Goal: Information Seeking & Learning: Learn about a topic

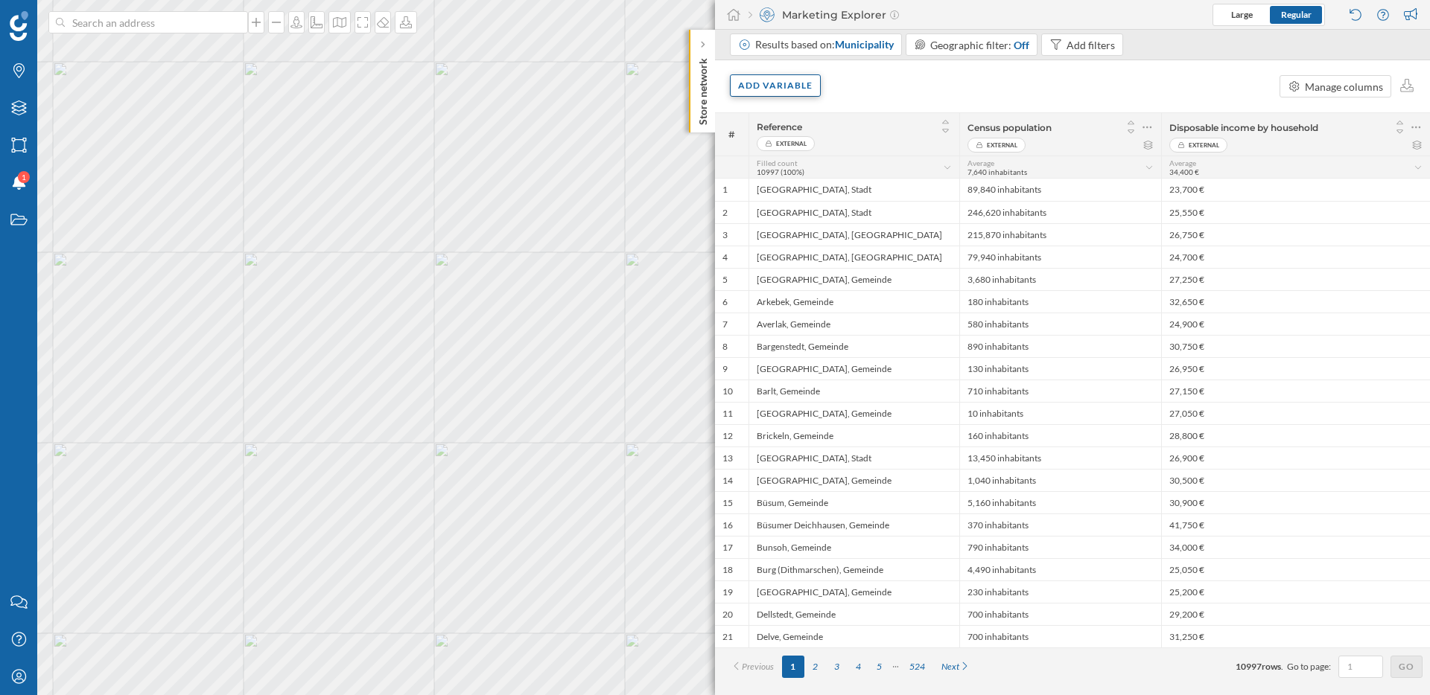
click at [774, 96] on div "Add variable" at bounding box center [775, 85] width 91 height 22
click at [786, 145] on div "External variables" at bounding box center [812, 147] width 148 height 16
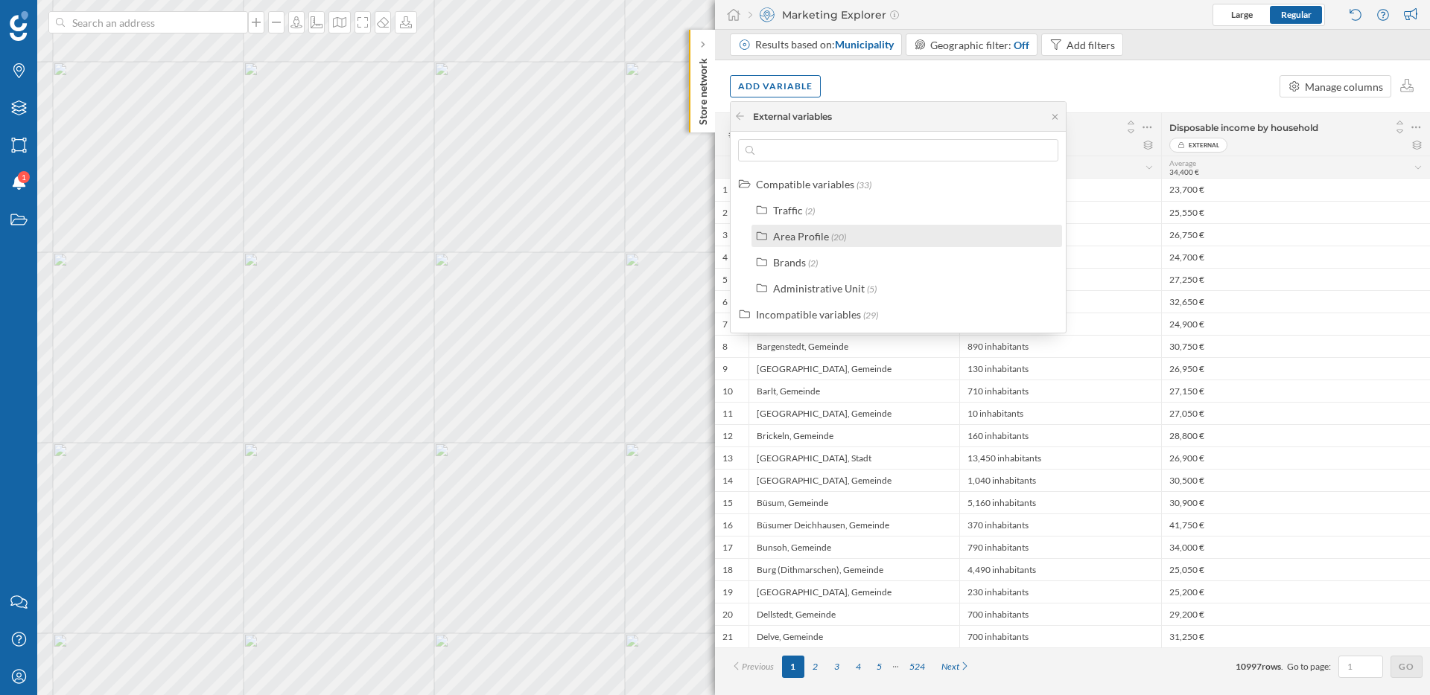
click at [799, 235] on div "Area Profile" at bounding box center [801, 236] width 56 height 13
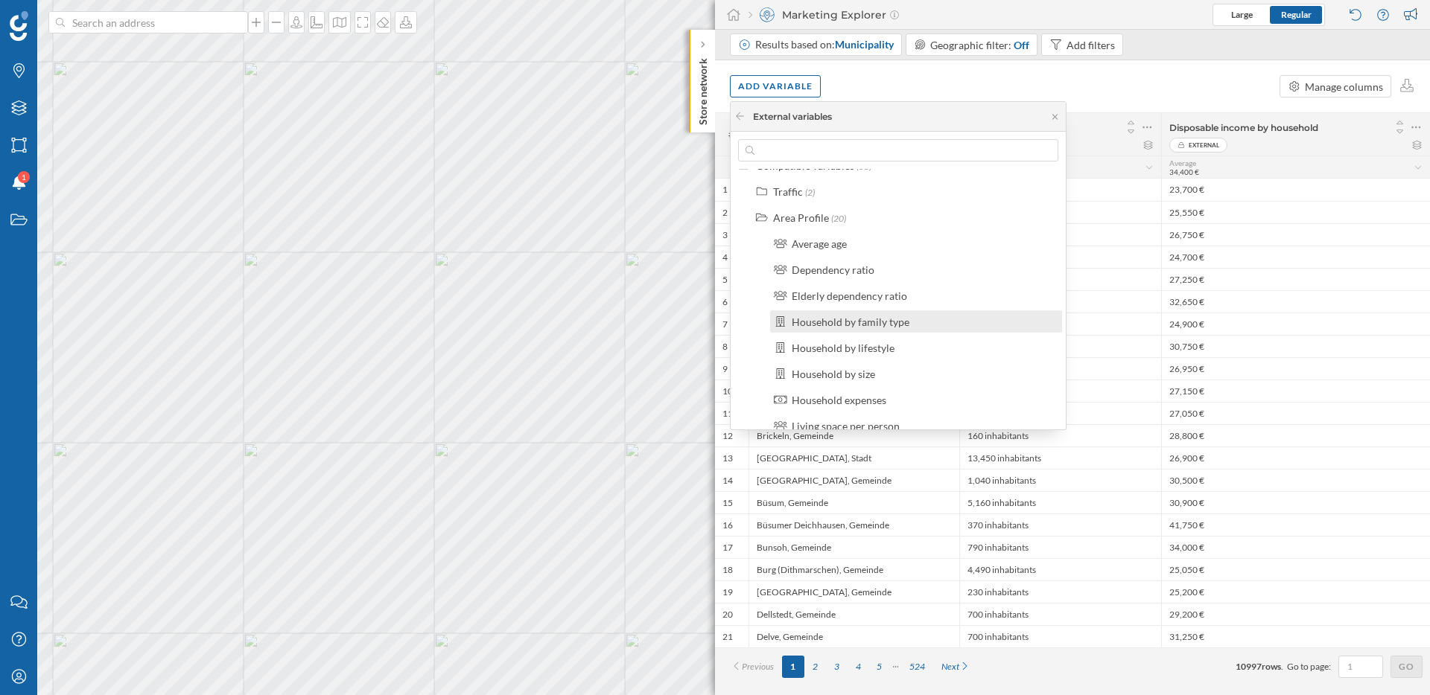
scroll to position [25, 0]
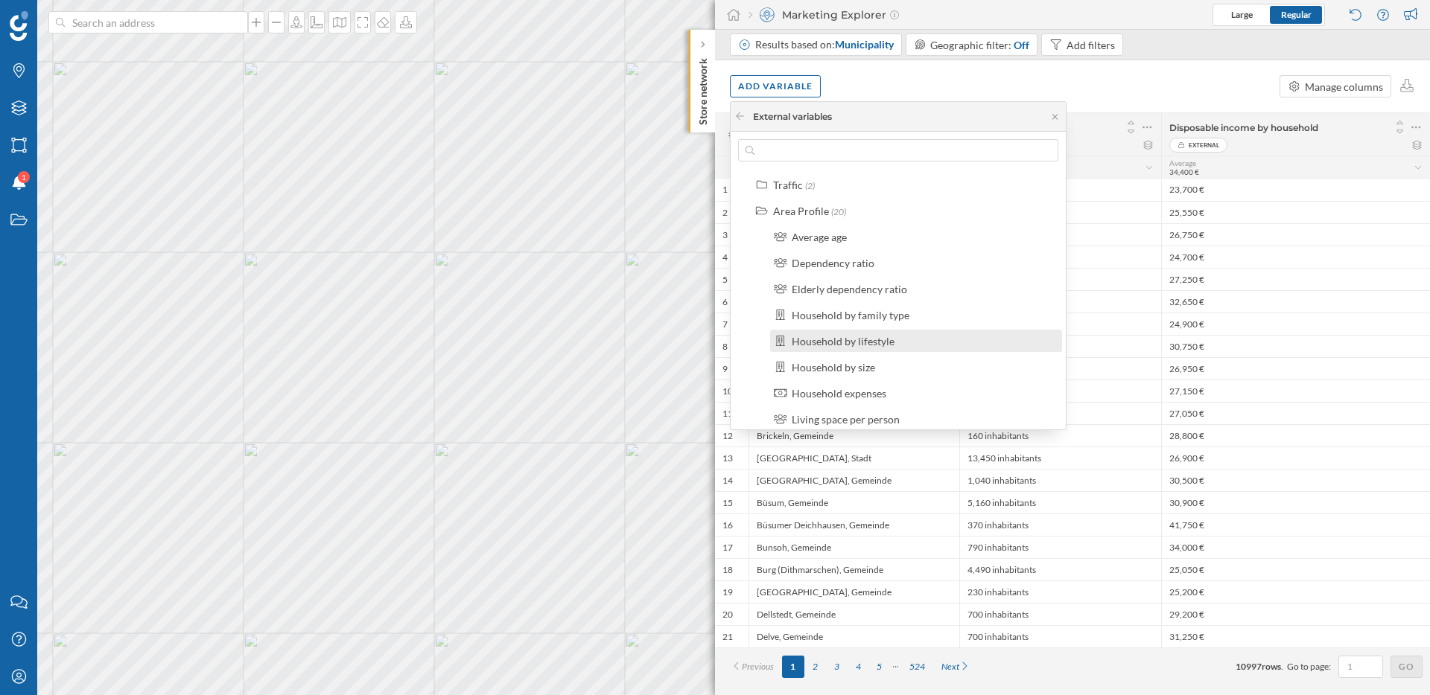
click at [849, 343] on div "Household by lifestyle" at bounding box center [843, 341] width 103 height 13
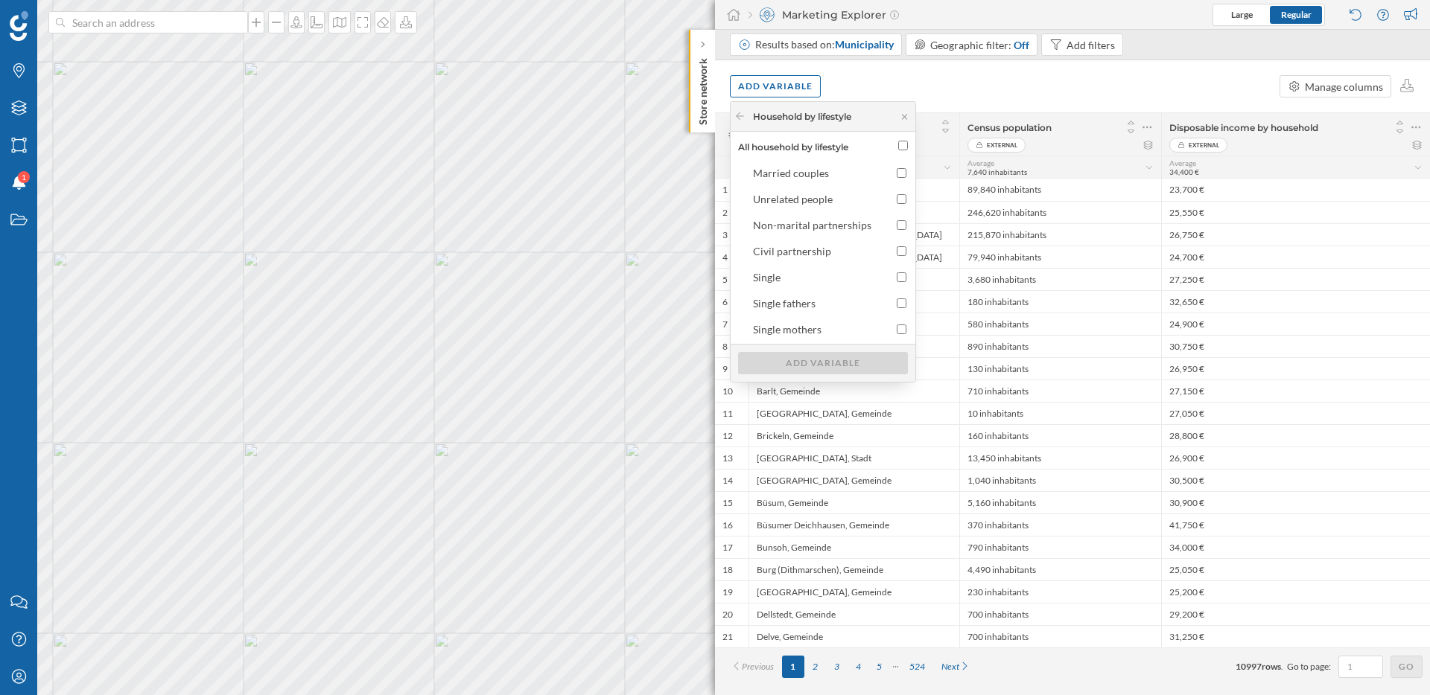
click at [954, 84] on div "Add variable Manage columns" at bounding box center [1072, 86] width 715 height 52
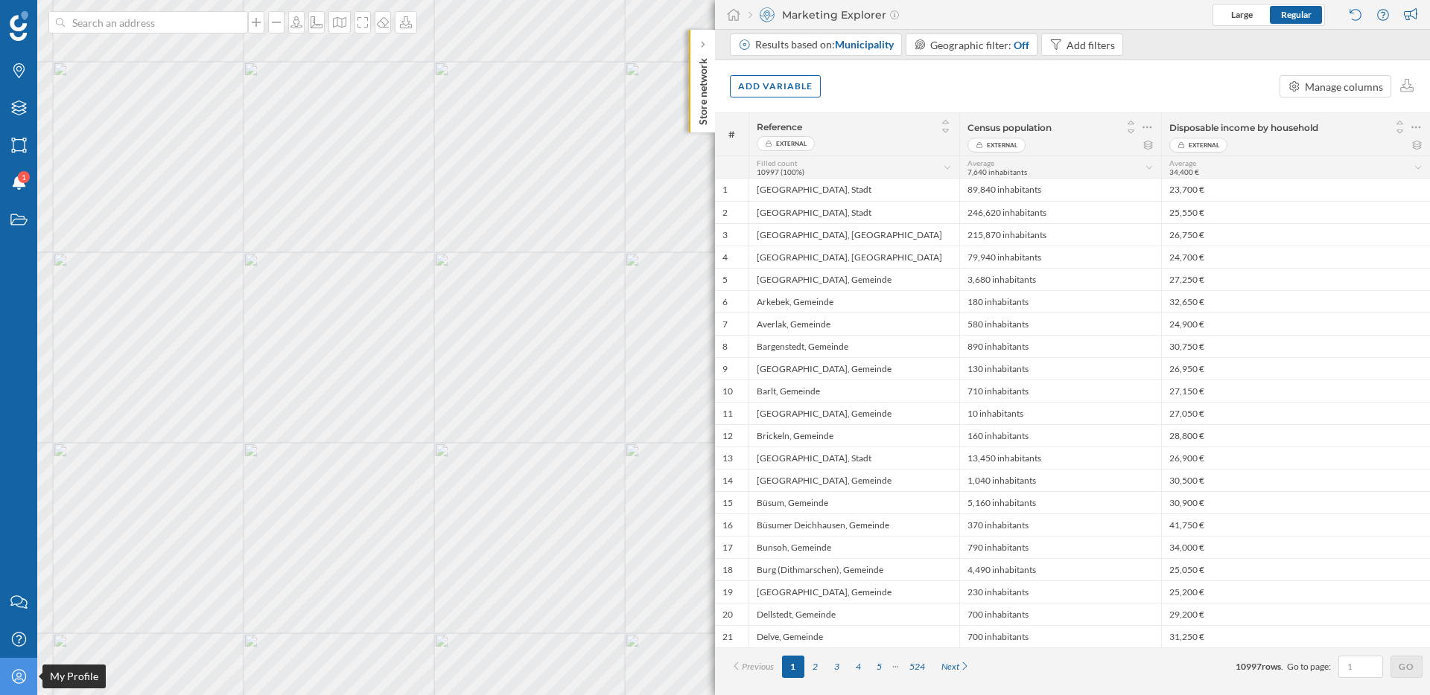
click at [17, 676] on icon "My Profile" at bounding box center [19, 676] width 19 height 15
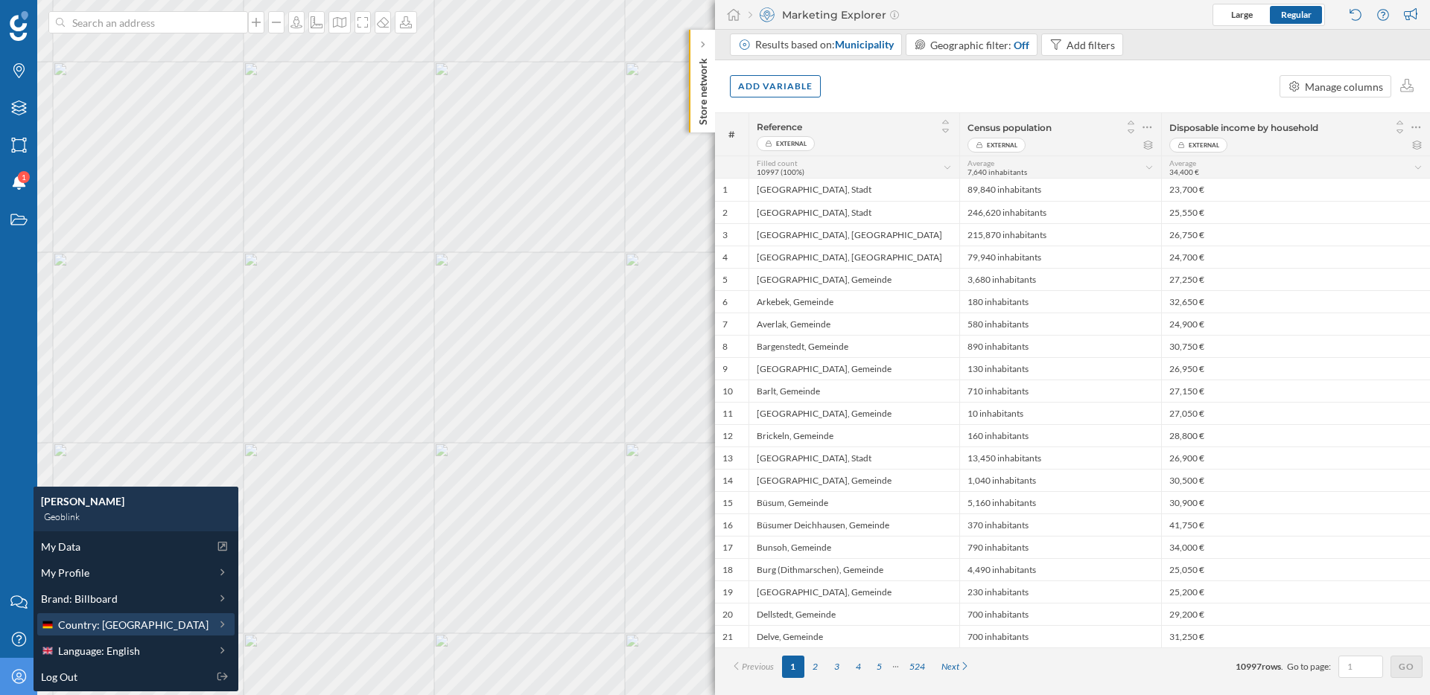
click at [107, 627] on span "Country: [GEOGRAPHIC_DATA]" at bounding box center [133, 625] width 150 height 16
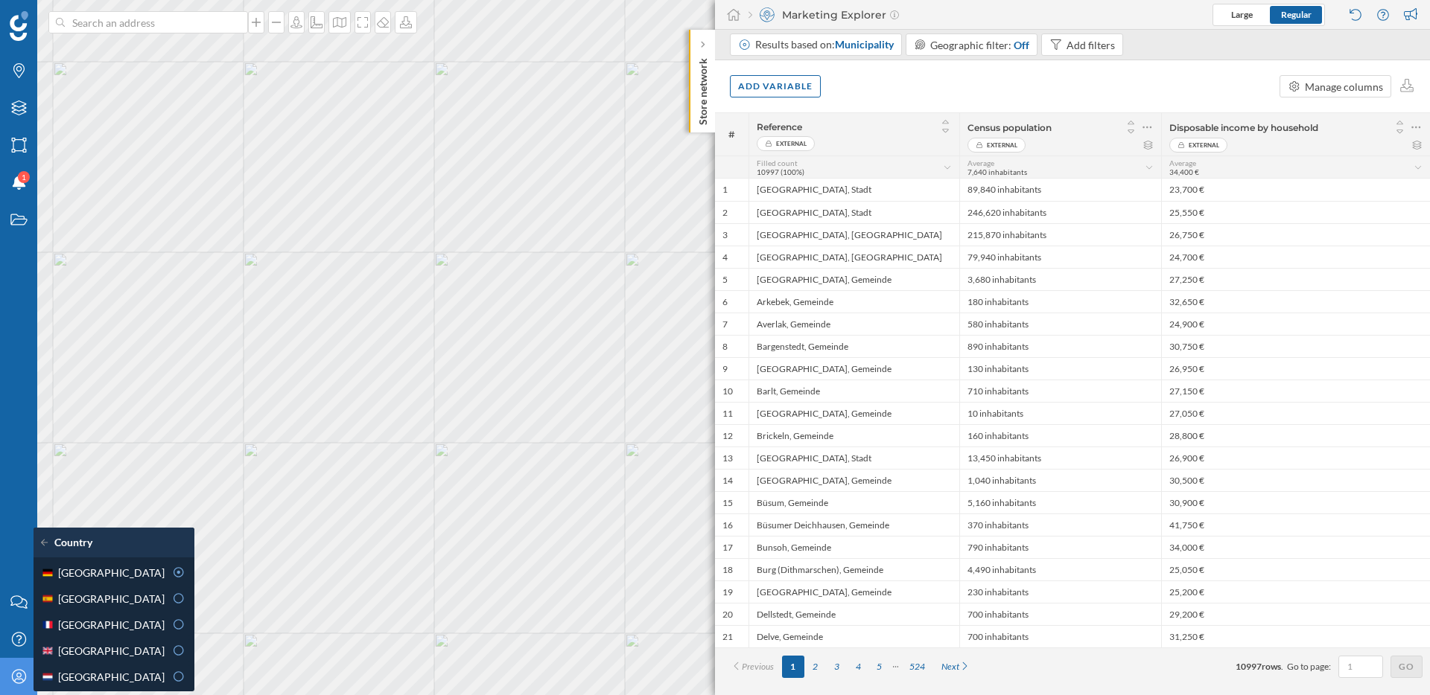
click at [107, 627] on div "[GEOGRAPHIC_DATA]" at bounding box center [103, 625] width 124 height 16
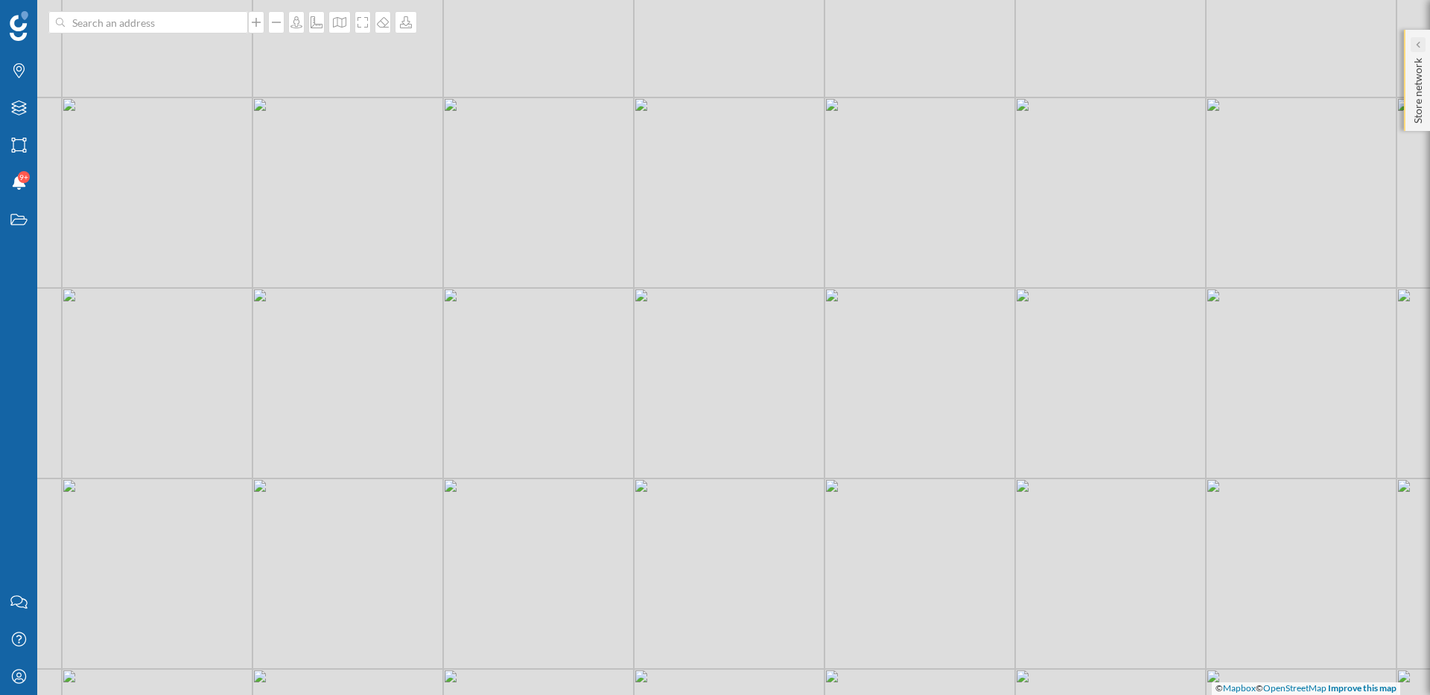
click at [1418, 46] on icon at bounding box center [1417, 44] width 4 height 7
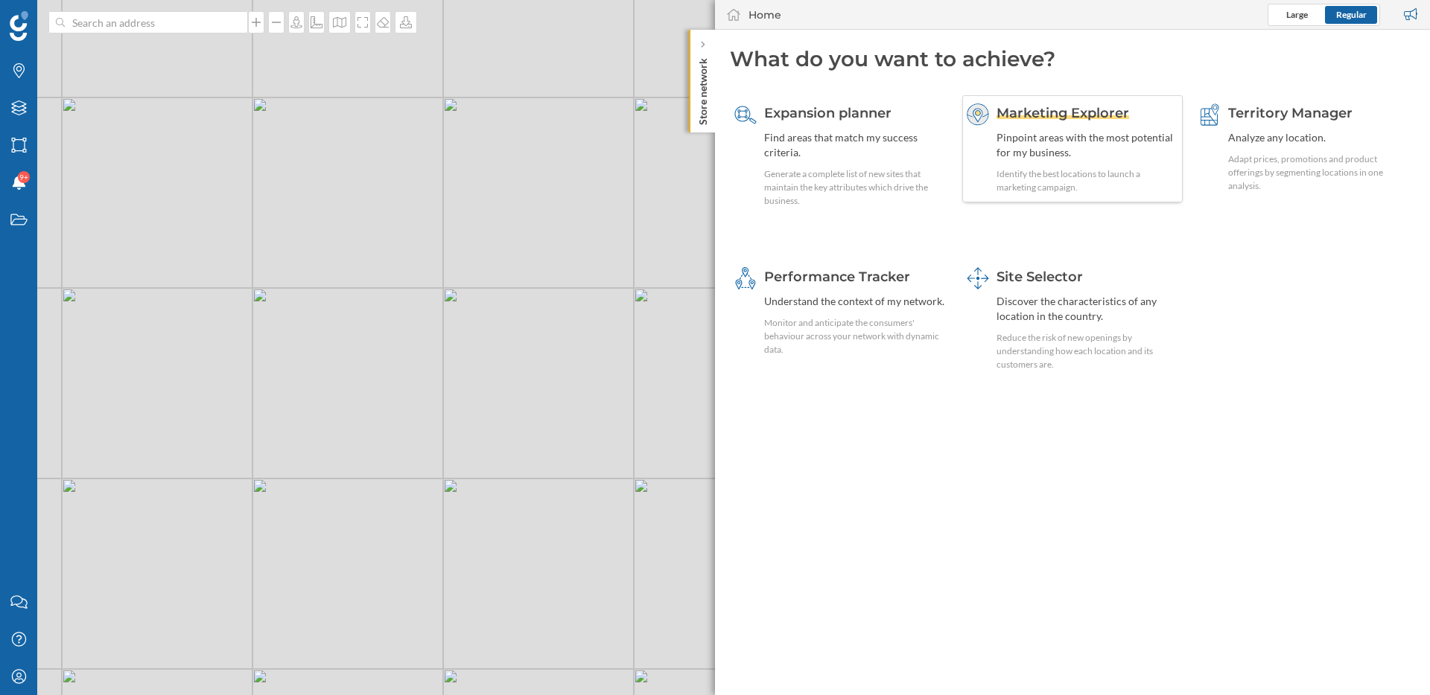
click at [1100, 117] on span "Marketing Explorer" at bounding box center [1062, 113] width 133 height 16
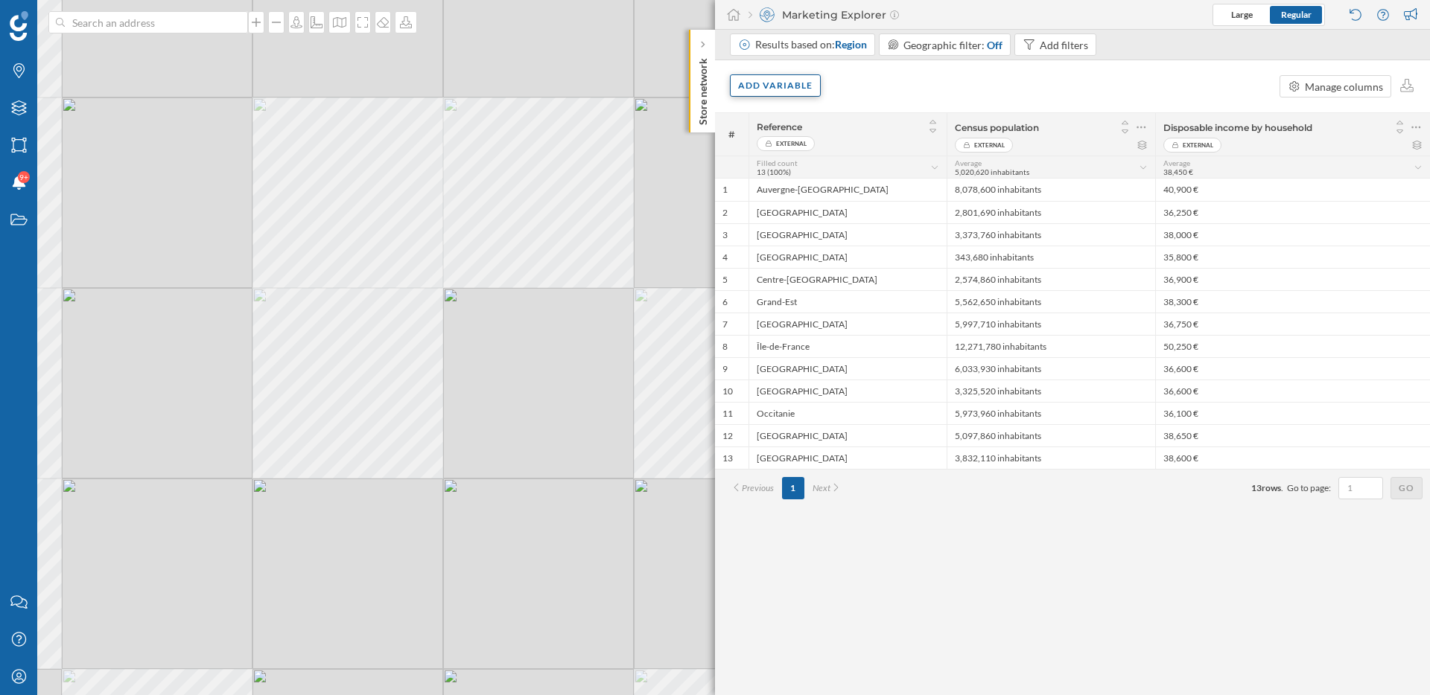
click at [796, 97] on div "Add variable" at bounding box center [774, 85] width 89 height 22
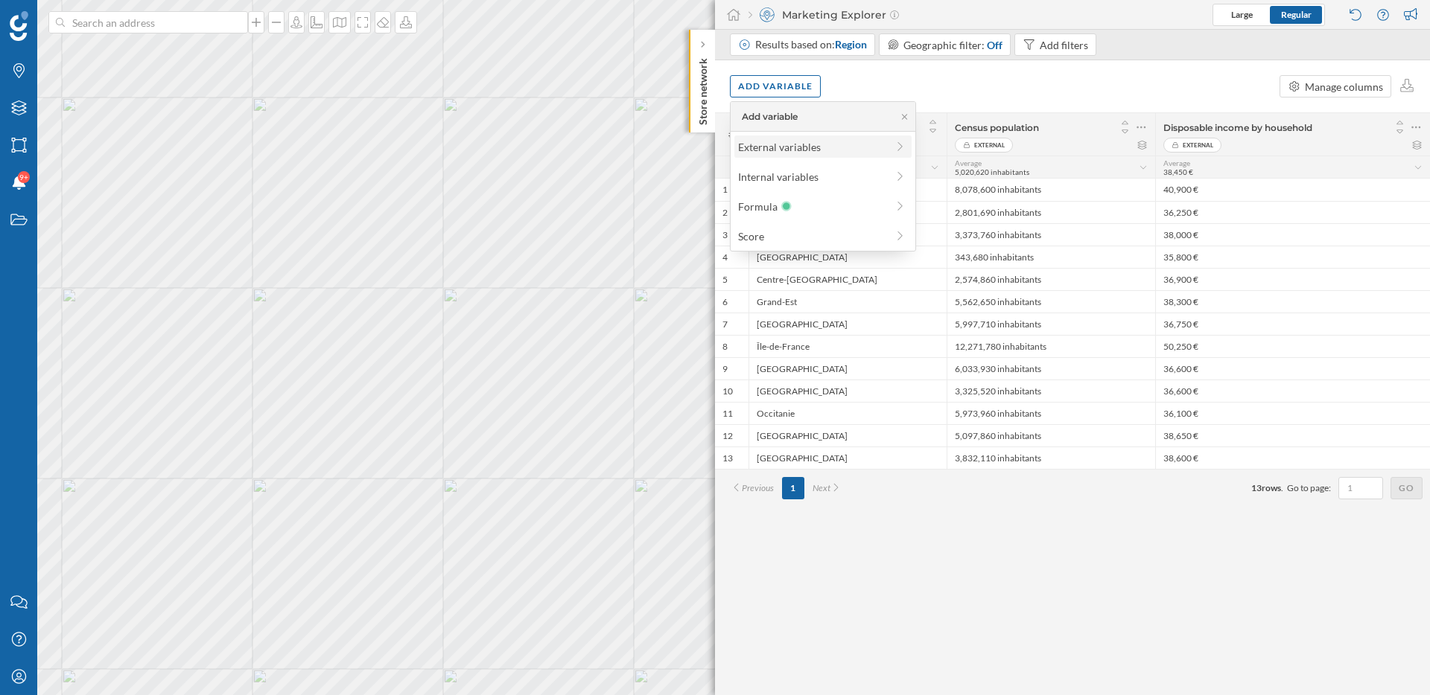
click at [793, 153] on div "External variables" at bounding box center [812, 147] width 148 height 16
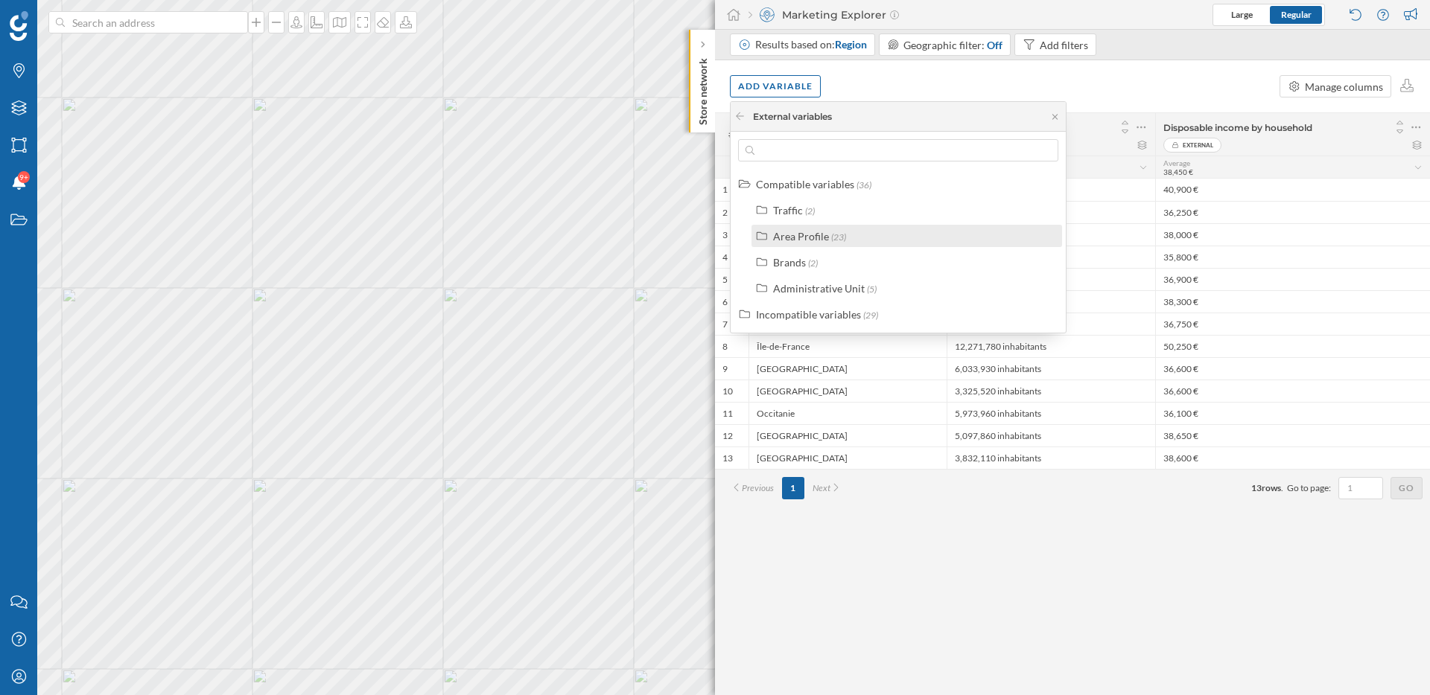
click at [813, 229] on label "Area Profile (23)" at bounding box center [809, 237] width 73 height 16
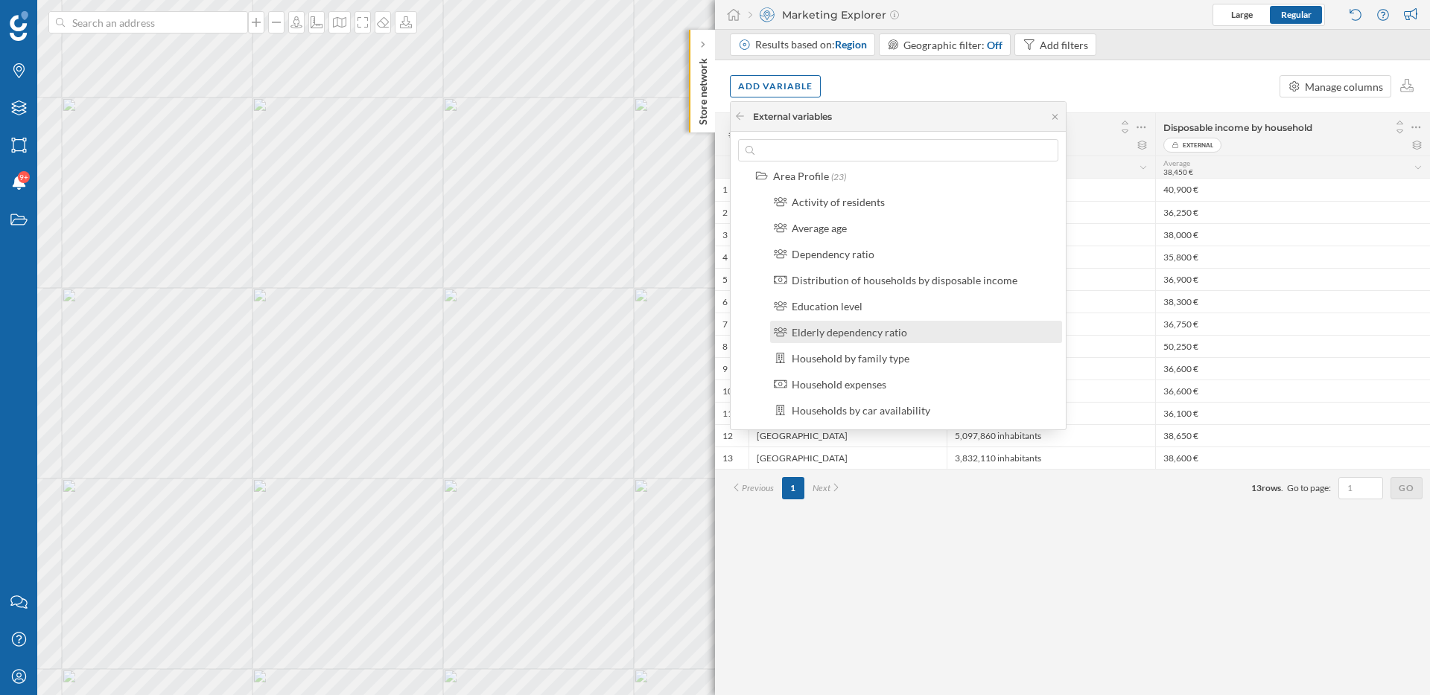
scroll to position [68, 0]
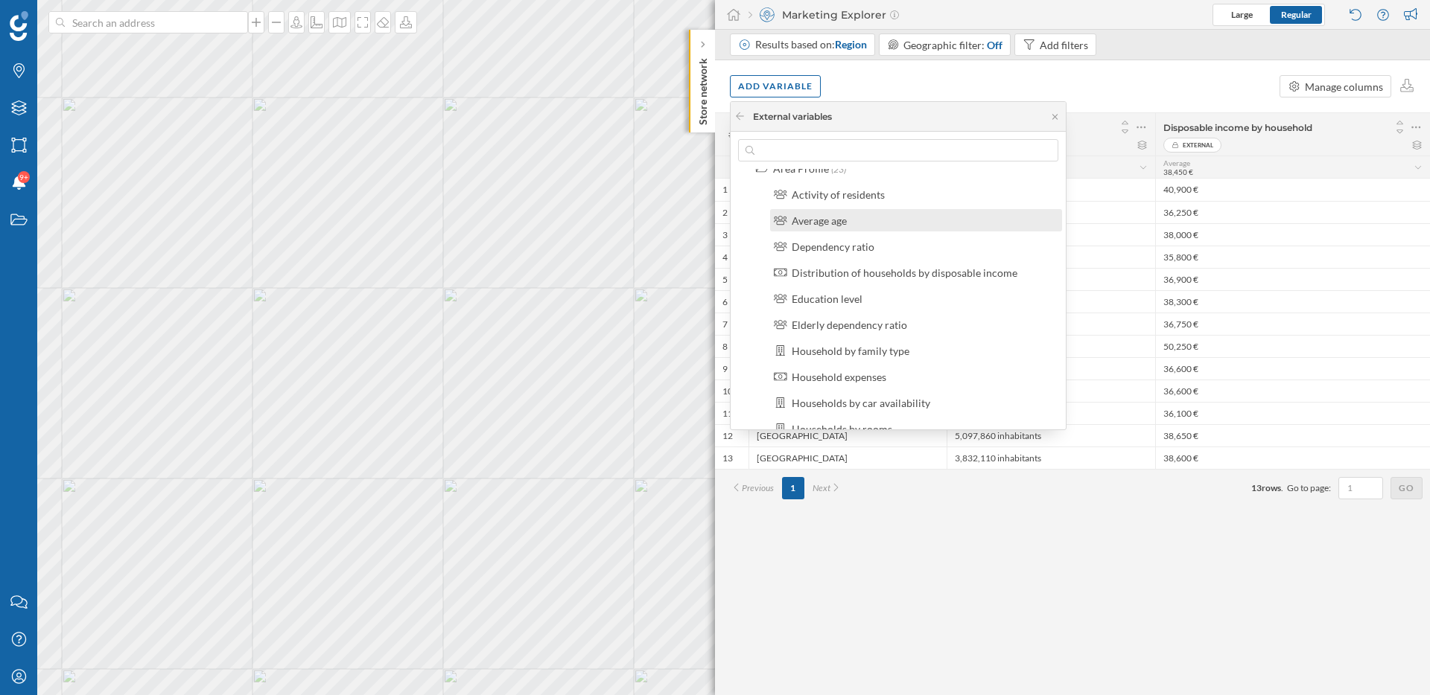
click at [853, 211] on div "Average age" at bounding box center [916, 220] width 292 height 22
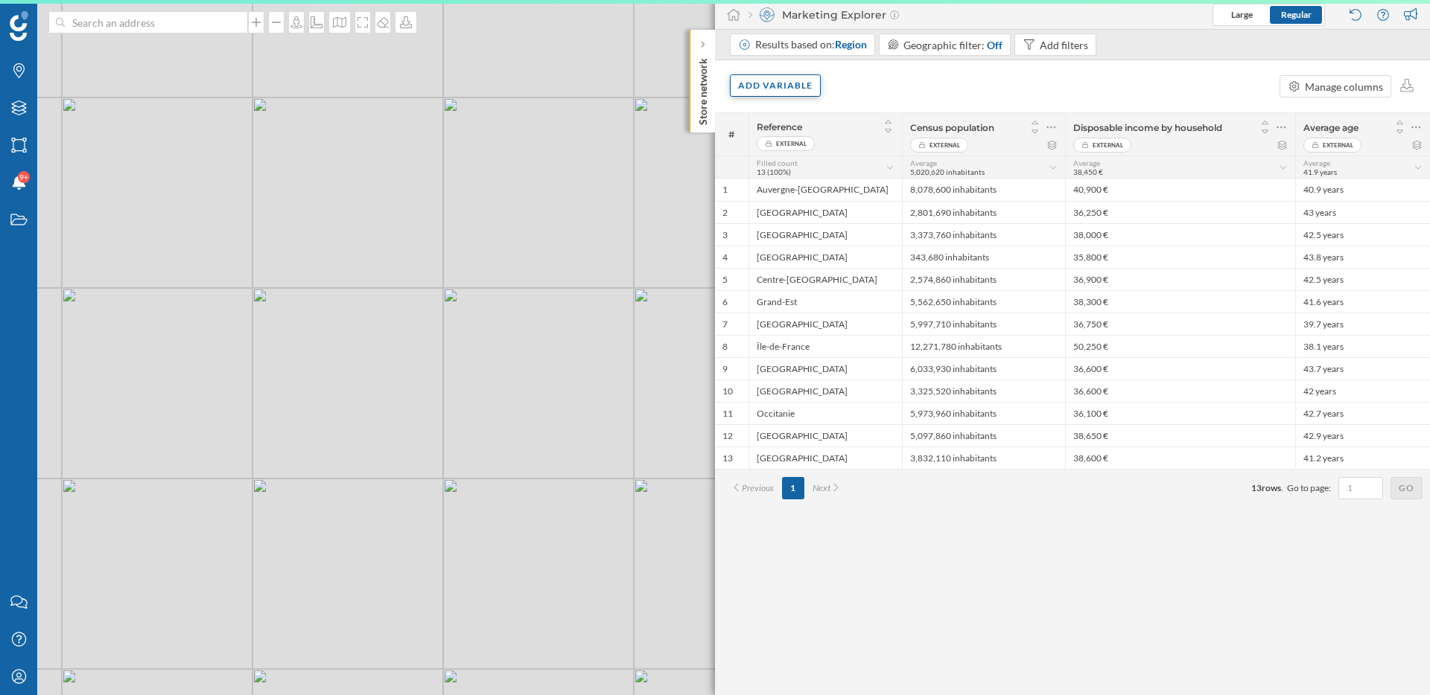
scroll to position [0, 0]
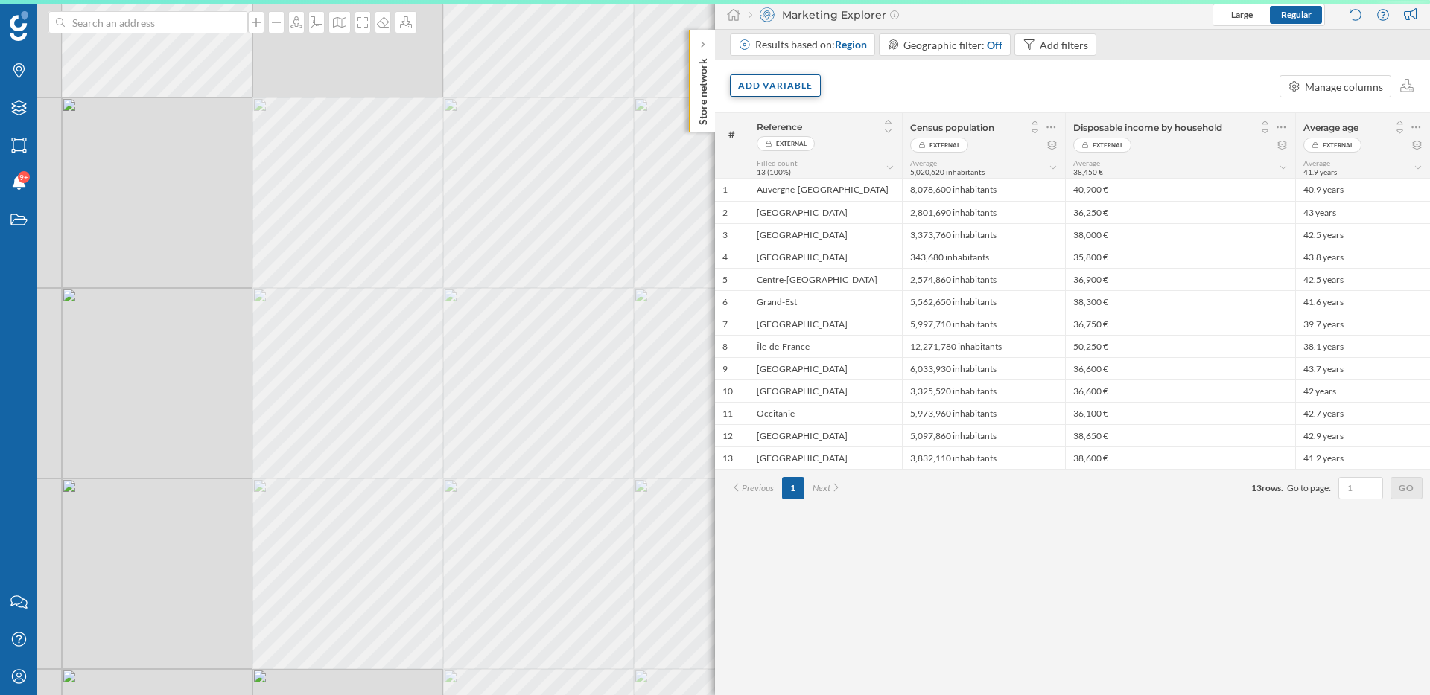
click at [756, 85] on div "Add variable" at bounding box center [775, 85] width 91 height 22
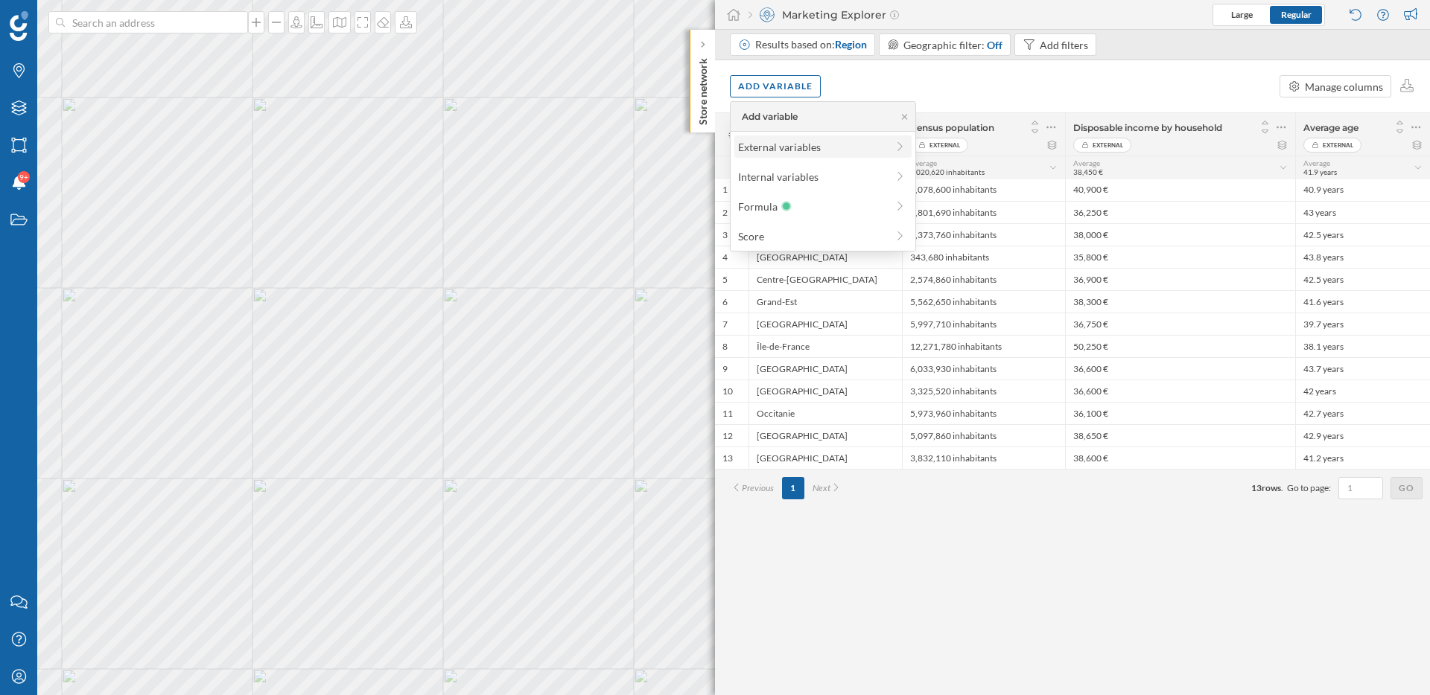
click at [780, 141] on div "External variables" at bounding box center [812, 147] width 148 height 16
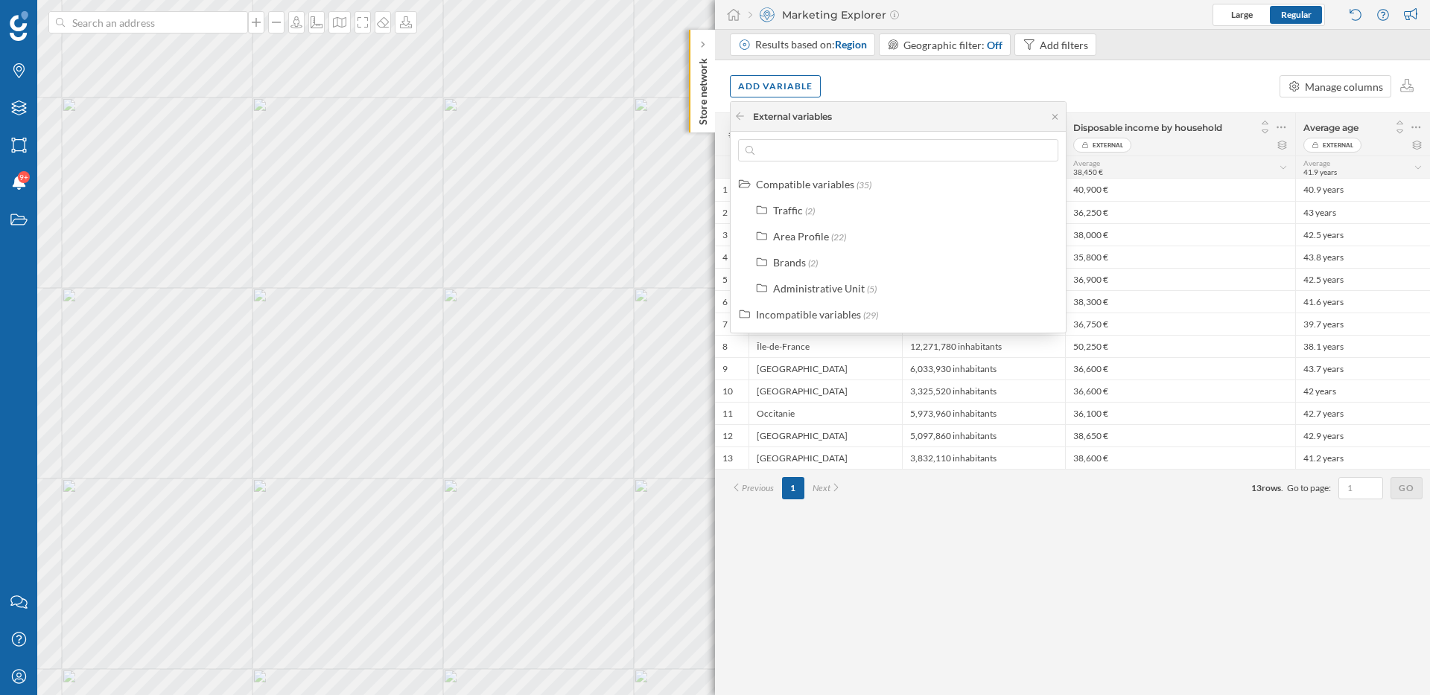
click at [796, 249] on div "Traffic (2) Area Profile (22) Brands (2) Administrative Unit (5)" at bounding box center [907, 249] width 318 height 101
click at [796, 237] on div "Area Profile" at bounding box center [801, 236] width 56 height 13
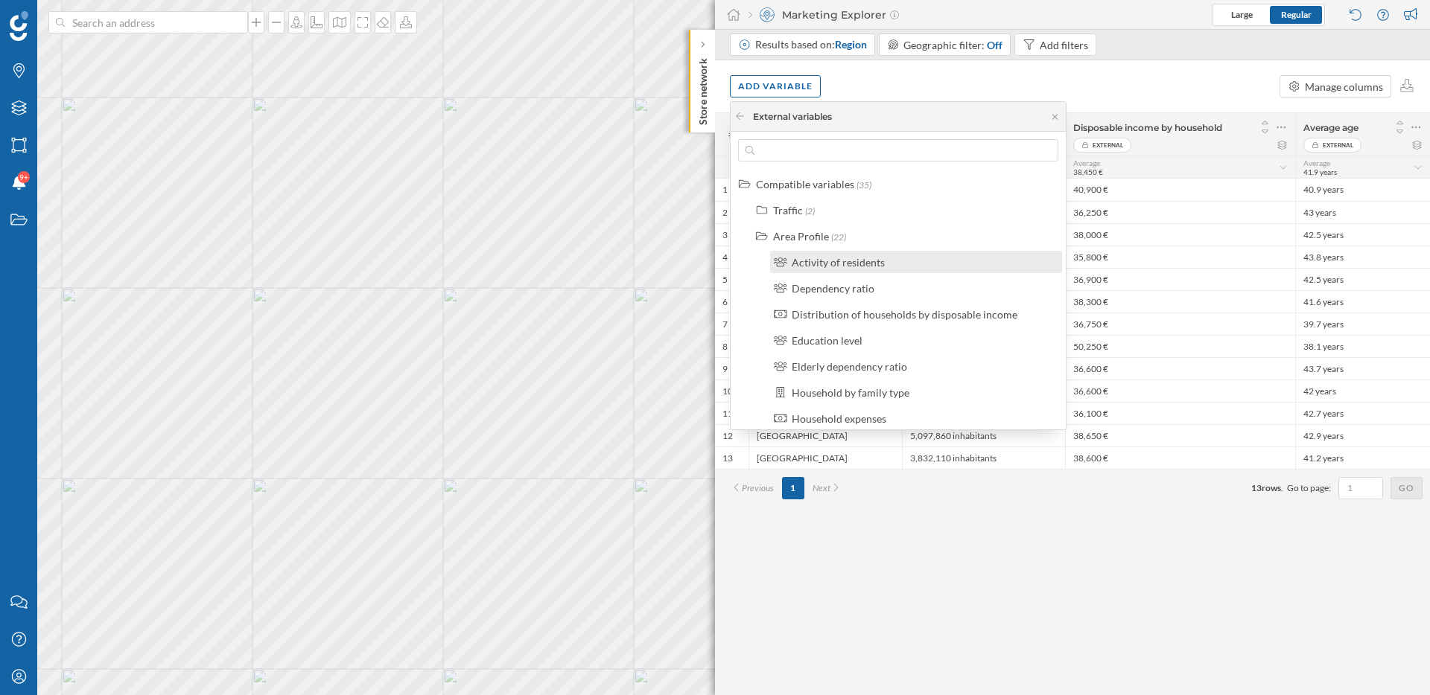
click at [809, 264] on div "Activity of residents" at bounding box center [838, 262] width 93 height 13
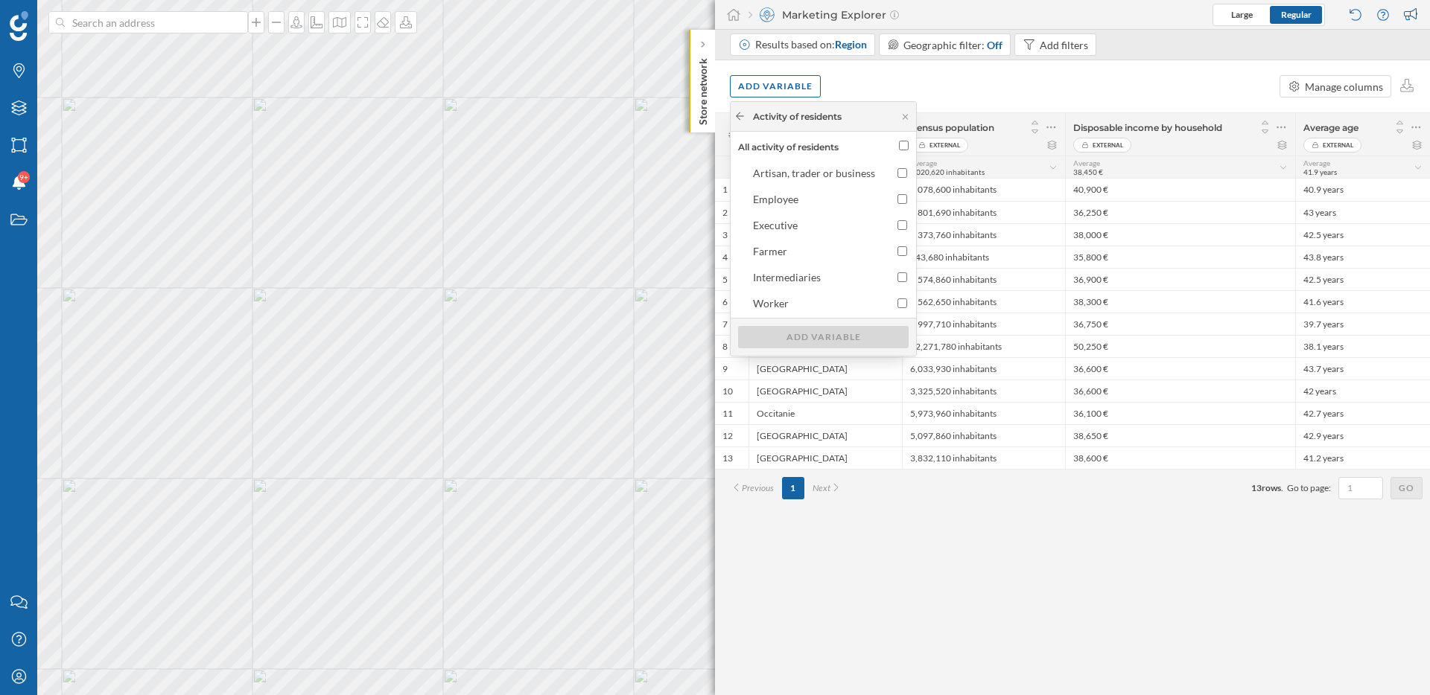
click at [737, 115] on icon at bounding box center [739, 116] width 11 height 9
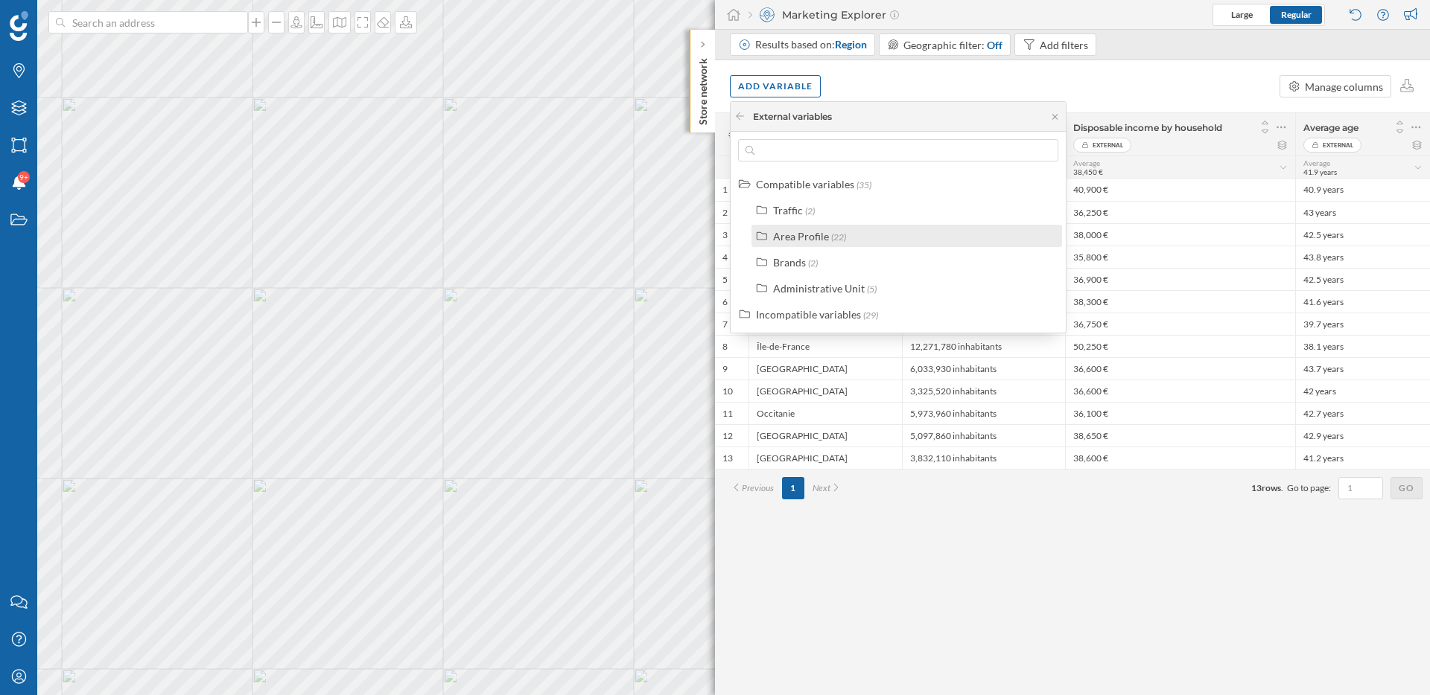
click at [808, 234] on div "Area Profile" at bounding box center [801, 236] width 56 height 13
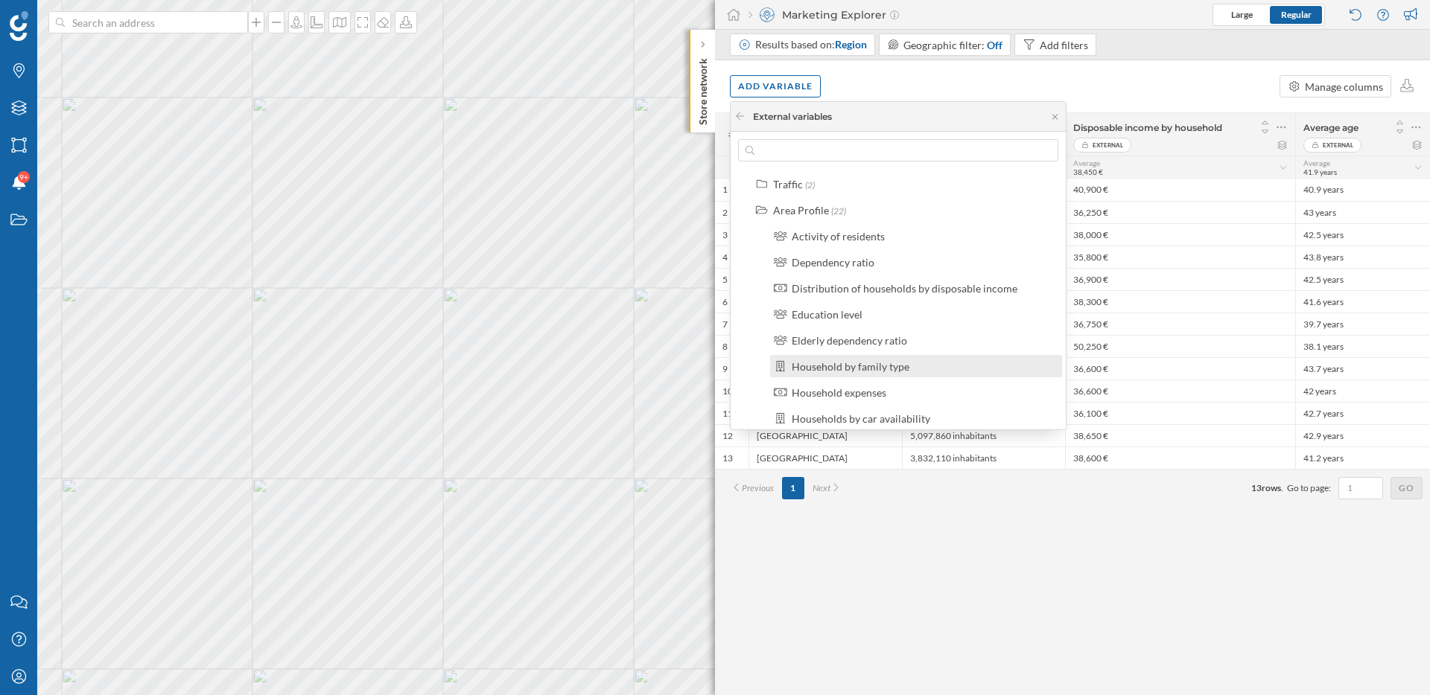
scroll to position [32, 0]
click at [832, 338] on div "Elderly dependency ratio" at bounding box center [849, 334] width 115 height 13
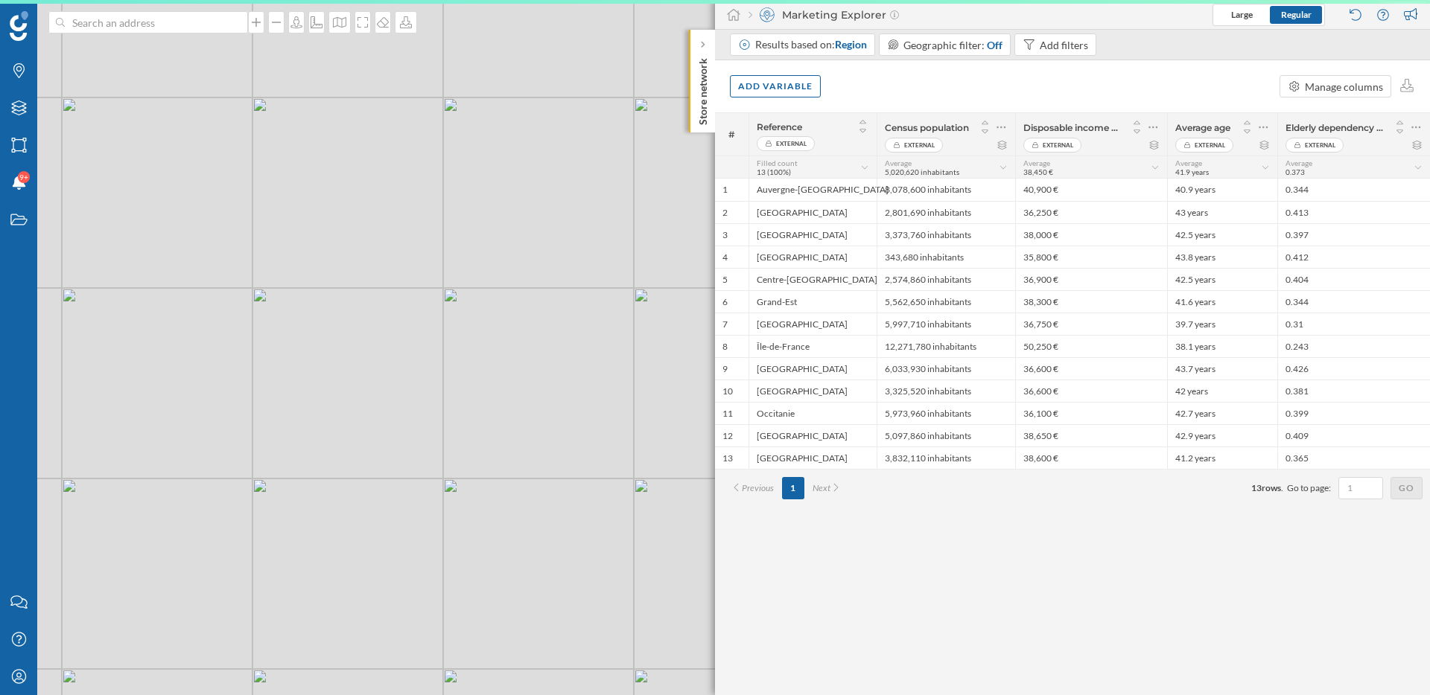
scroll to position [0, 0]
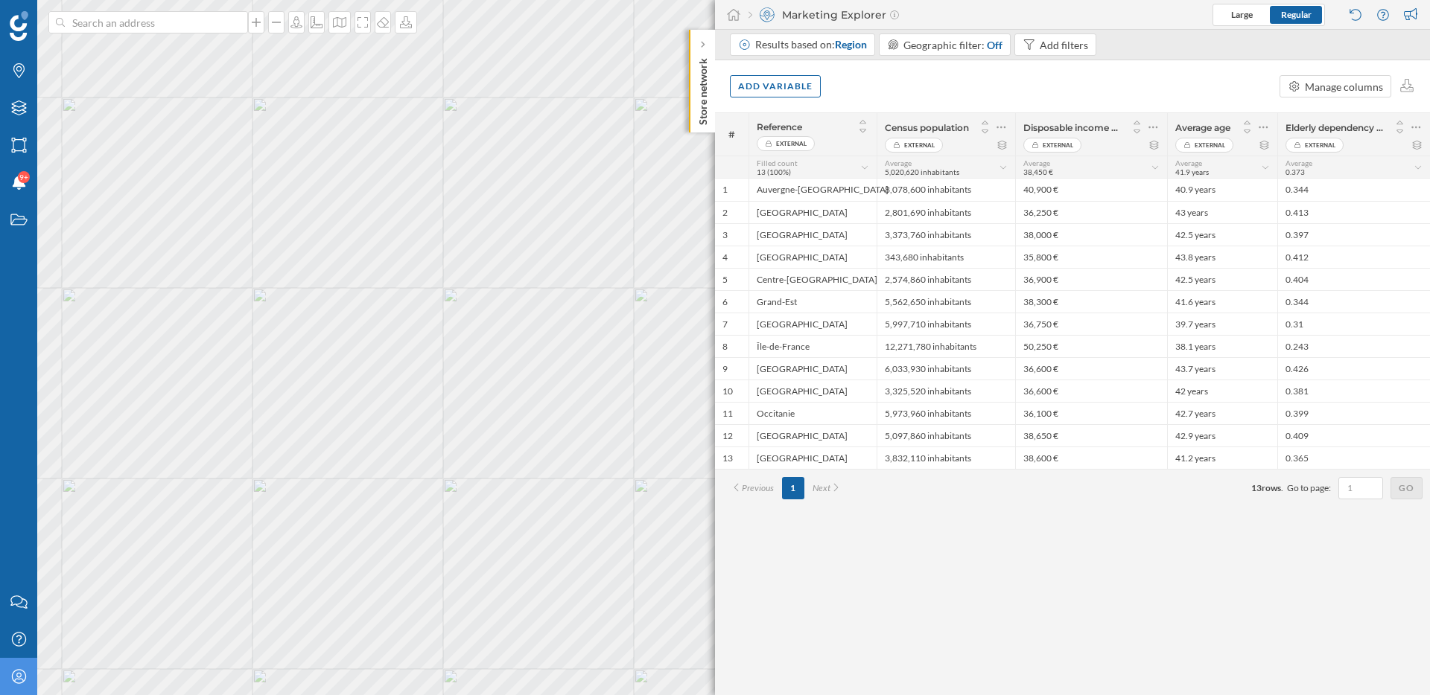
click at [22, 678] on icon "My Profile" at bounding box center [19, 676] width 19 height 15
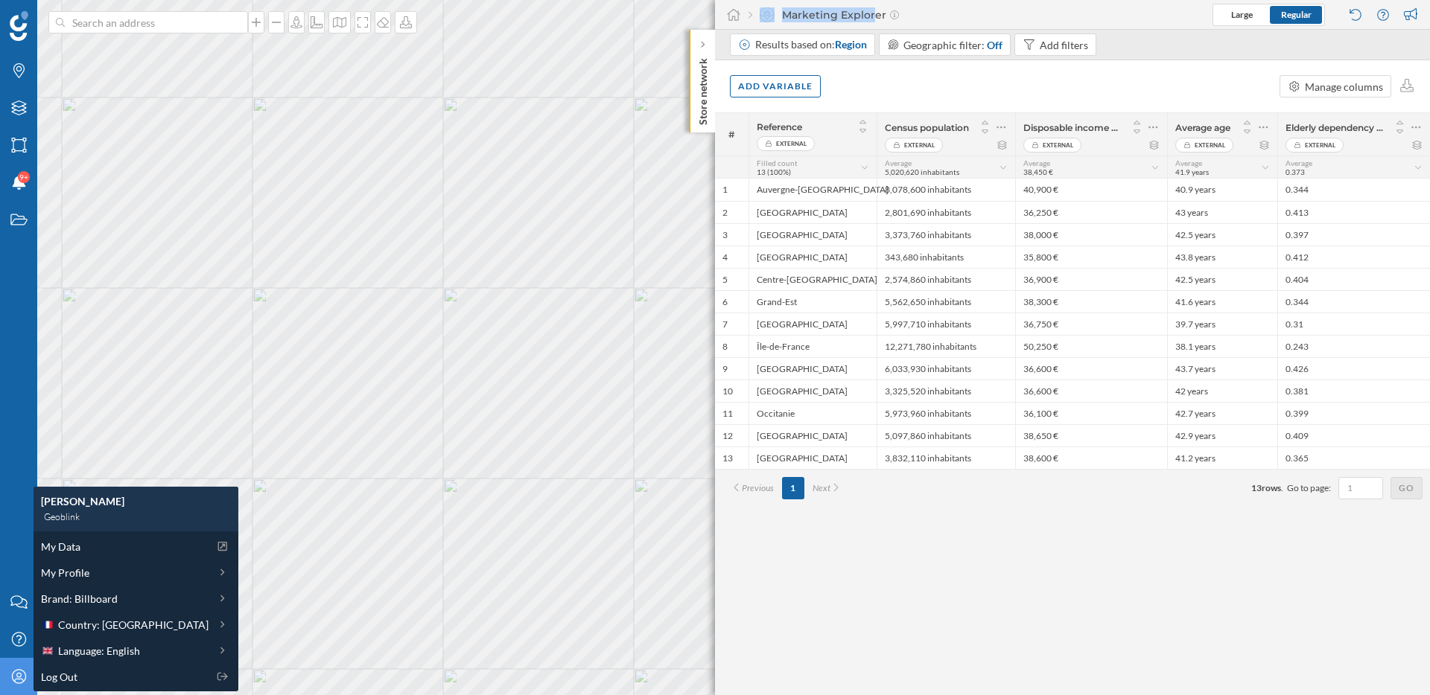
click at [22, 678] on icon "My Profile" at bounding box center [19, 676] width 19 height 15
click at [94, 648] on span "Language: English" at bounding box center [99, 651] width 82 height 16
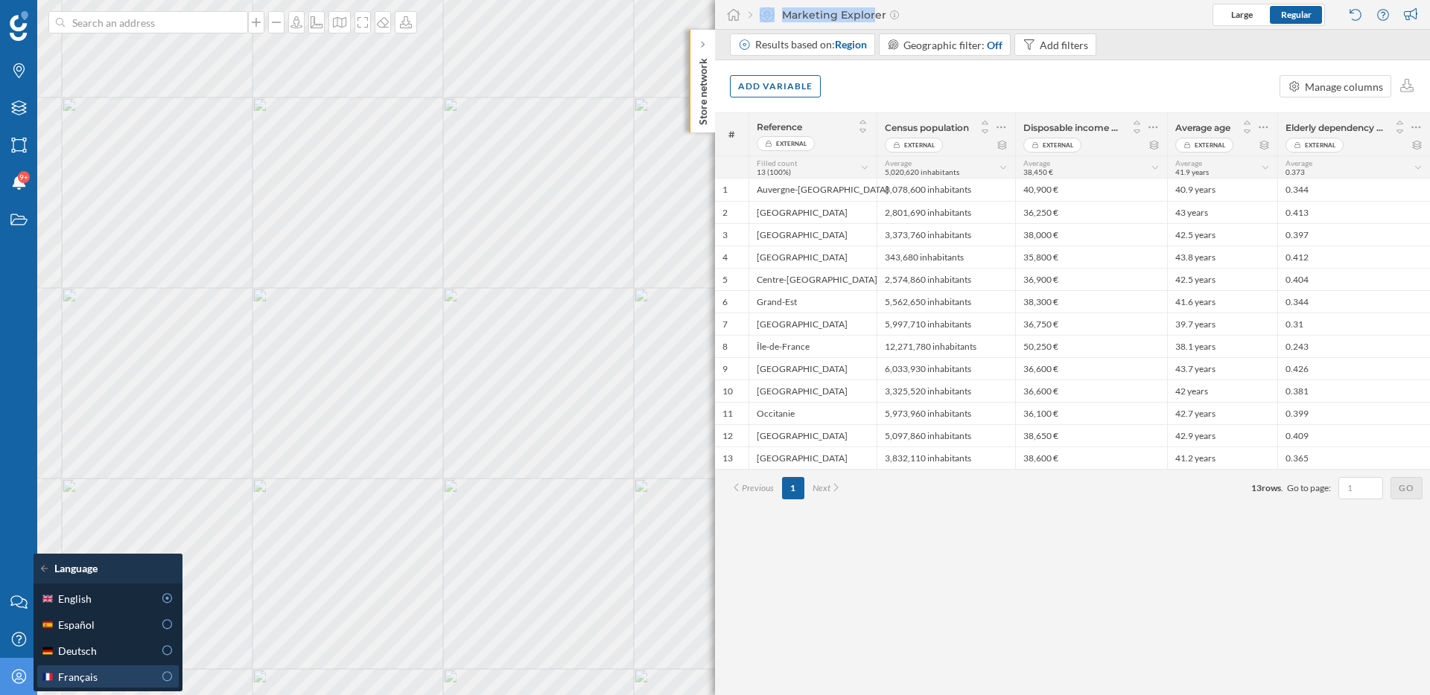
click at [86, 678] on span "Français" at bounding box center [77, 677] width 39 height 16
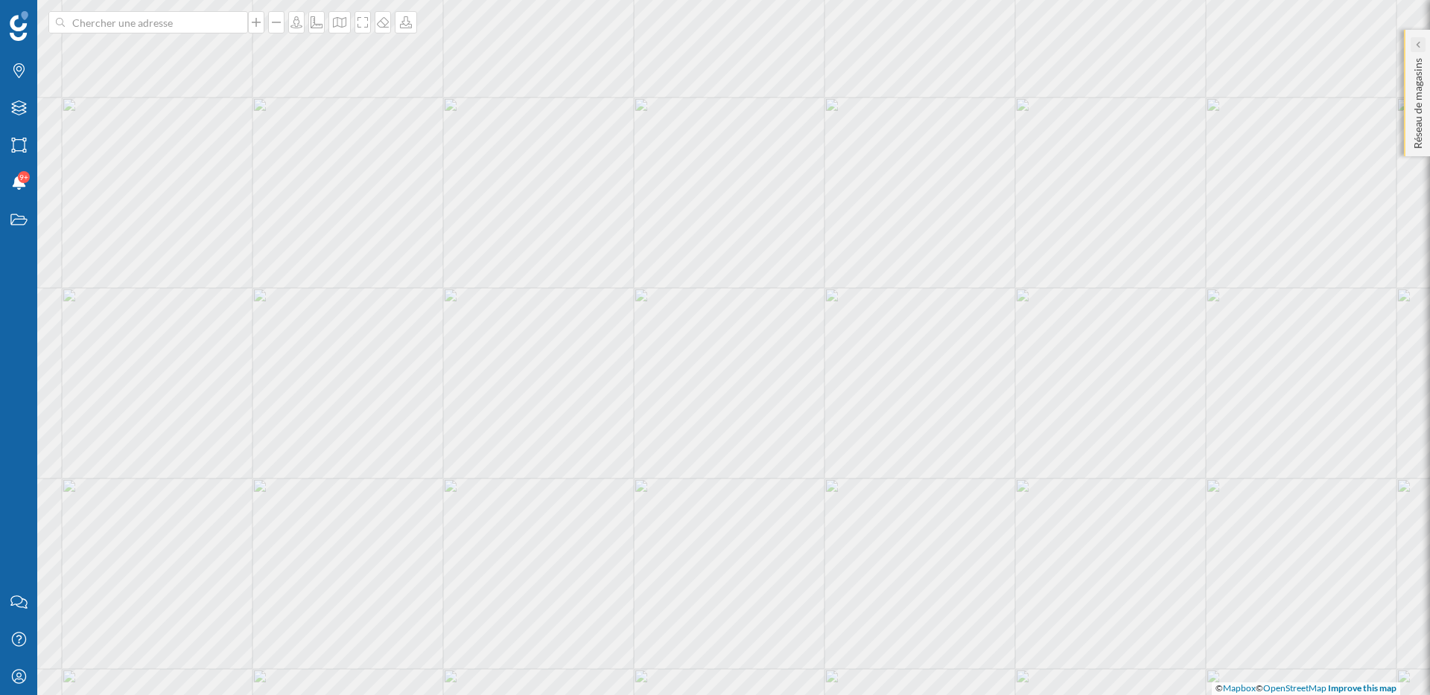
click at [1413, 42] on div at bounding box center [1417, 44] width 15 height 15
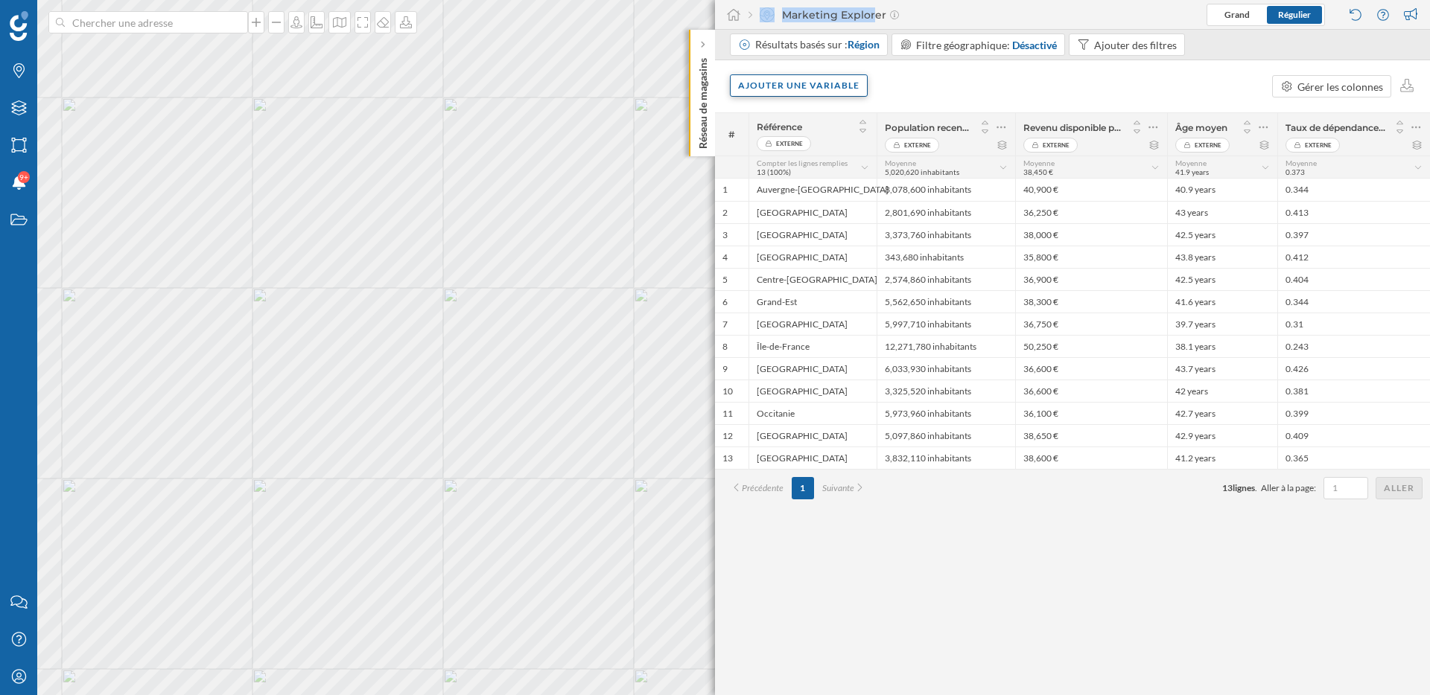
click at [791, 86] on div "Ajouter une variable" at bounding box center [799, 85] width 138 height 22
click at [774, 144] on div "Variable externe" at bounding box center [812, 147] width 148 height 16
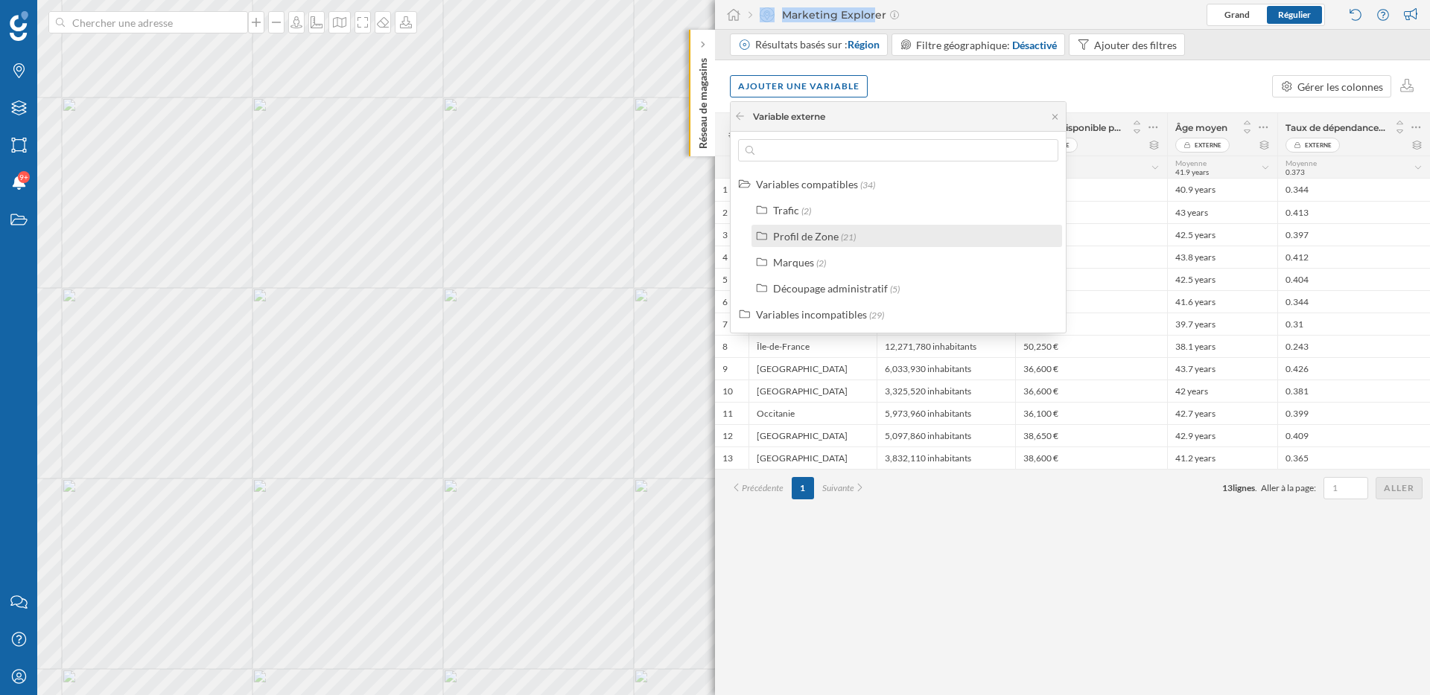
click at [811, 237] on div "Profil de Zone" at bounding box center [806, 236] width 66 height 13
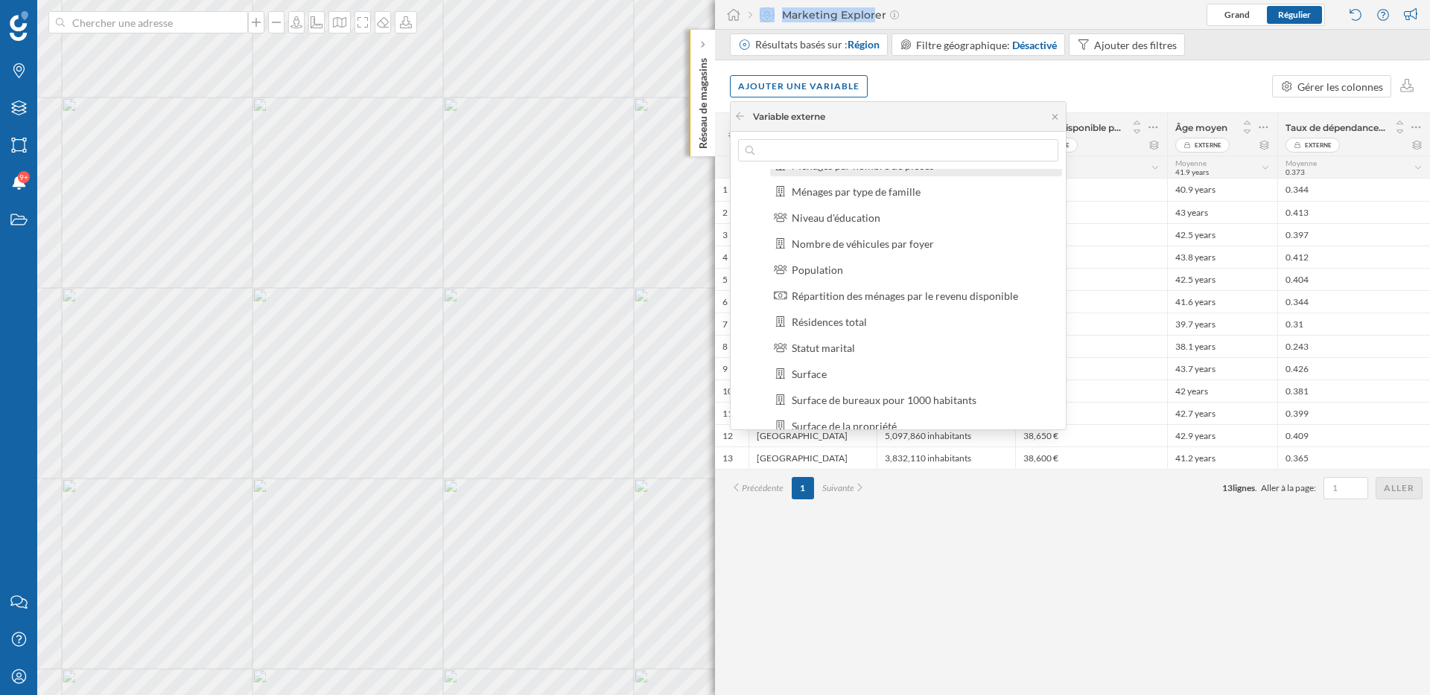
scroll to position [203, 0]
click at [835, 319] on div "Résidences total" at bounding box center [829, 319] width 75 height 13
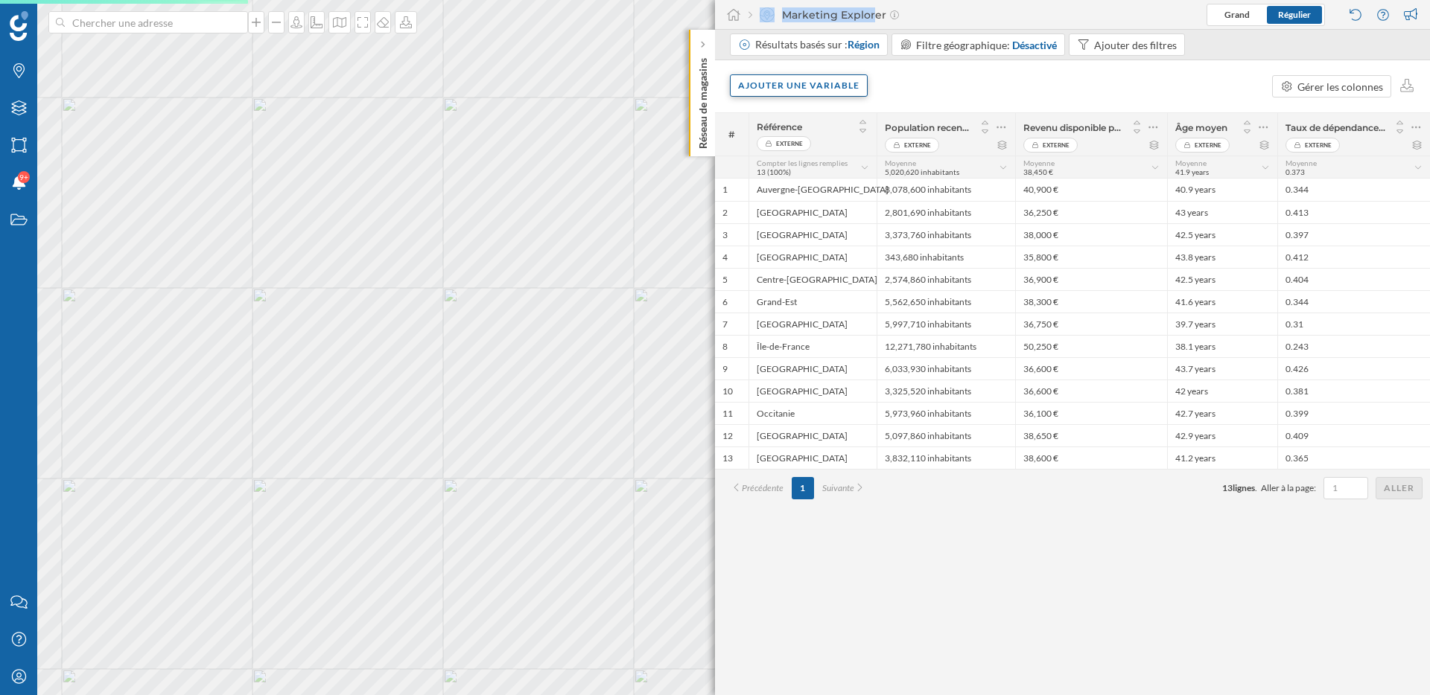
click at [760, 97] on div "Ajouter une variable" at bounding box center [799, 85] width 138 height 22
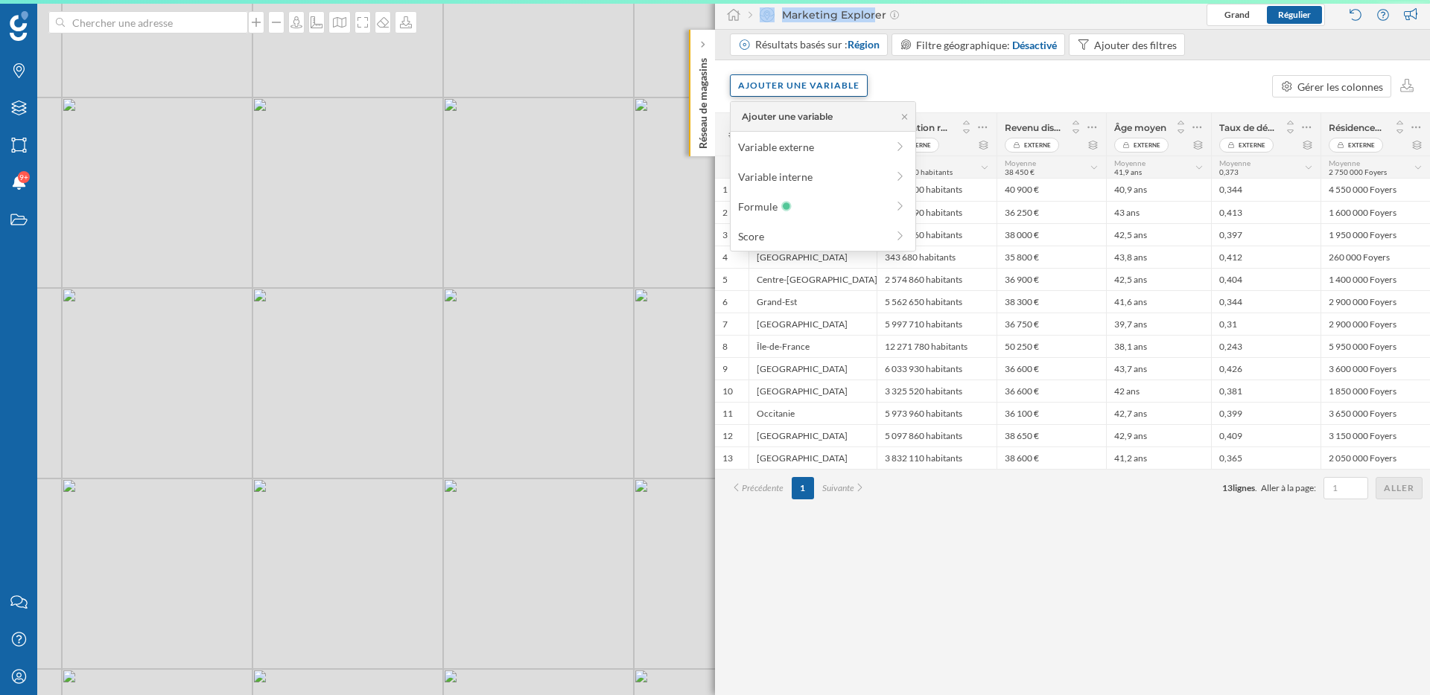
scroll to position [0, 0]
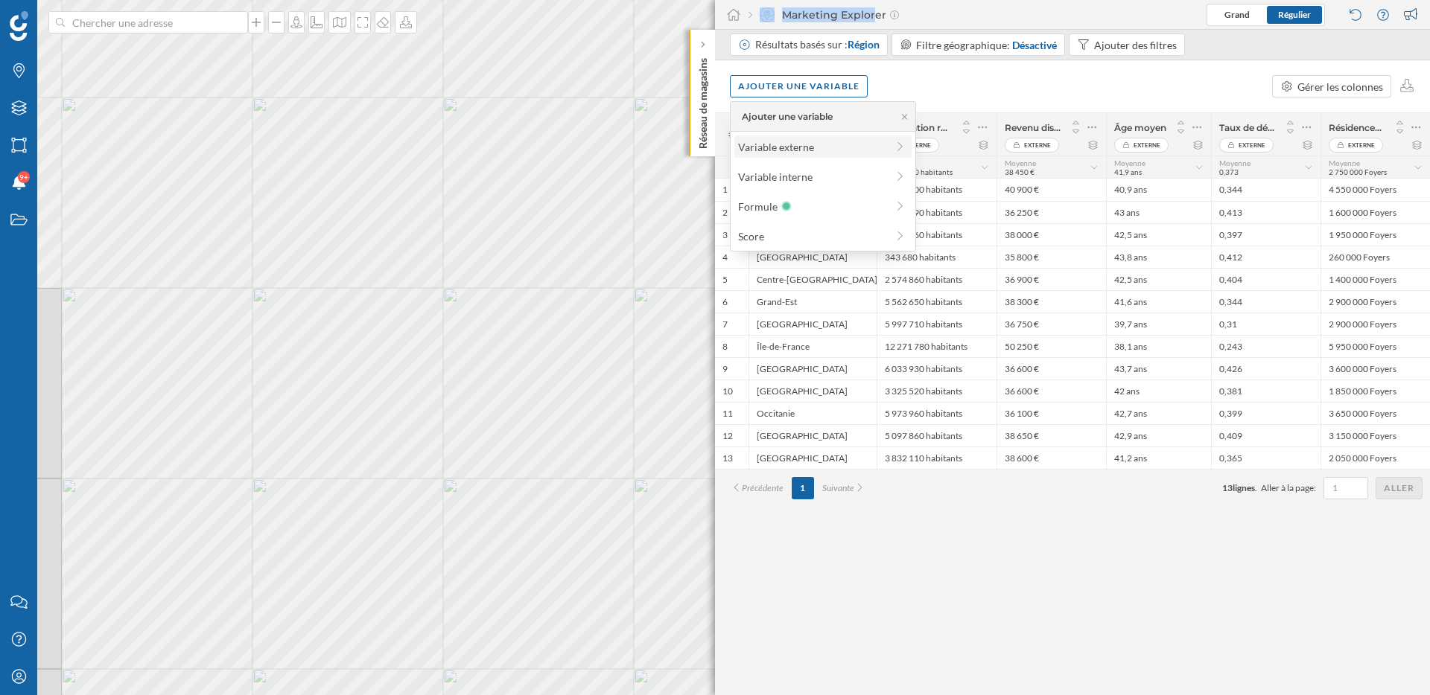
click at [760, 144] on div "Variable externe" at bounding box center [812, 147] width 148 height 16
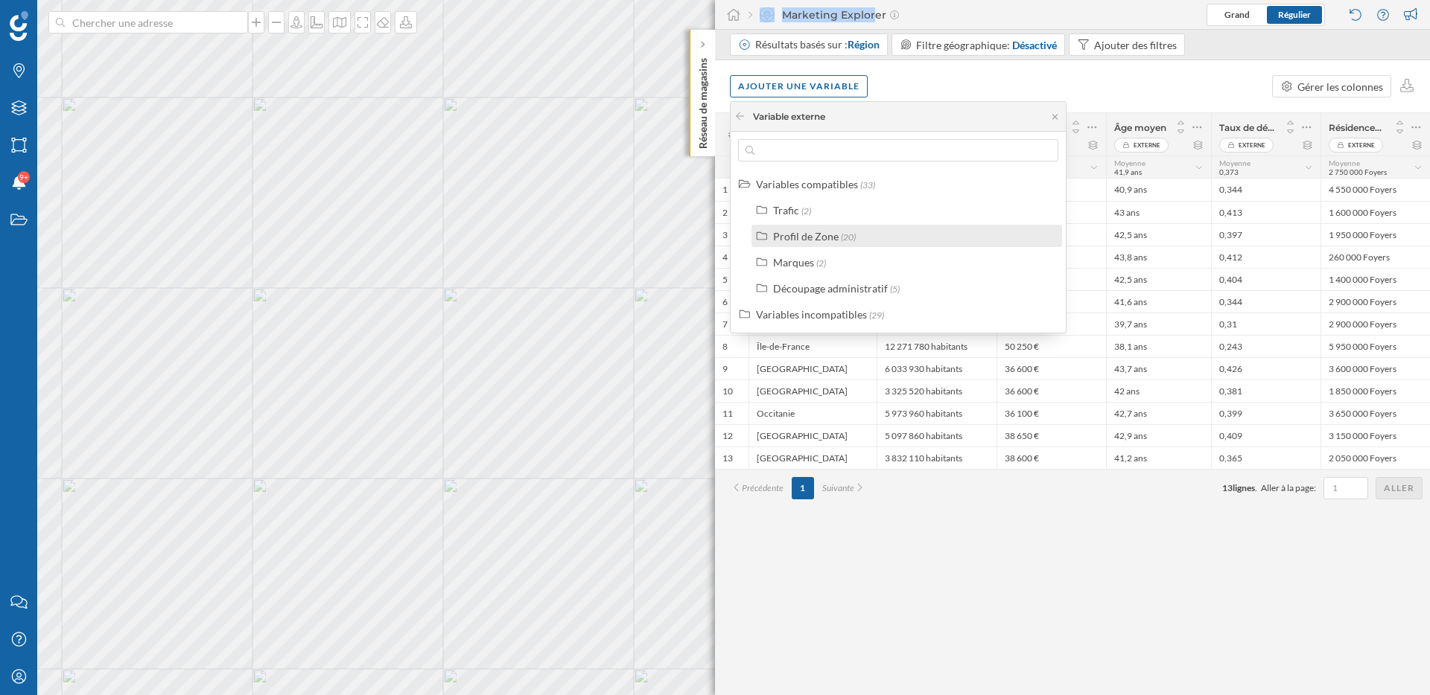
click at [800, 239] on div "Profil de Zone" at bounding box center [806, 236] width 66 height 13
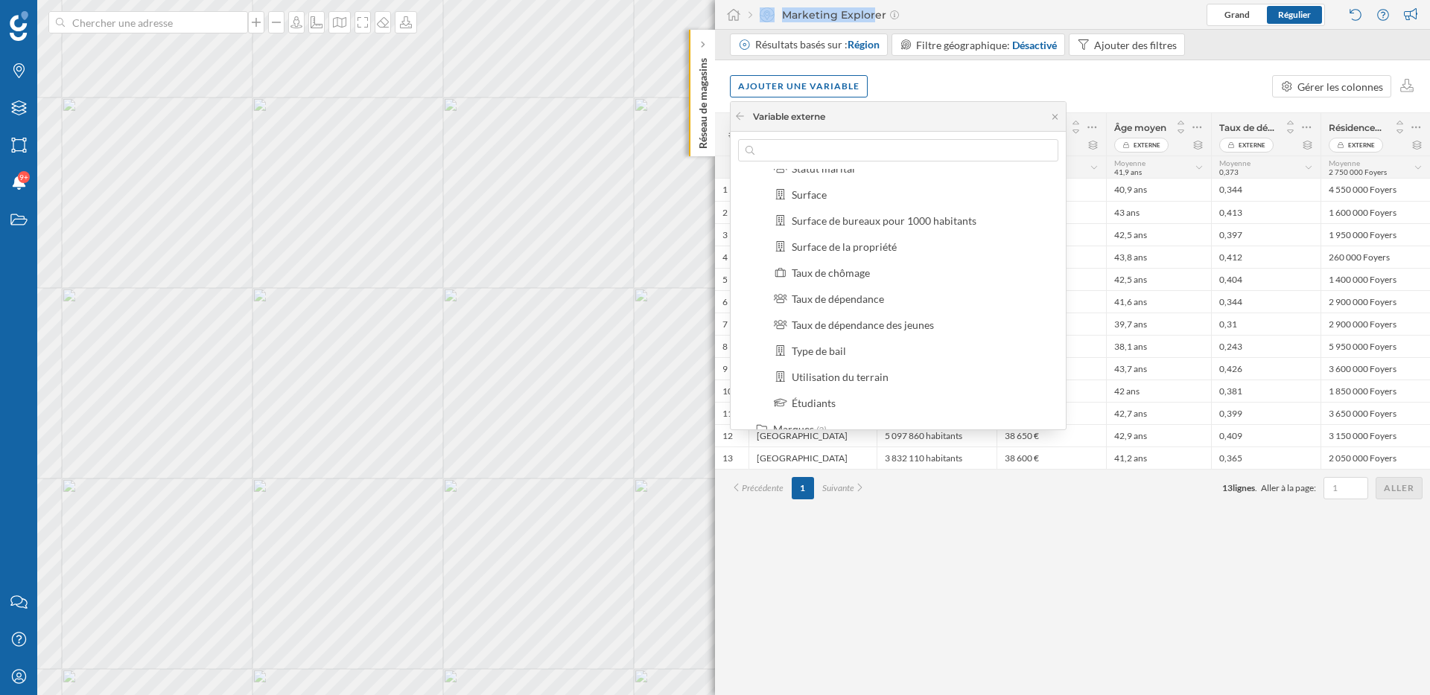
scroll to position [352, 0]
click at [826, 349] on div "Type de bail" at bounding box center [819, 353] width 54 height 13
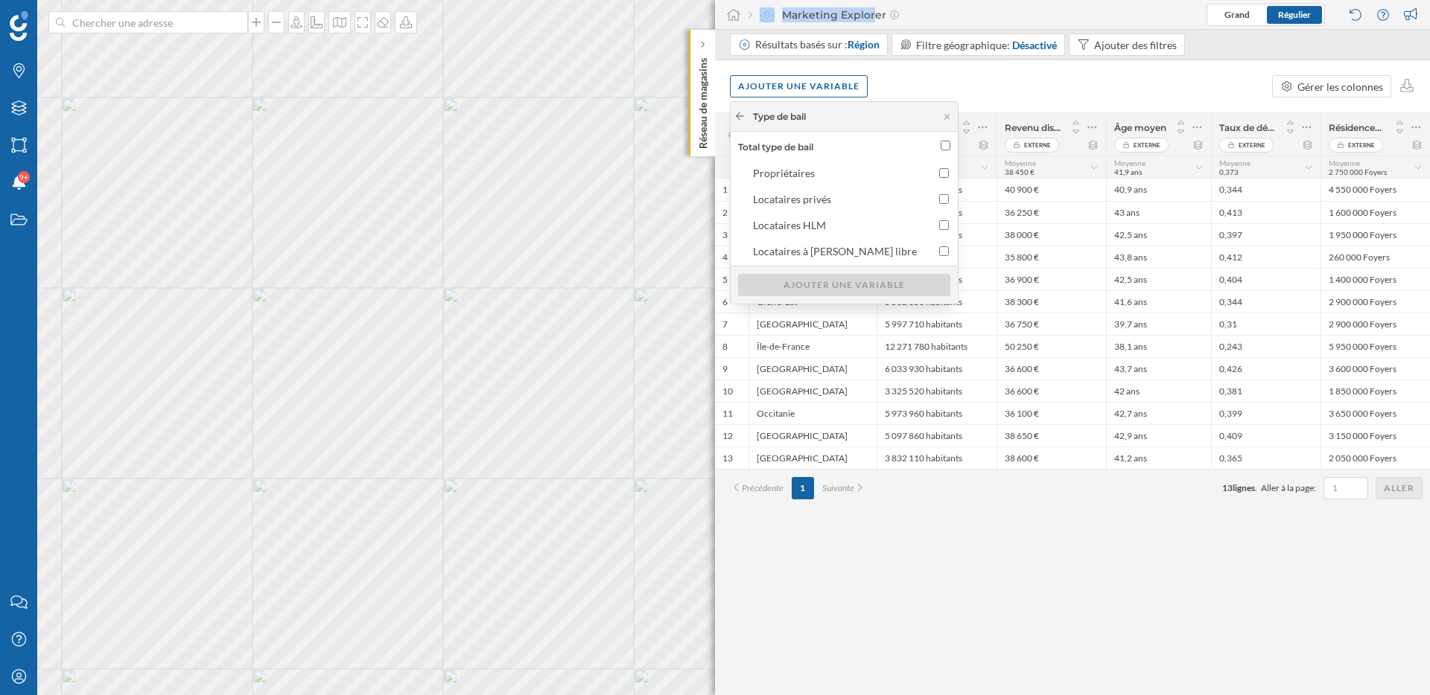
click at [742, 119] on icon at bounding box center [739, 116] width 11 height 9
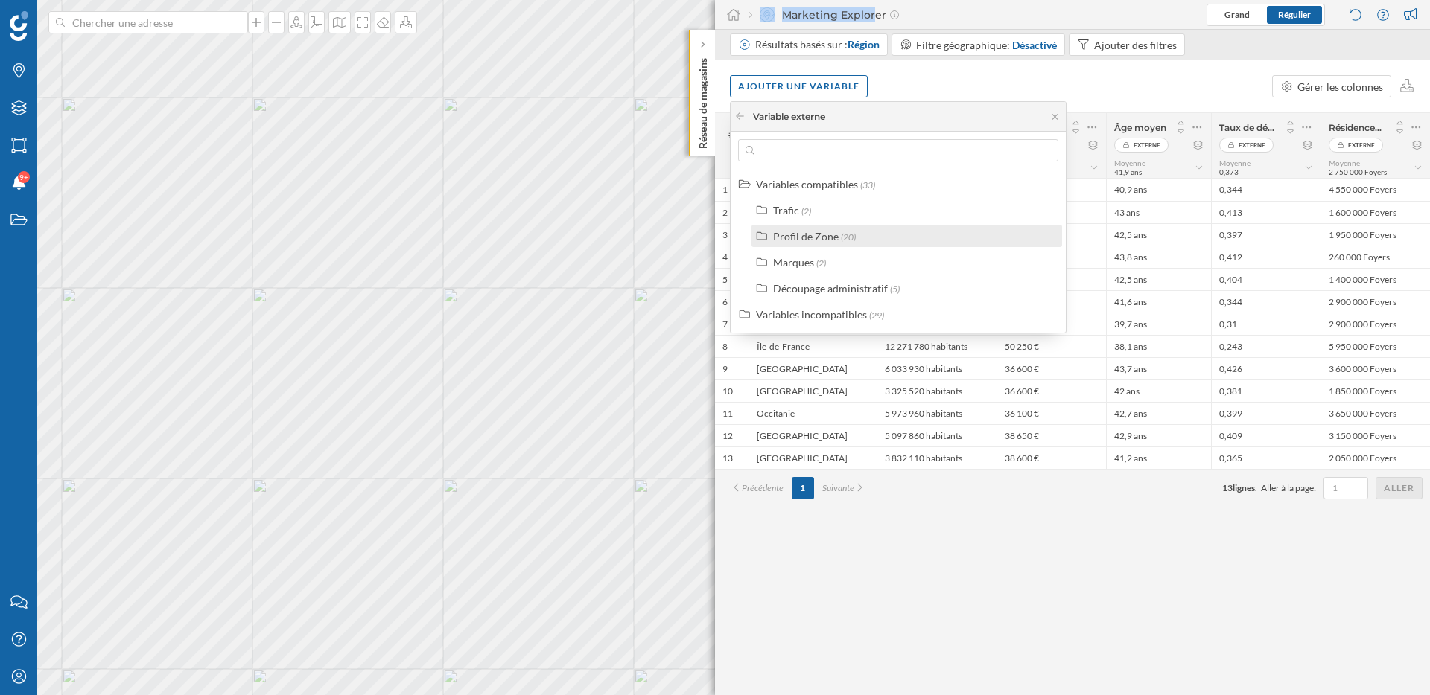
click at [804, 241] on div "Profil de Zone" at bounding box center [806, 236] width 66 height 13
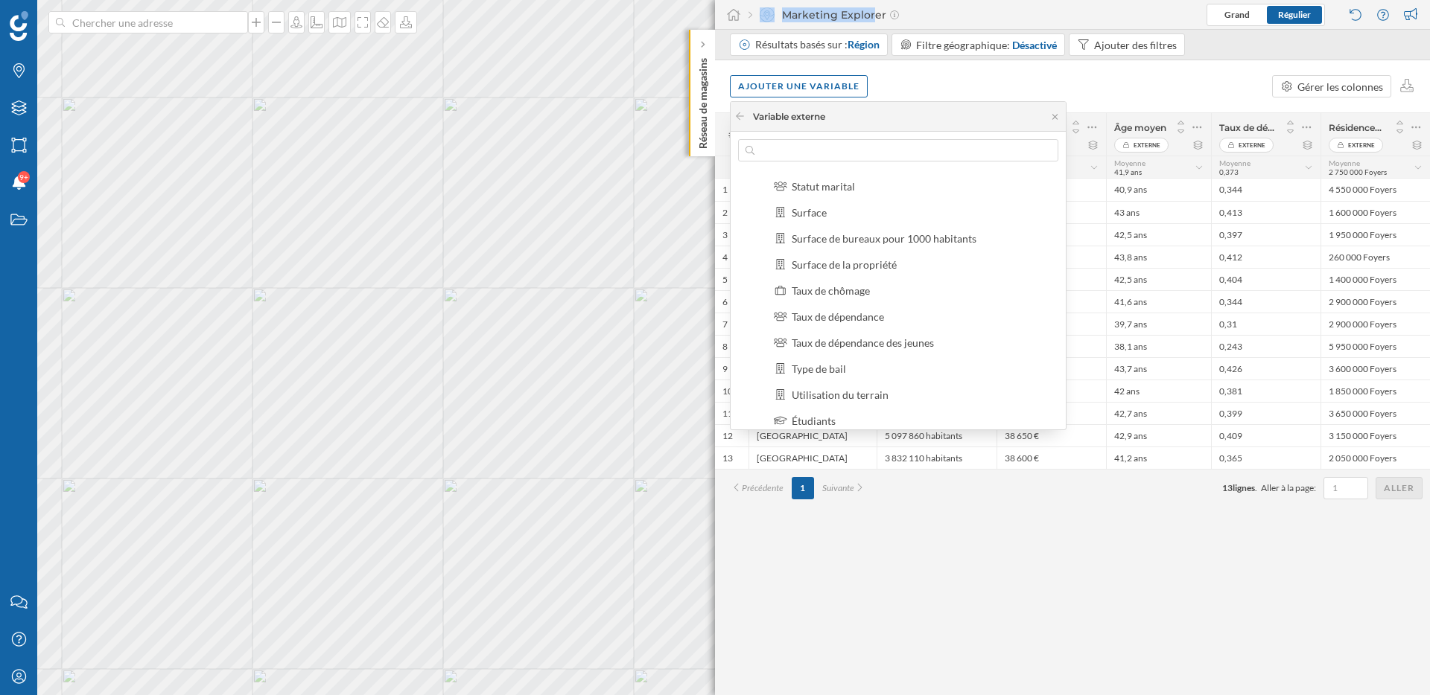
scroll to position [328, 0]
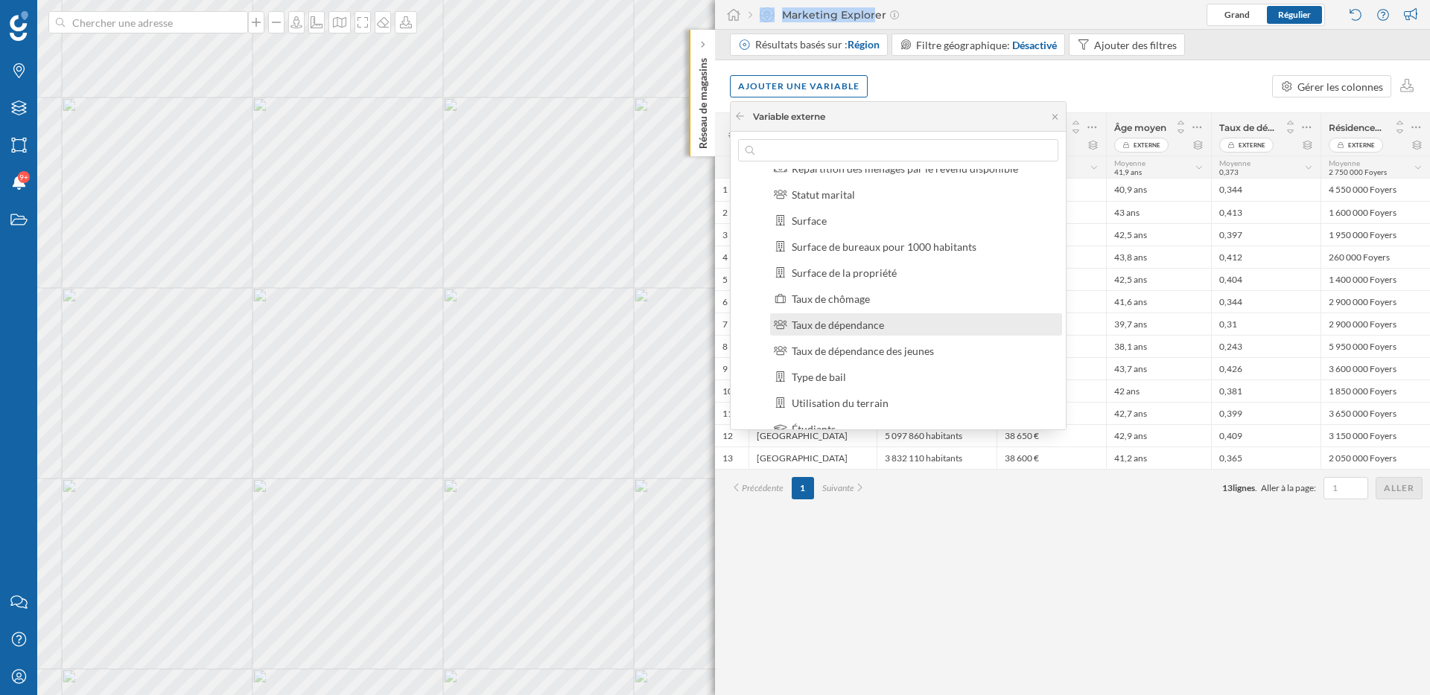
click at [831, 324] on div "Taux de dépendance" at bounding box center [838, 325] width 92 height 13
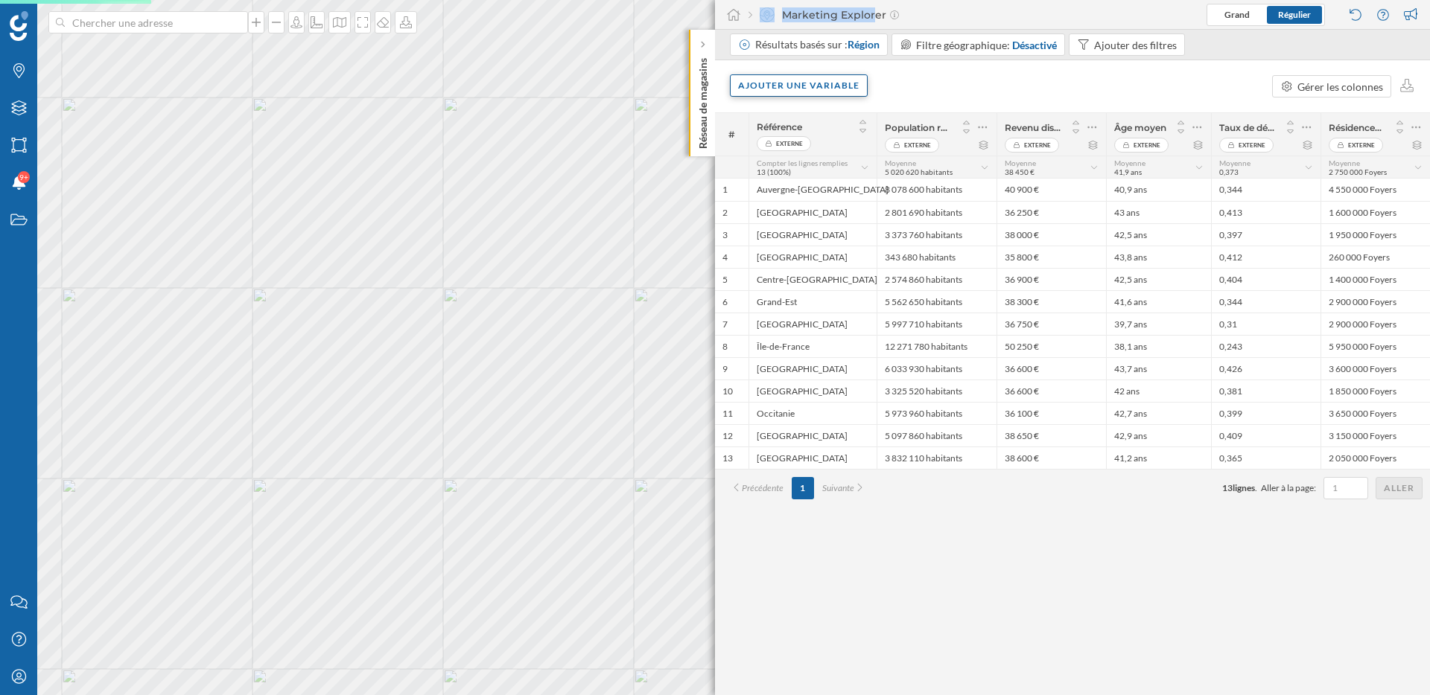
click at [779, 80] on div "Ajouter une variable" at bounding box center [799, 85] width 138 height 22
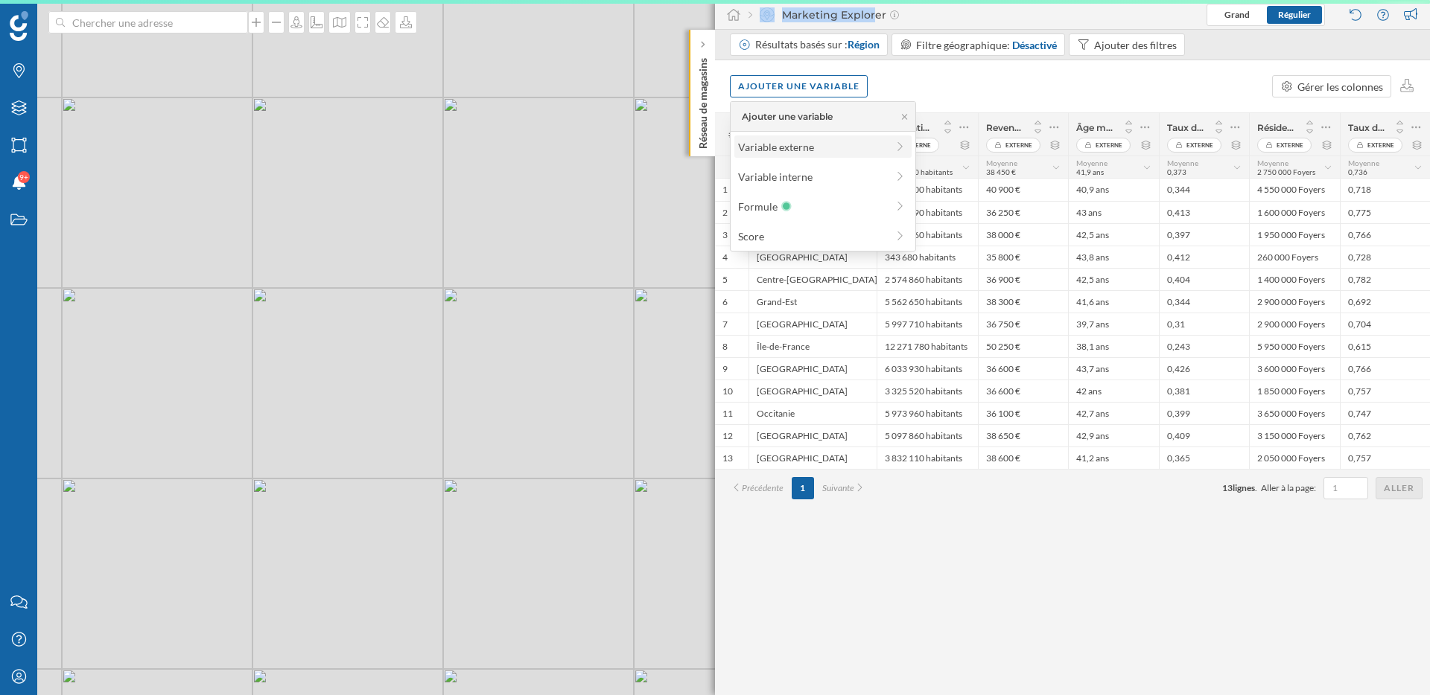
scroll to position [0, 0]
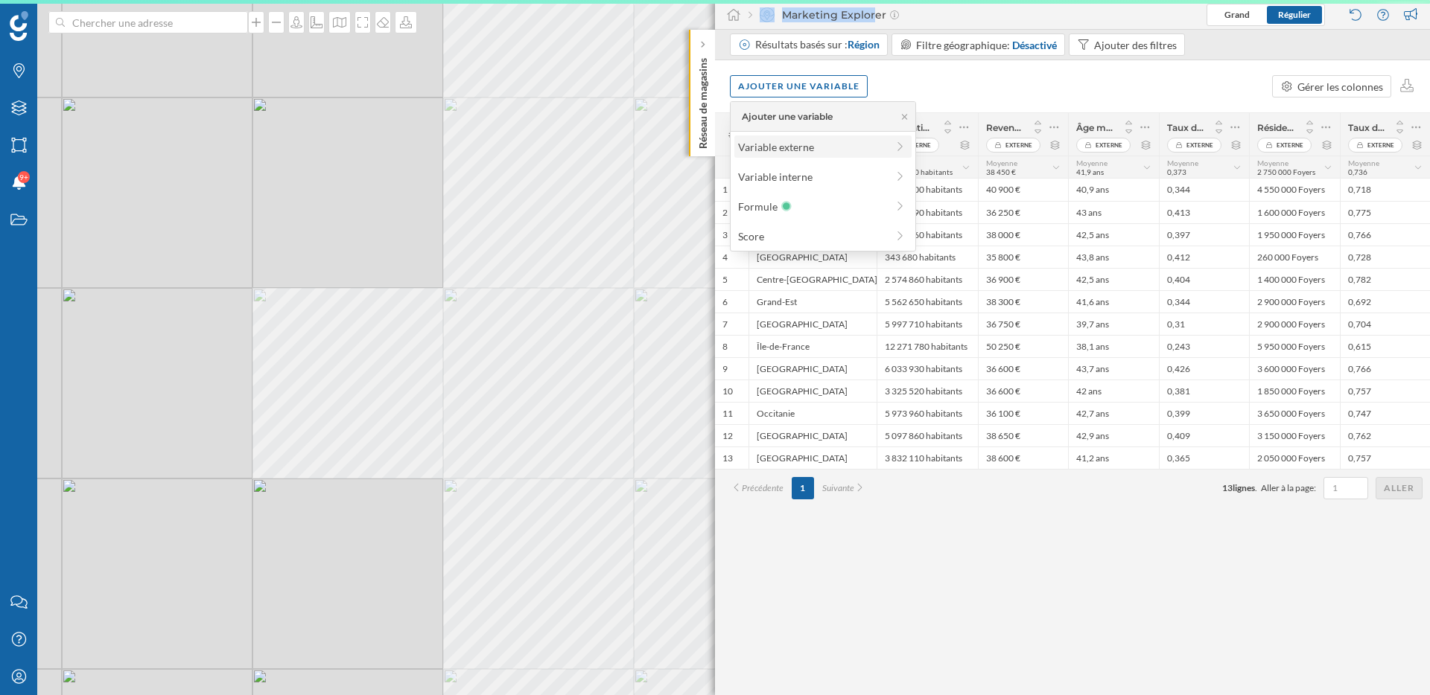
click at [776, 145] on div "Variable externe" at bounding box center [812, 147] width 148 height 16
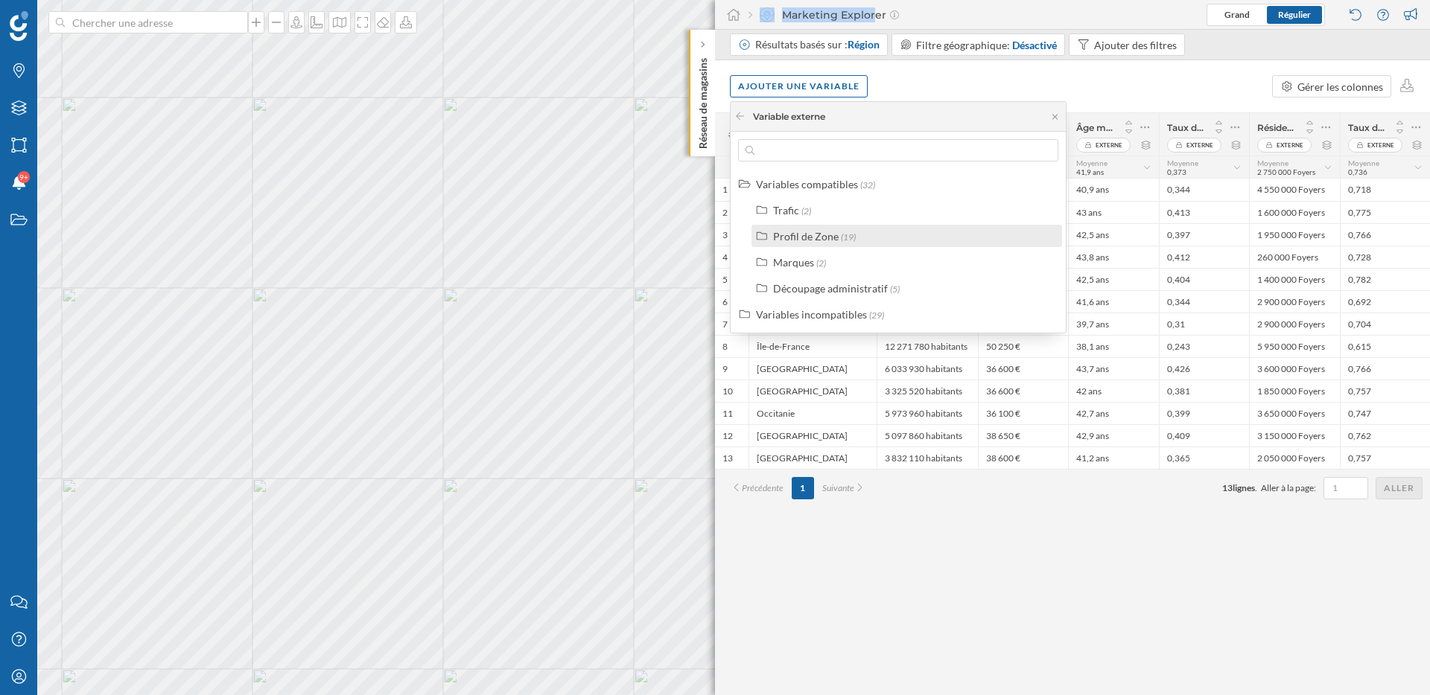
click at [794, 235] on div "Profil de Zone" at bounding box center [806, 236] width 66 height 13
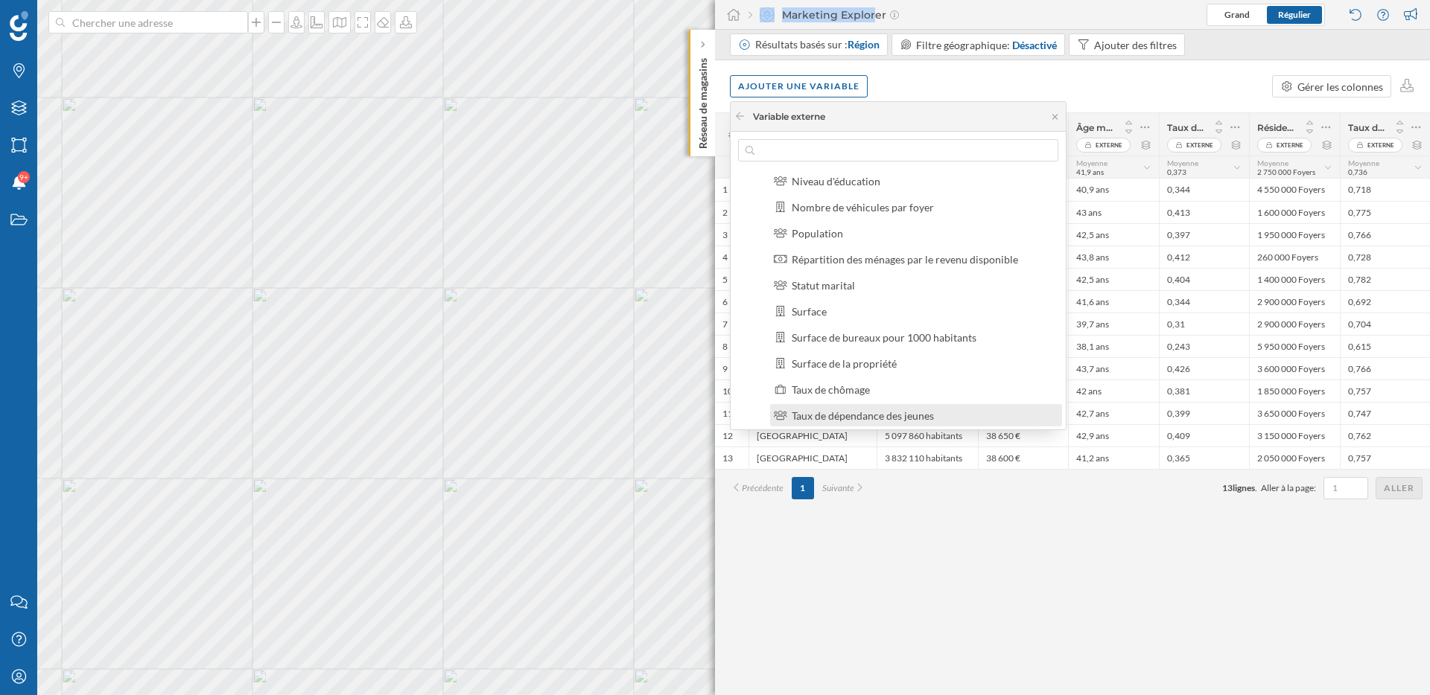
scroll to position [236, 0]
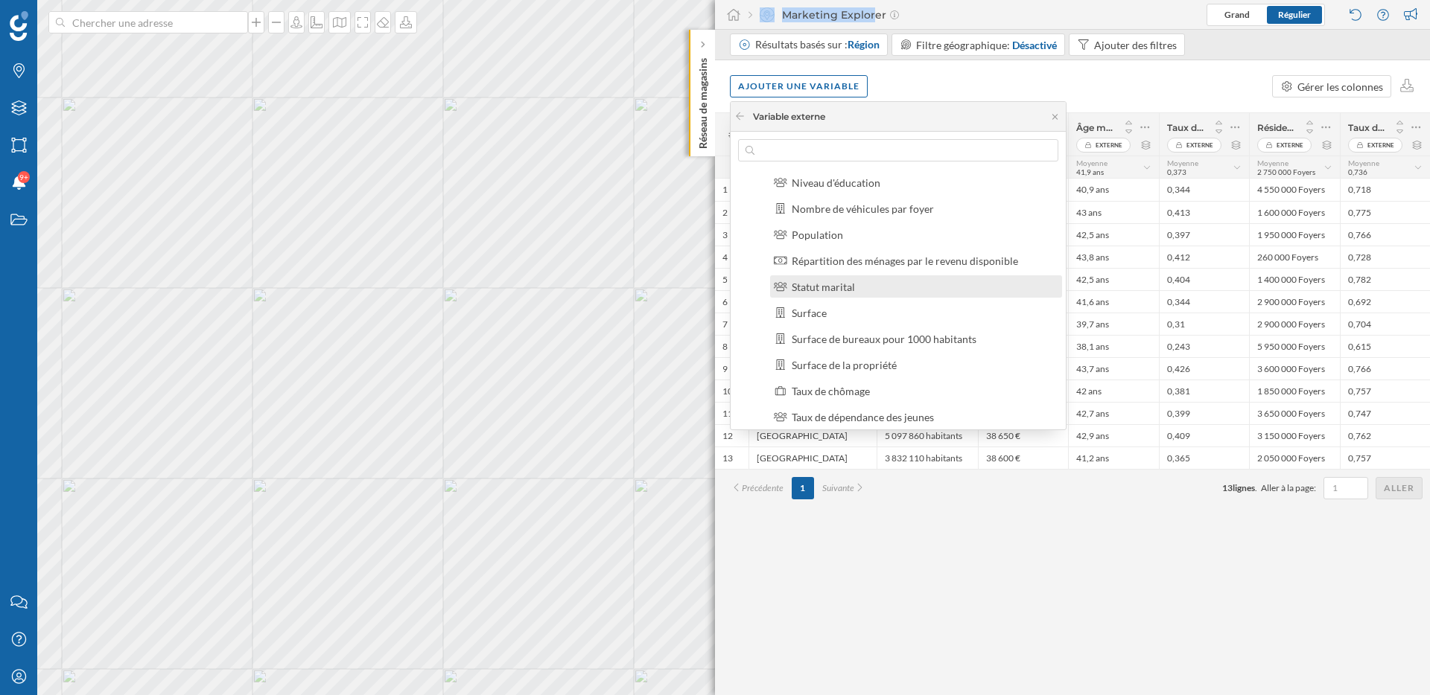
click at [824, 291] on div "Statut marital" at bounding box center [823, 287] width 63 height 13
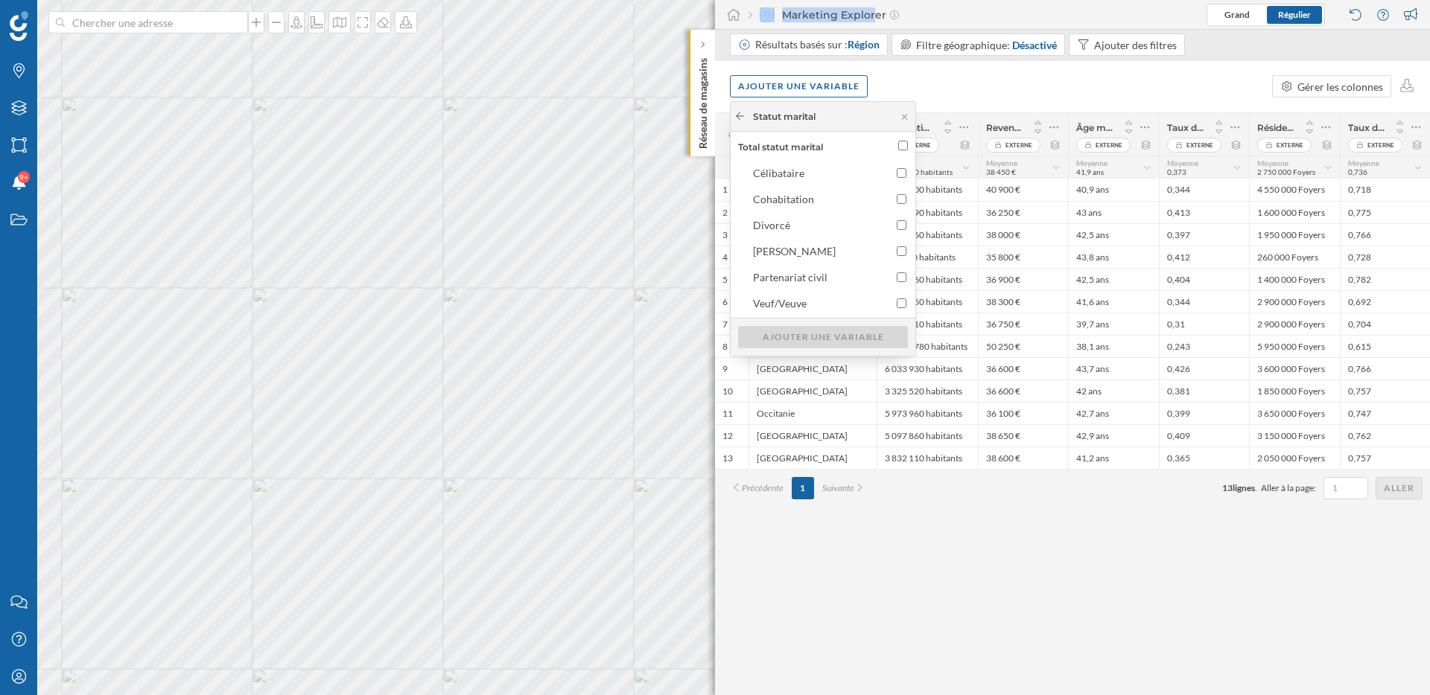
click at [741, 118] on icon at bounding box center [739, 116] width 11 height 9
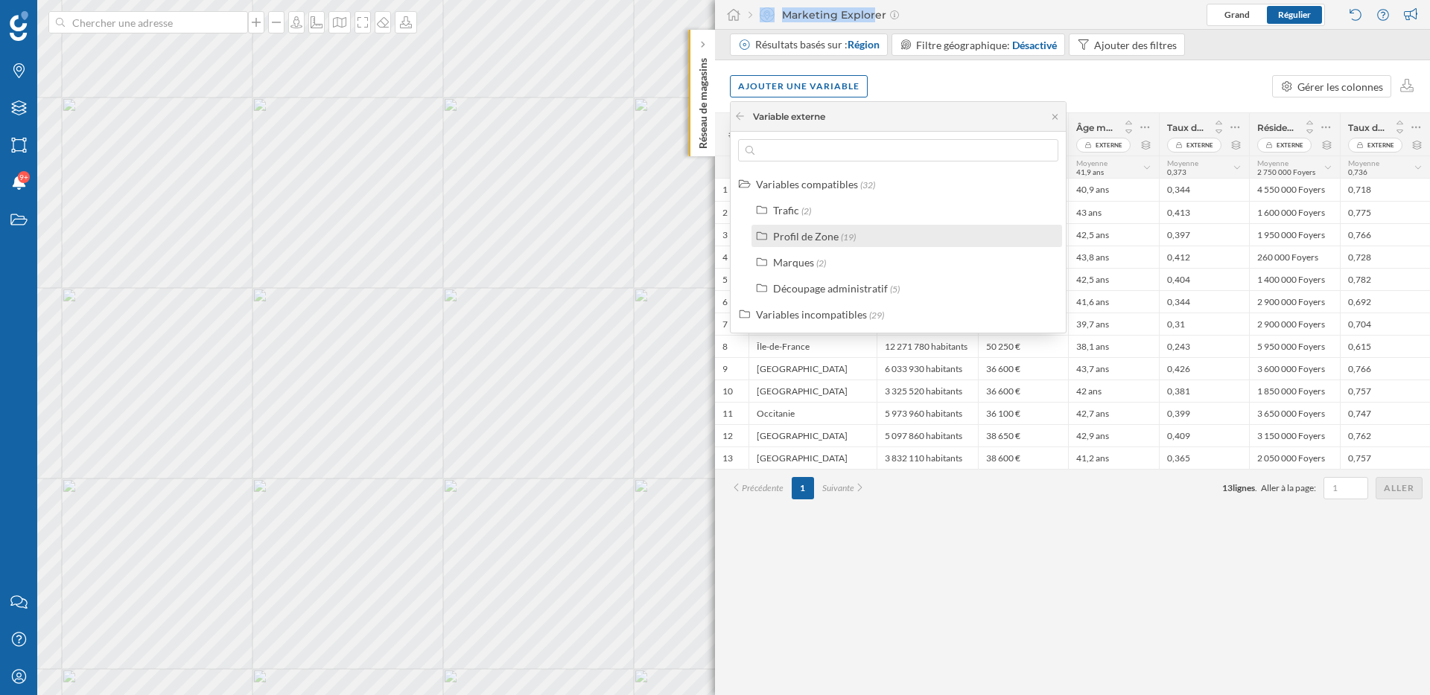
click at [787, 233] on div "Profil de Zone" at bounding box center [806, 236] width 66 height 13
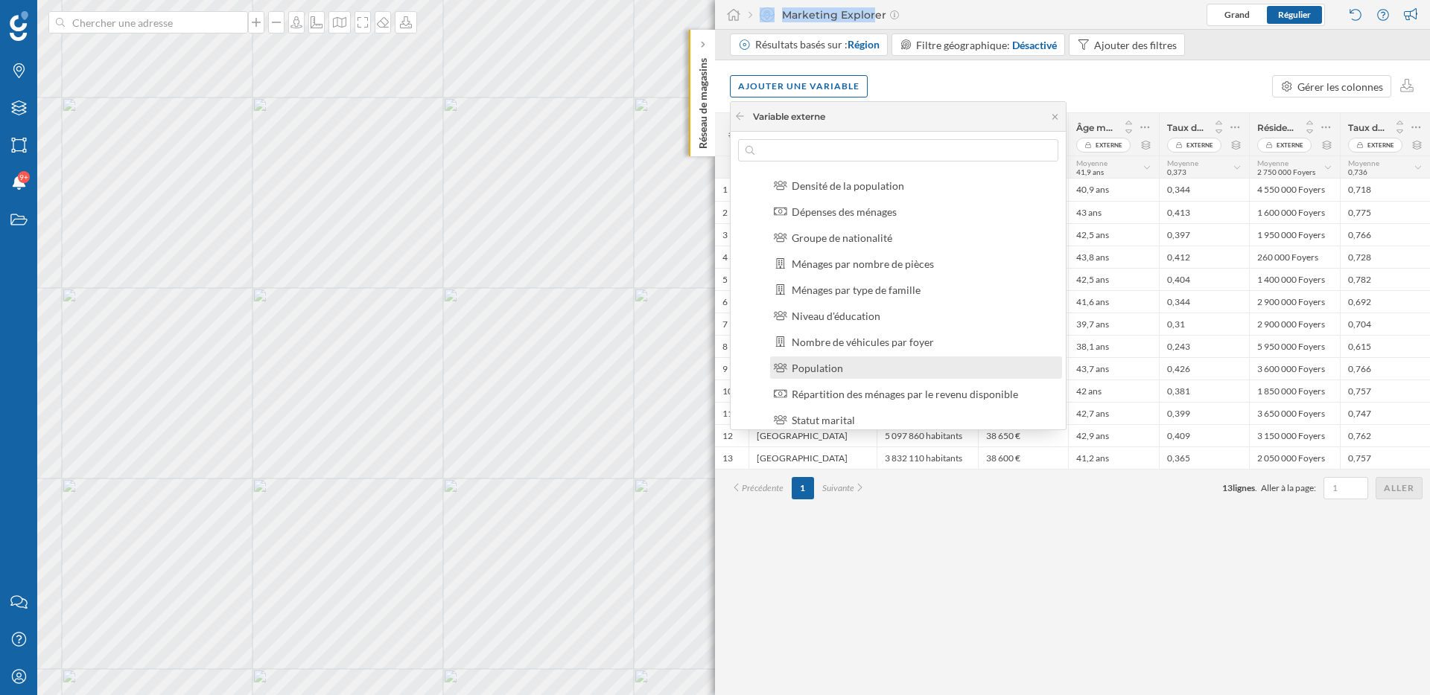
scroll to position [102, 0]
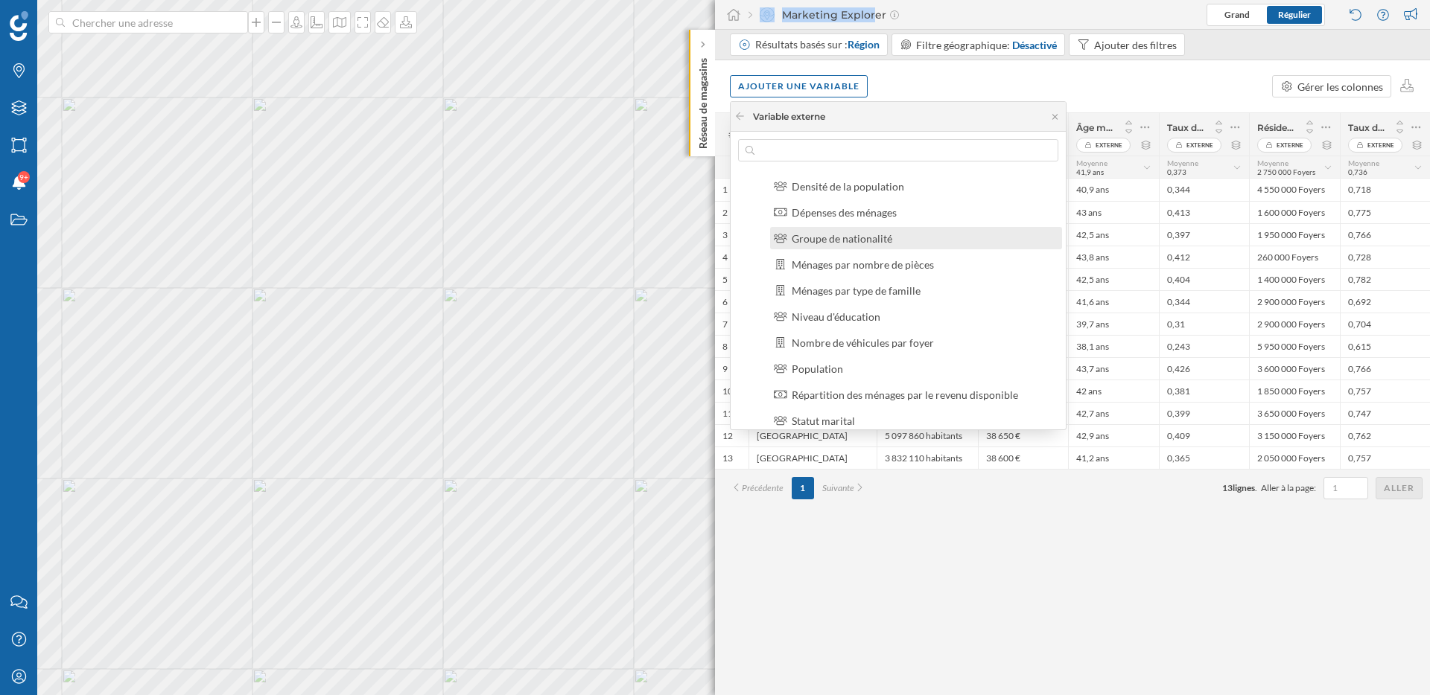
click at [872, 244] on div "Groupe de nationalité" at bounding box center [842, 238] width 101 height 13
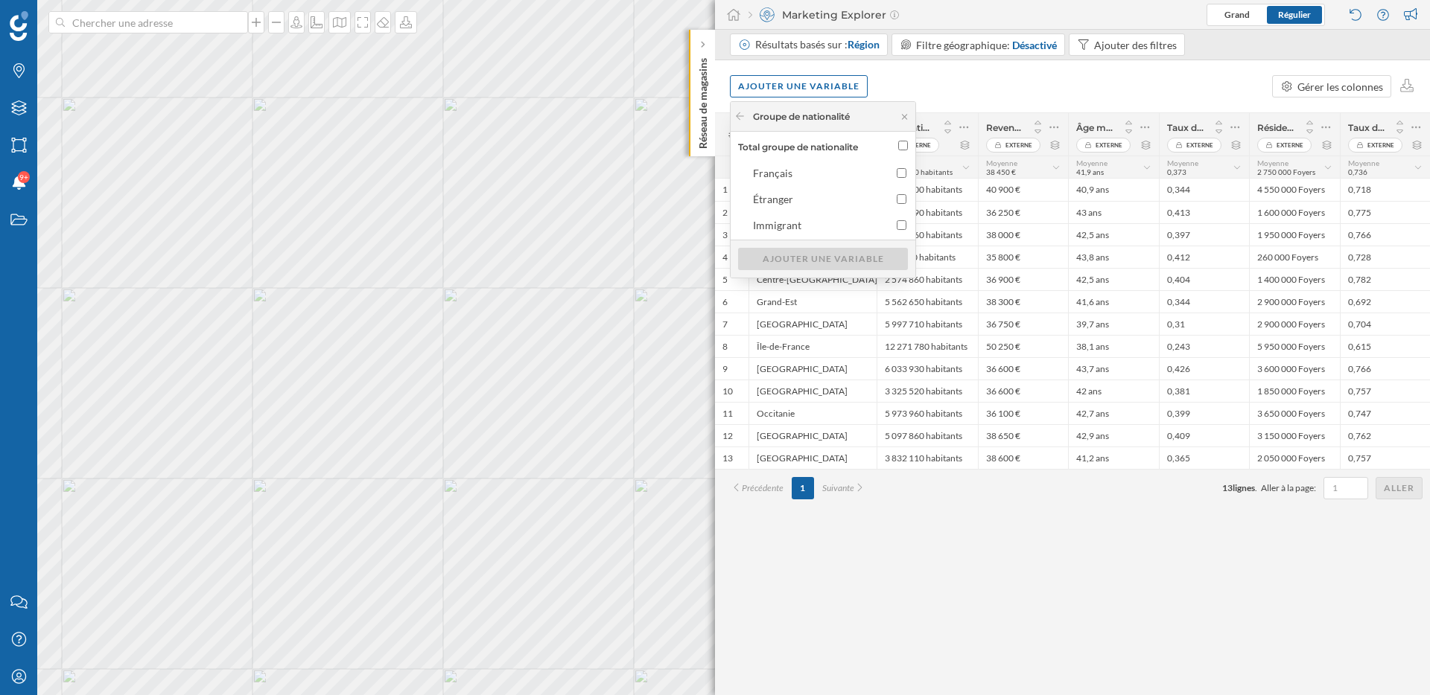
click at [1101, 562] on div "# Référence Externe Population recensée Externe Revenu disponible par foyer Ext…" at bounding box center [1072, 403] width 715 height 583
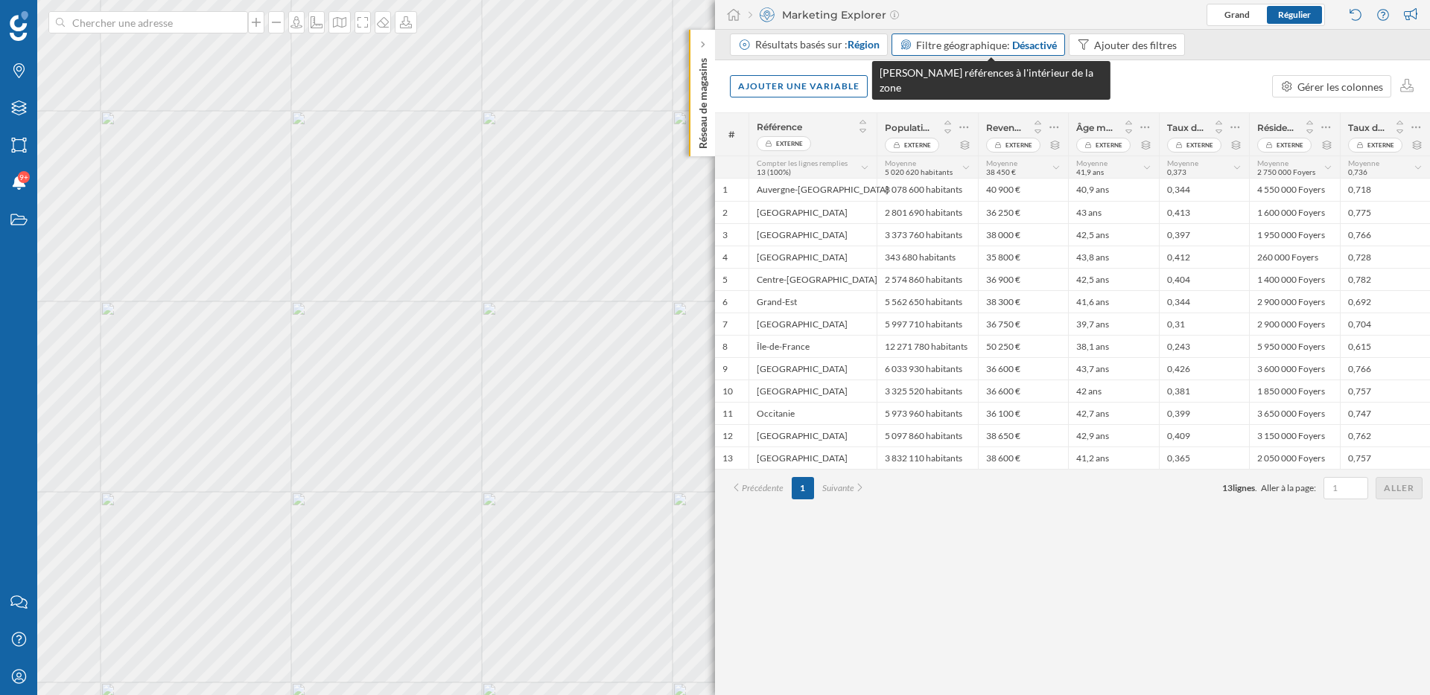
click at [1012, 49] on div "Désactivé" at bounding box center [1034, 45] width 45 height 16
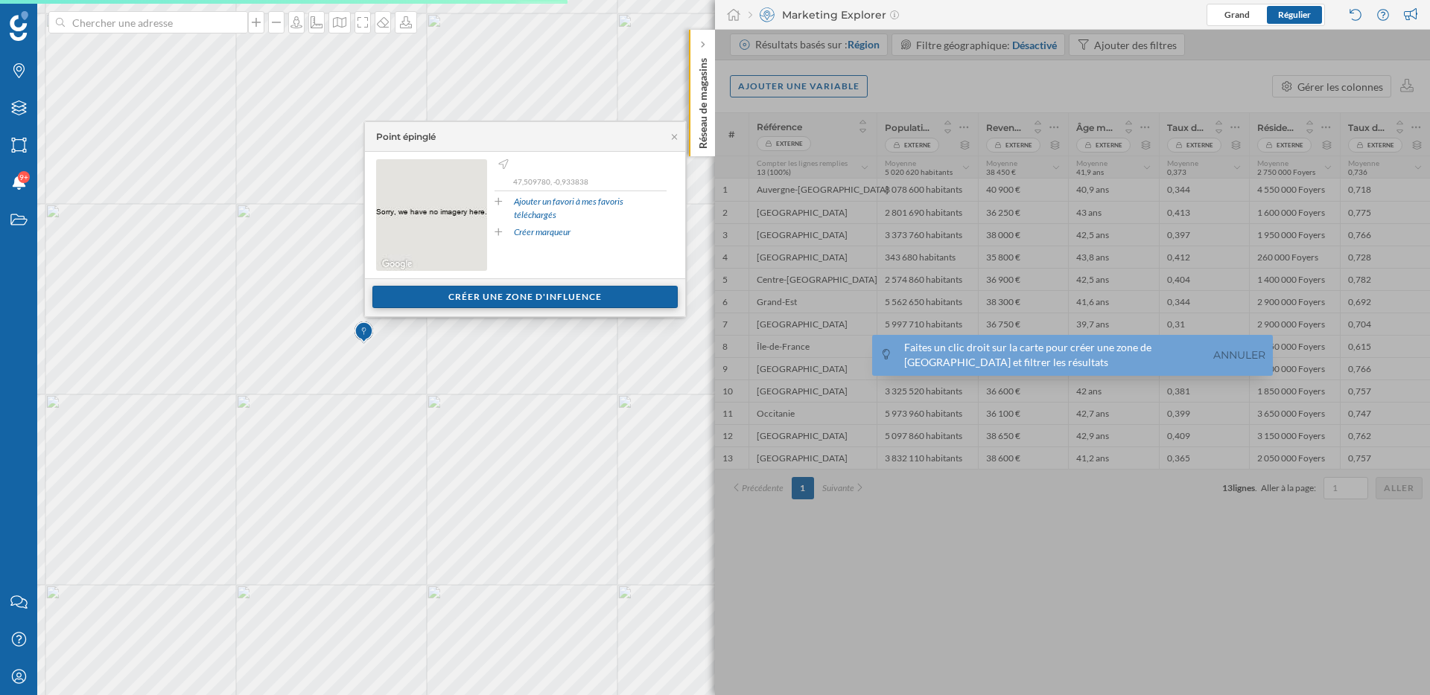
click at [623, 296] on div "Créer une zone d'influence" at bounding box center [524, 297] width 305 height 22
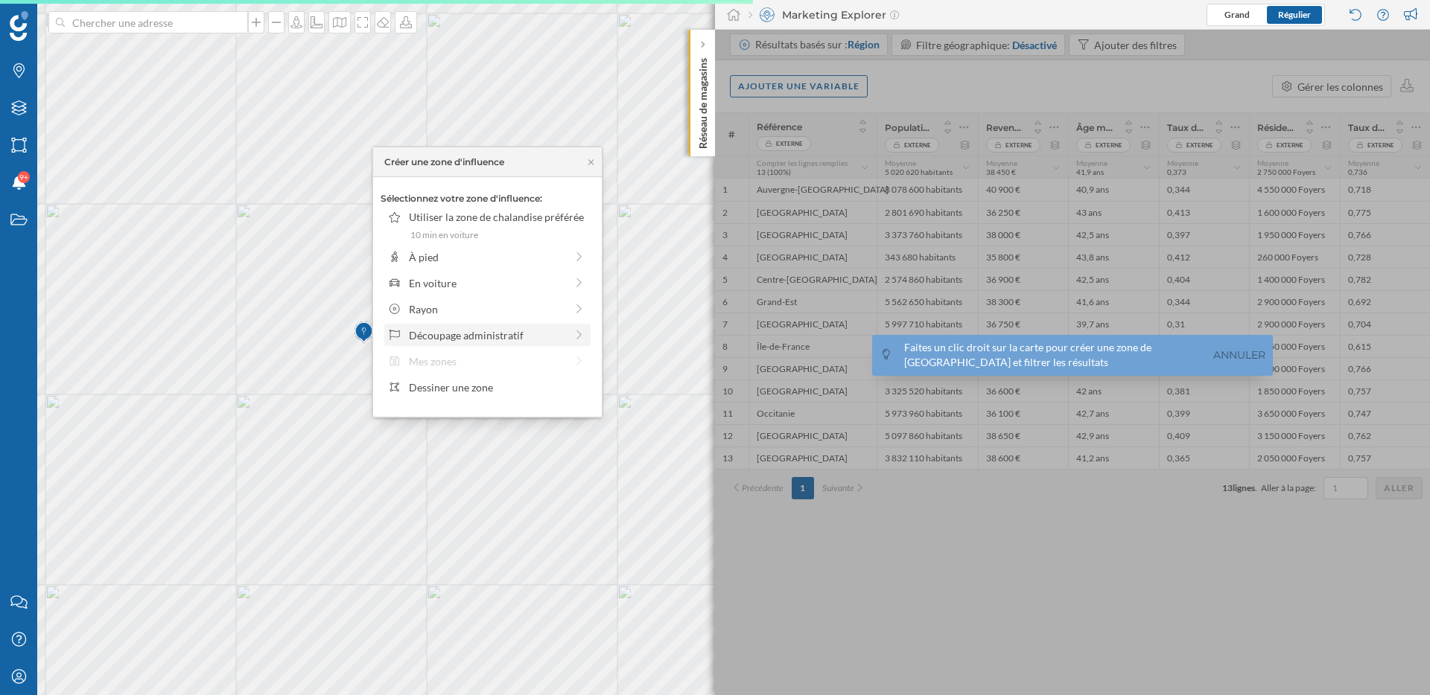
click at [497, 333] on div "Découpage administratif" at bounding box center [487, 336] width 156 height 16
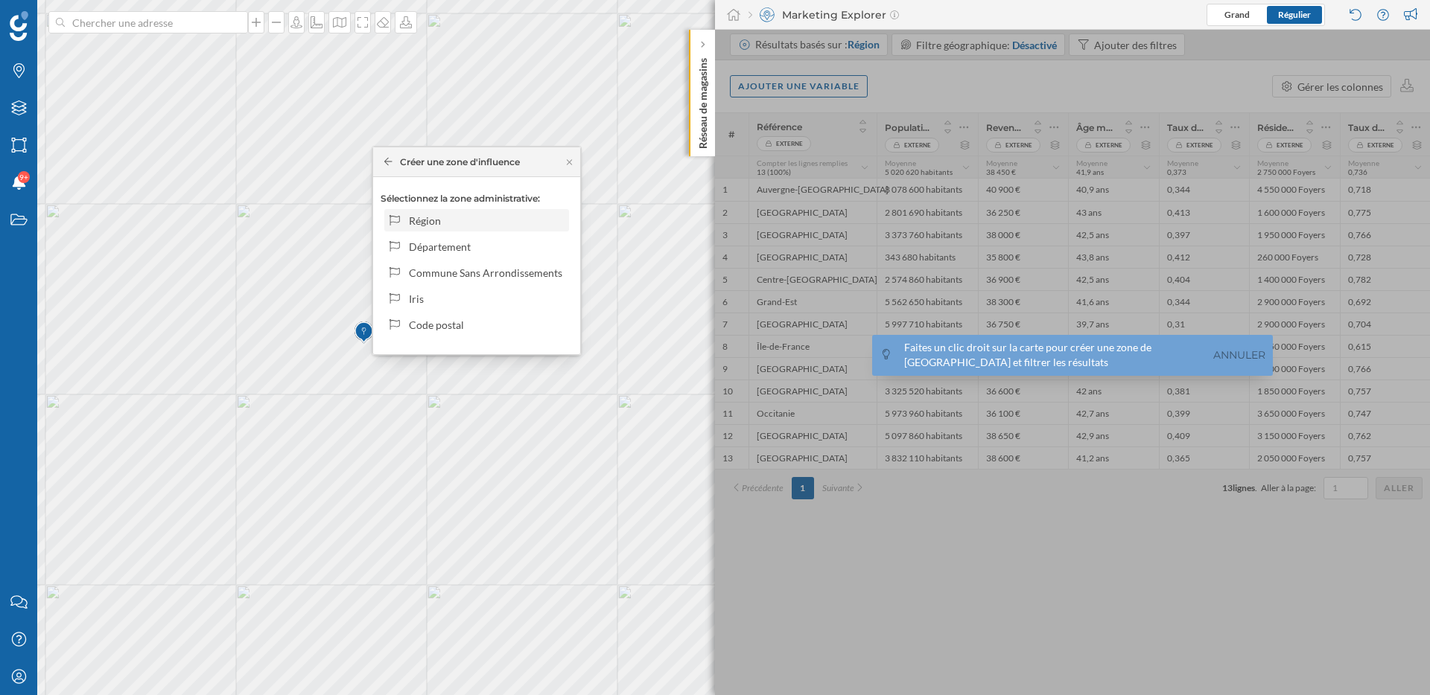
click at [501, 229] on div "Région" at bounding box center [476, 220] width 185 height 22
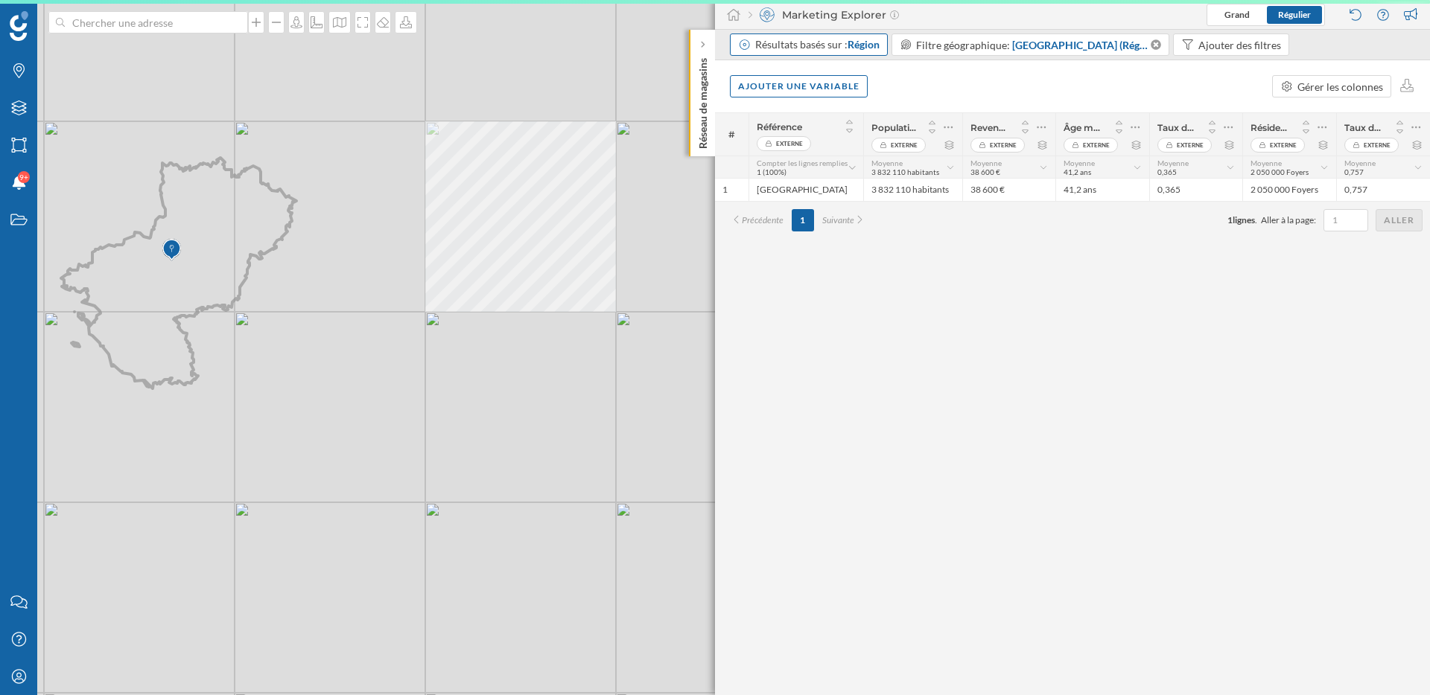
click at [856, 39] on span "Région" at bounding box center [863, 44] width 32 height 13
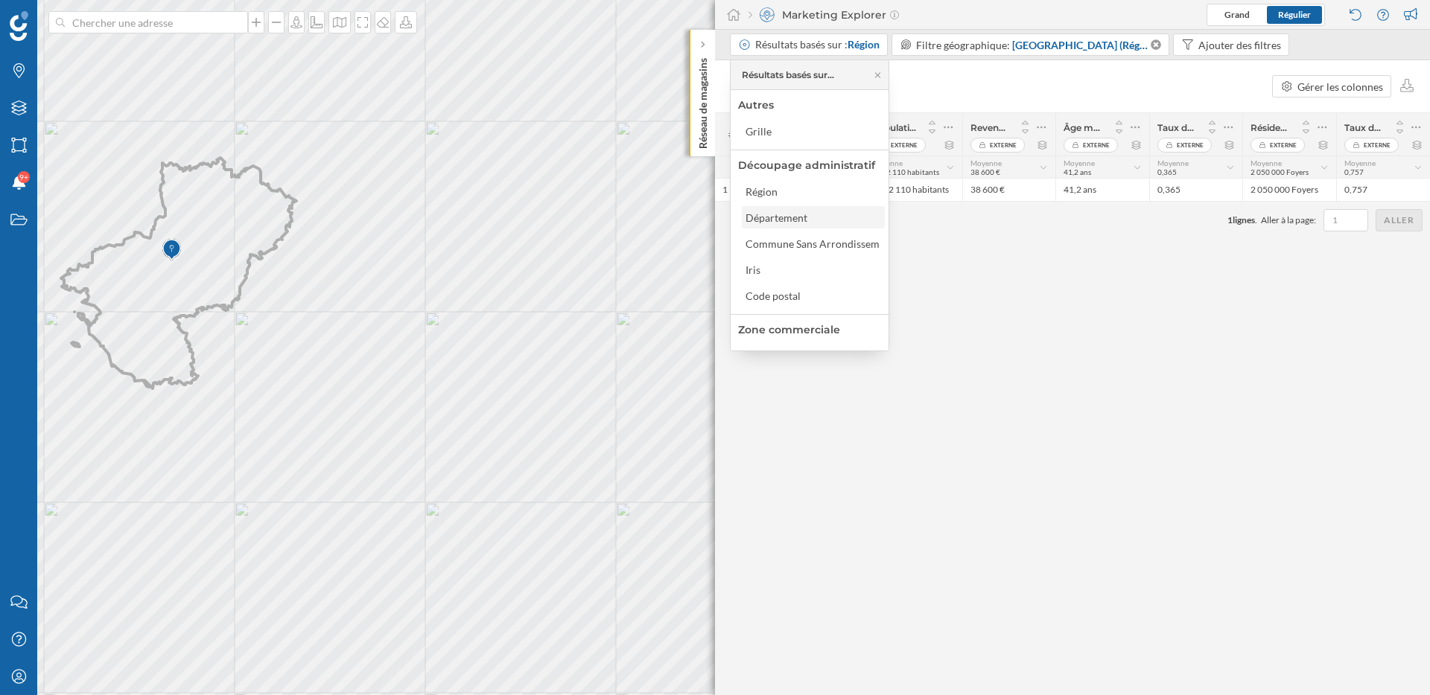
click at [807, 211] on div "Département" at bounding box center [779, 218] width 69 height 16
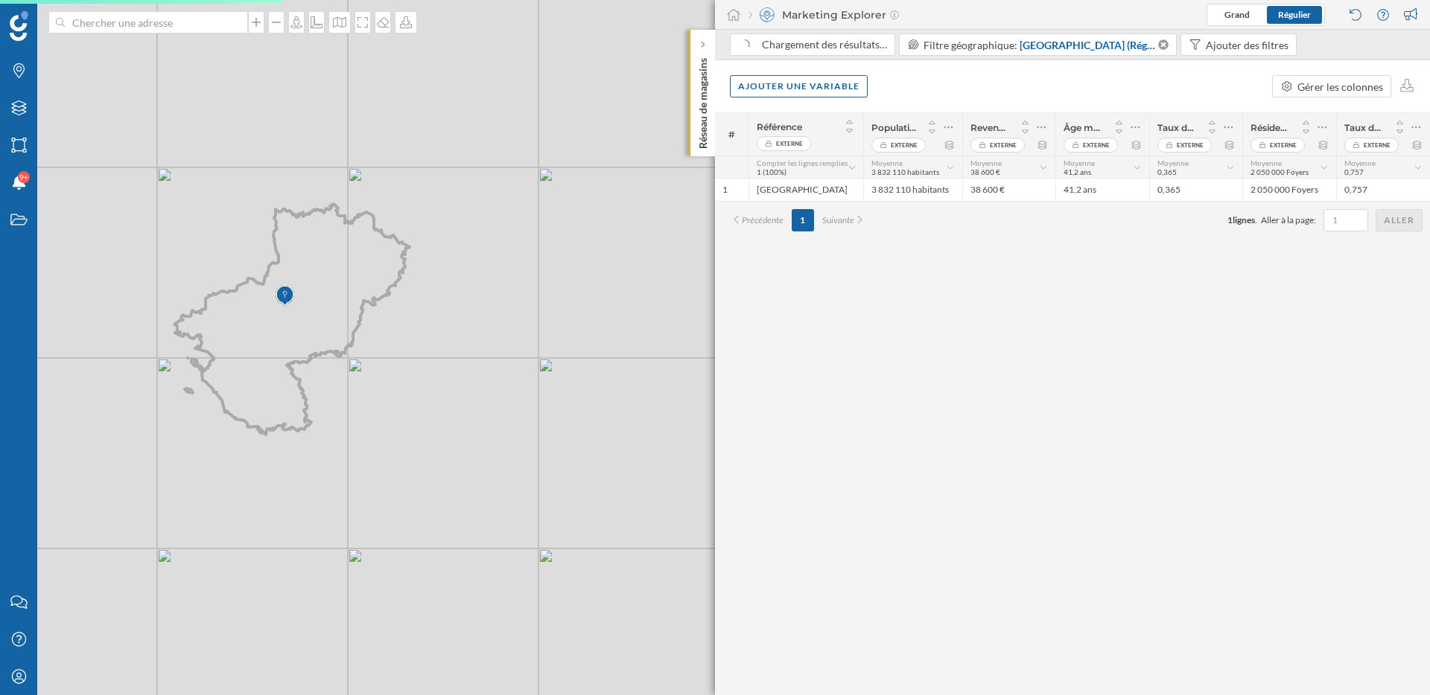
drag, startPoint x: 416, startPoint y: 328, endPoint x: 559, endPoint y: 389, distance: 155.5
click at [559, 389] on div "© Mapbox © OpenStreetMap Improve this map" at bounding box center [715, 347] width 1430 height 695
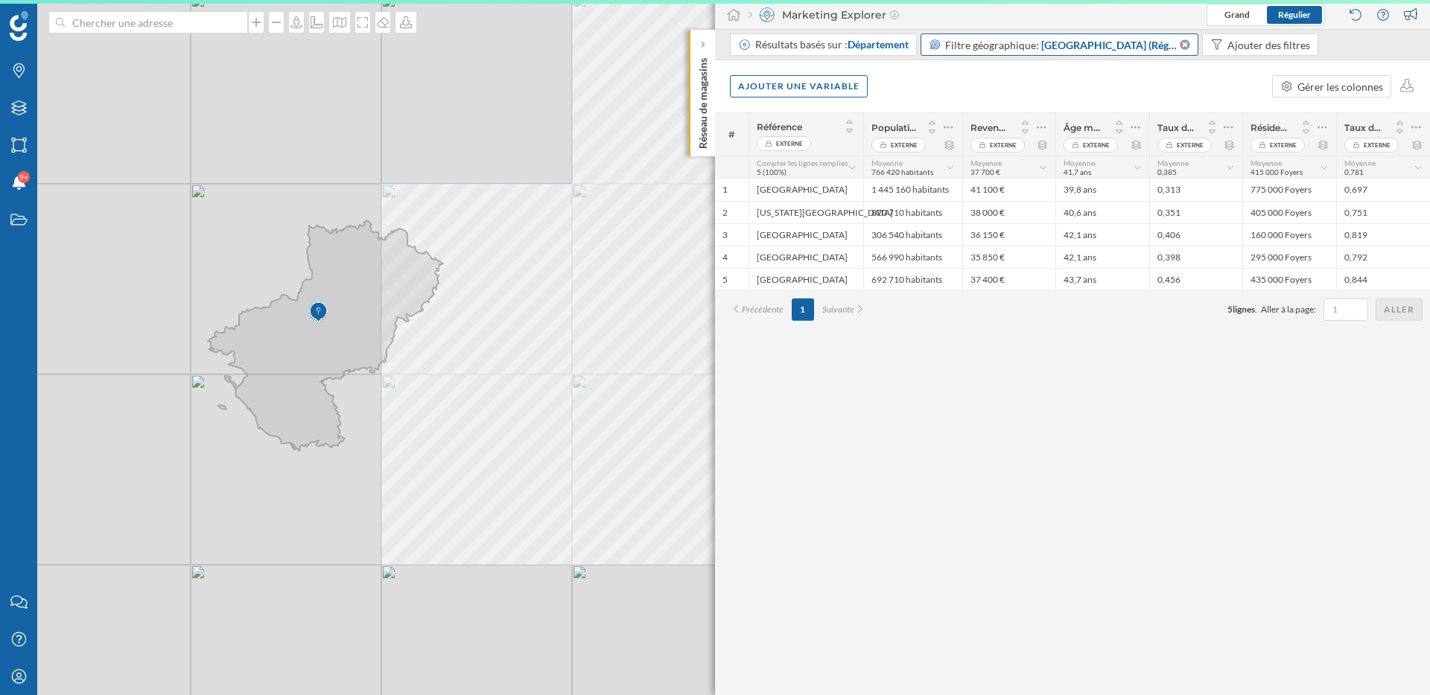
click at [1114, 46] on span "[GEOGRAPHIC_DATA] (Région)" at bounding box center [1109, 45] width 136 height 16
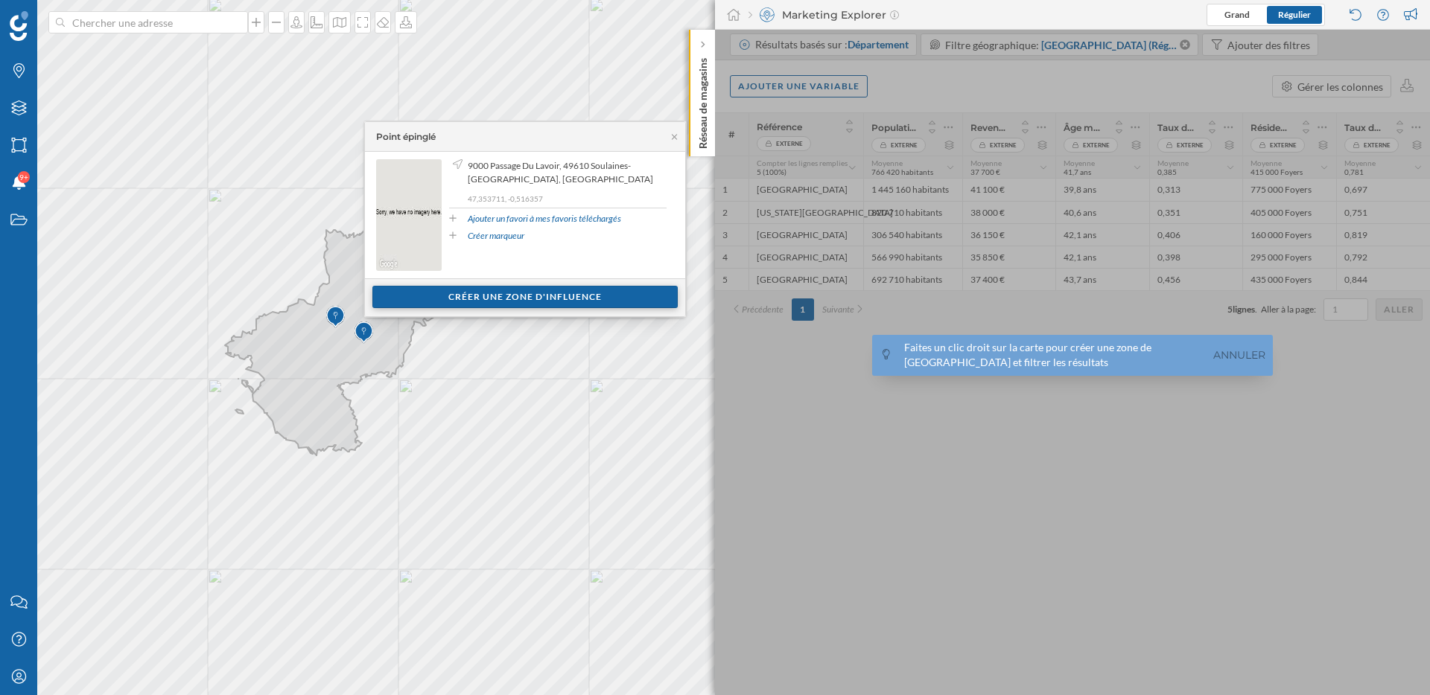
click at [526, 296] on div "Créer une zone d'influence" at bounding box center [524, 297] width 305 height 22
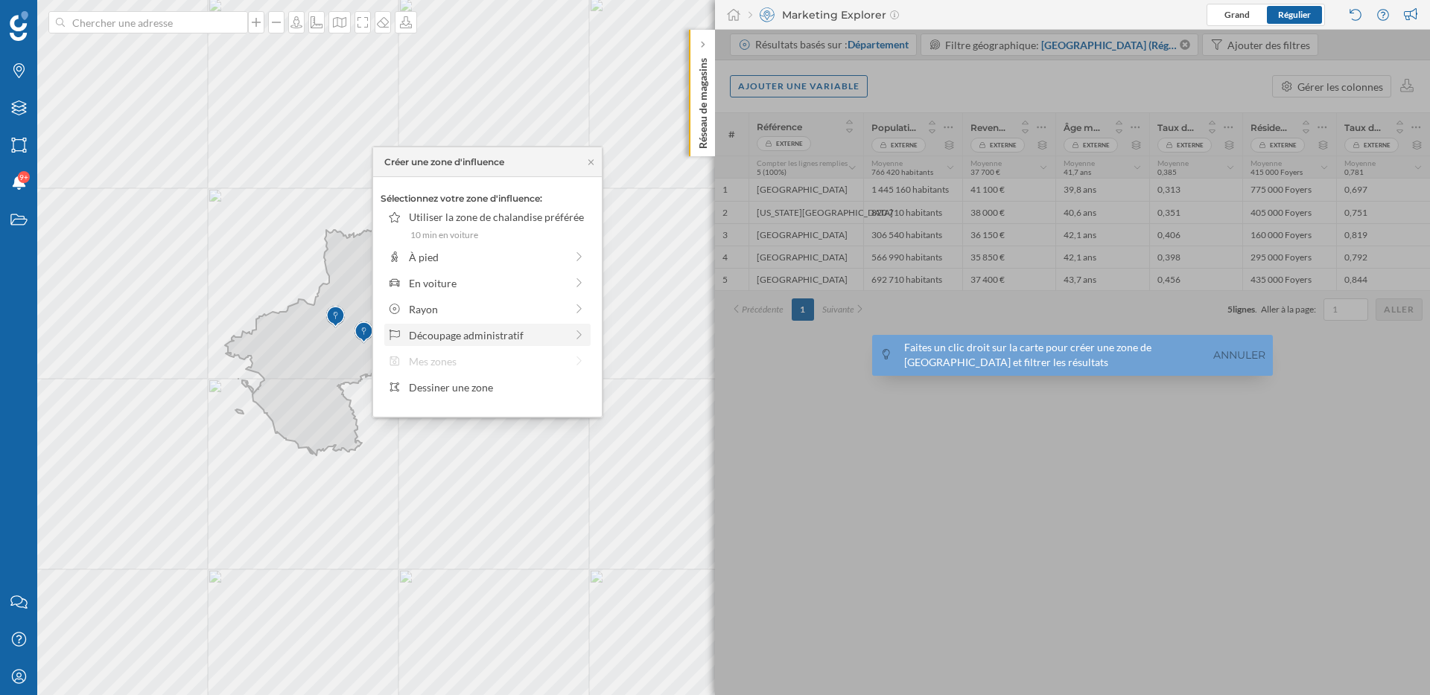
click at [474, 336] on div "Découpage administratif" at bounding box center [487, 336] width 156 height 16
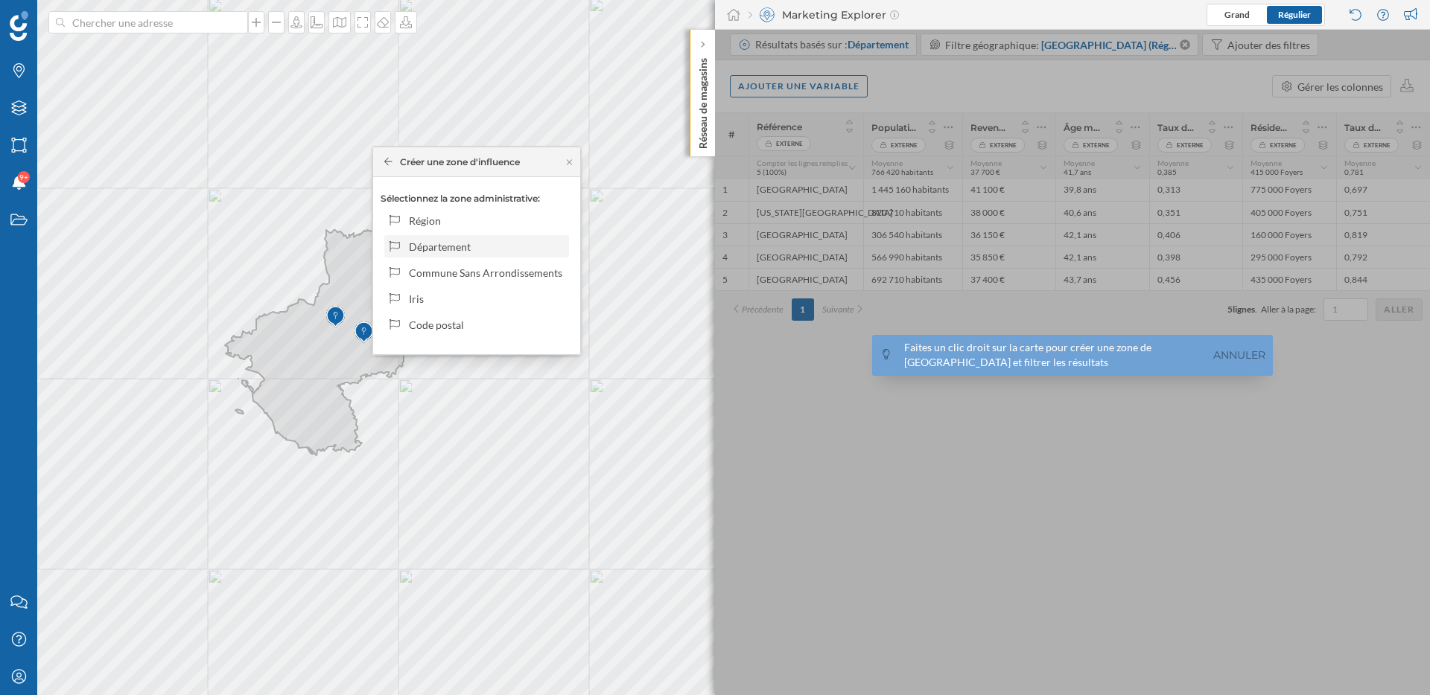
click at [468, 243] on div "Département" at bounding box center [486, 247] width 155 height 16
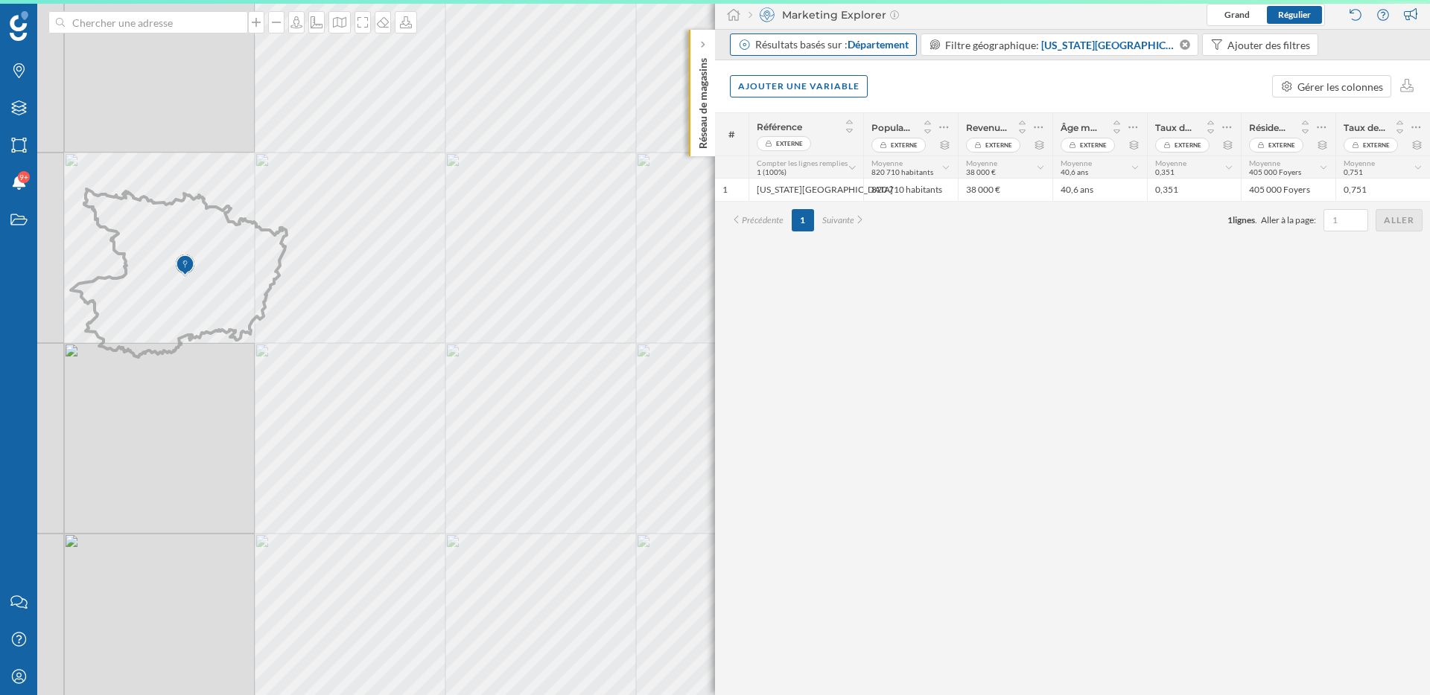
click at [884, 40] on span "Département" at bounding box center [877, 44] width 61 height 13
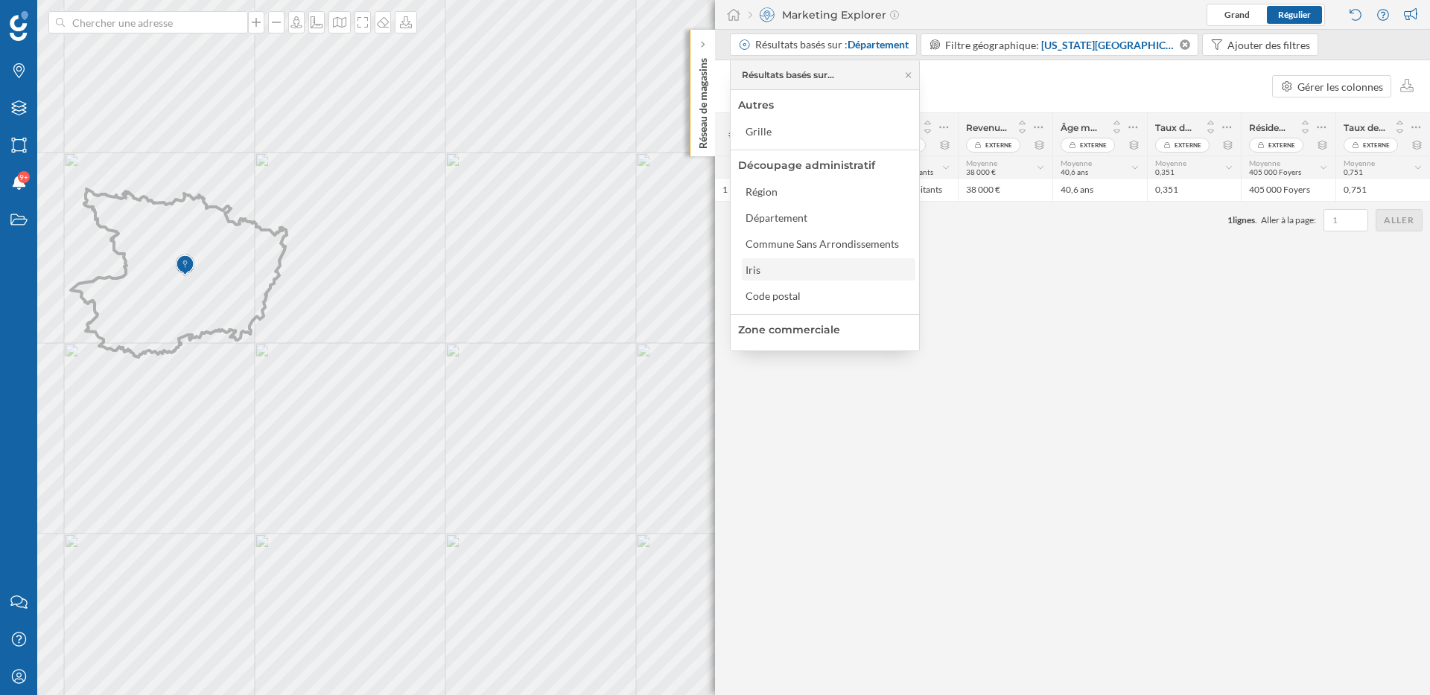
click at [789, 273] on div "Iris" at bounding box center [827, 270] width 165 height 16
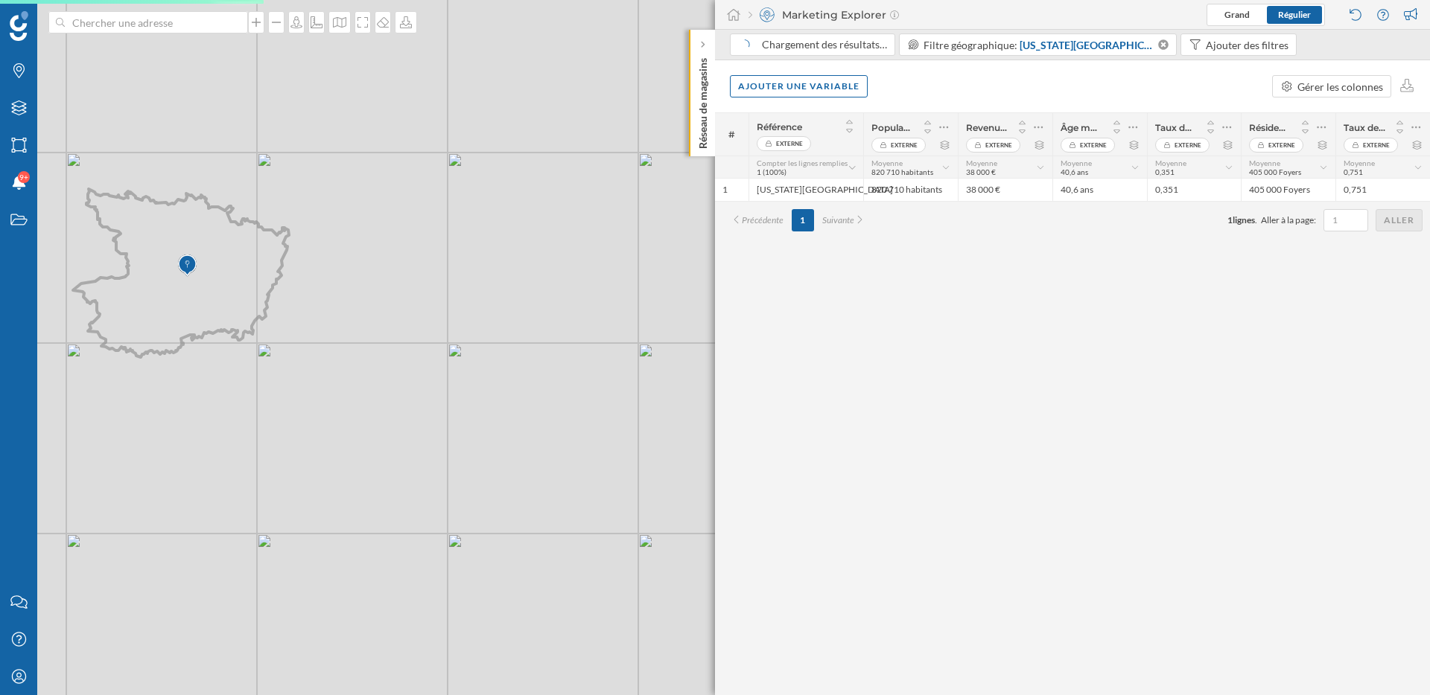
drag, startPoint x: 532, startPoint y: 336, endPoint x: 605, endPoint y: 355, distance: 76.2
click at [605, 355] on div "© Mapbox © OpenStreetMap Improve this map" at bounding box center [715, 347] width 1430 height 695
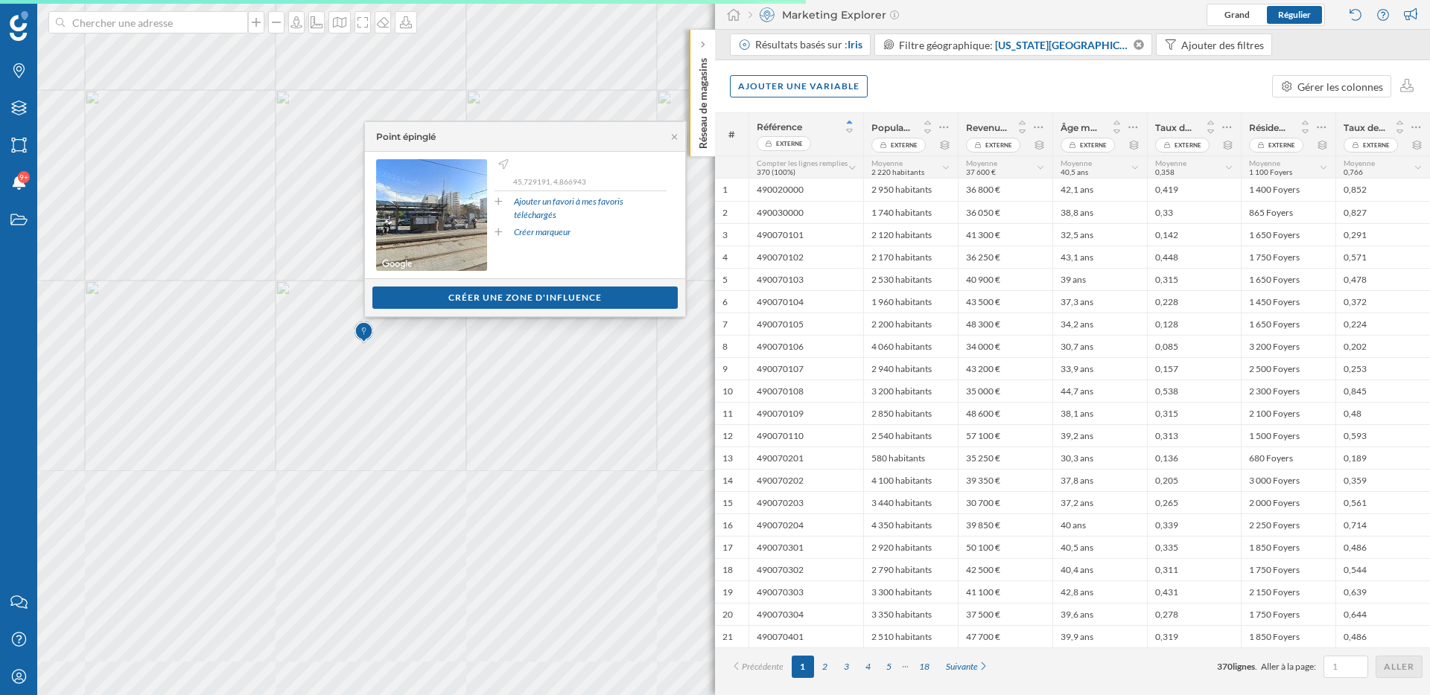
click at [924, 92] on div "Ajouter une variable Gérer les colonnes" at bounding box center [1072, 86] width 715 height 52
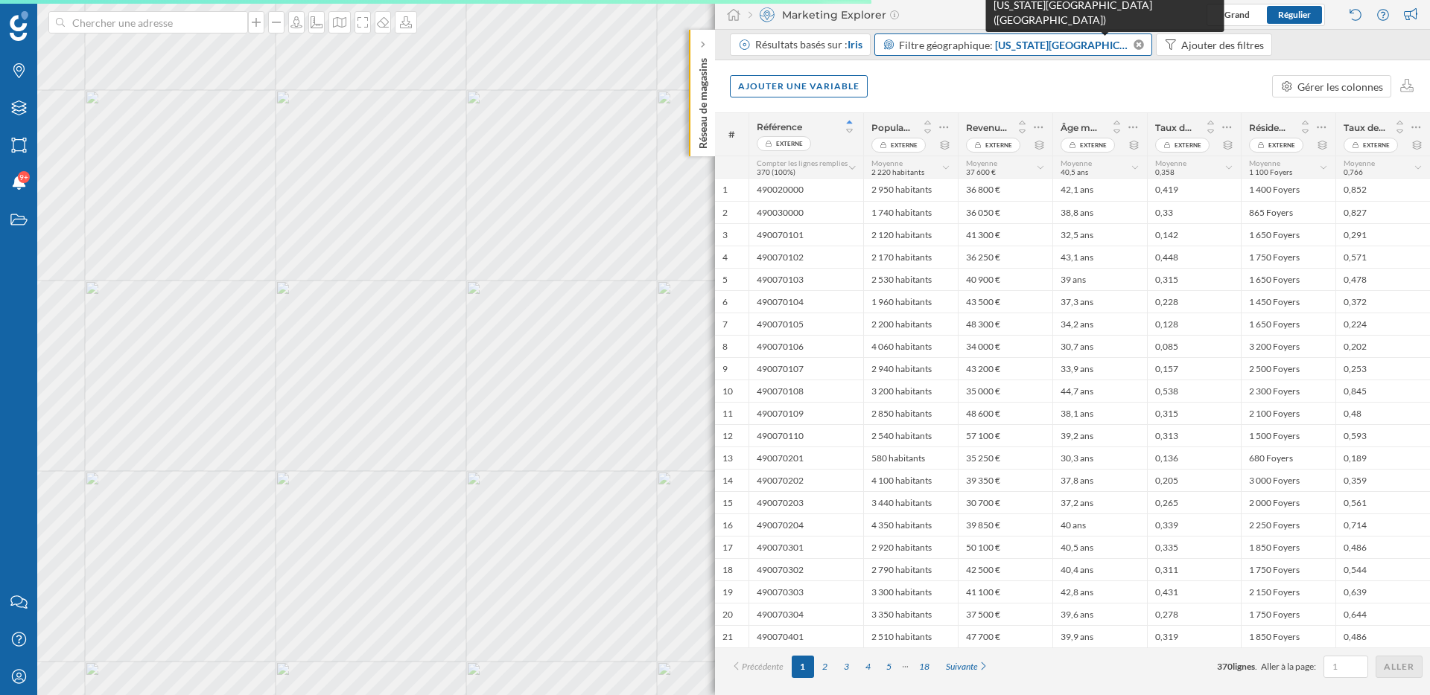
click at [1036, 42] on span "[US_STATE][GEOGRAPHIC_DATA] ([GEOGRAPHIC_DATA])" at bounding box center [1063, 45] width 136 height 16
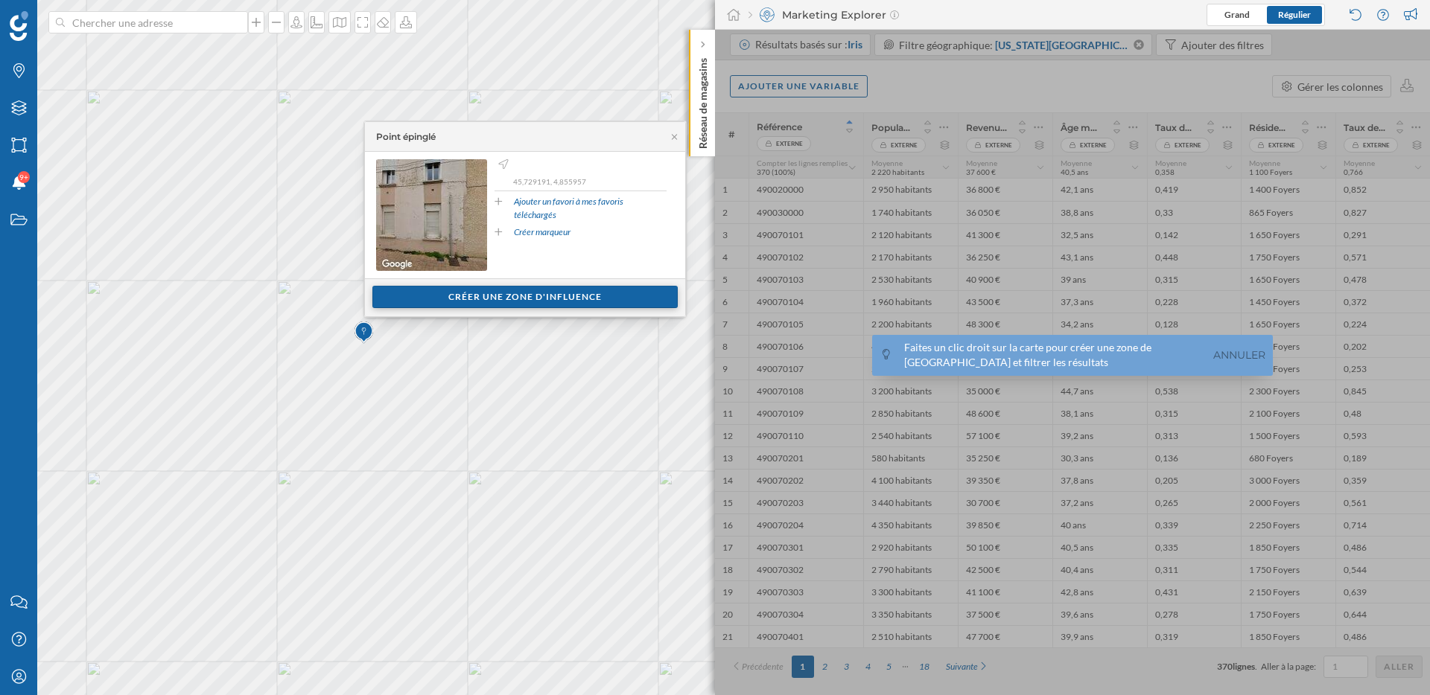
click at [508, 306] on div "Créer une zone d'influence" at bounding box center [524, 297] width 305 height 22
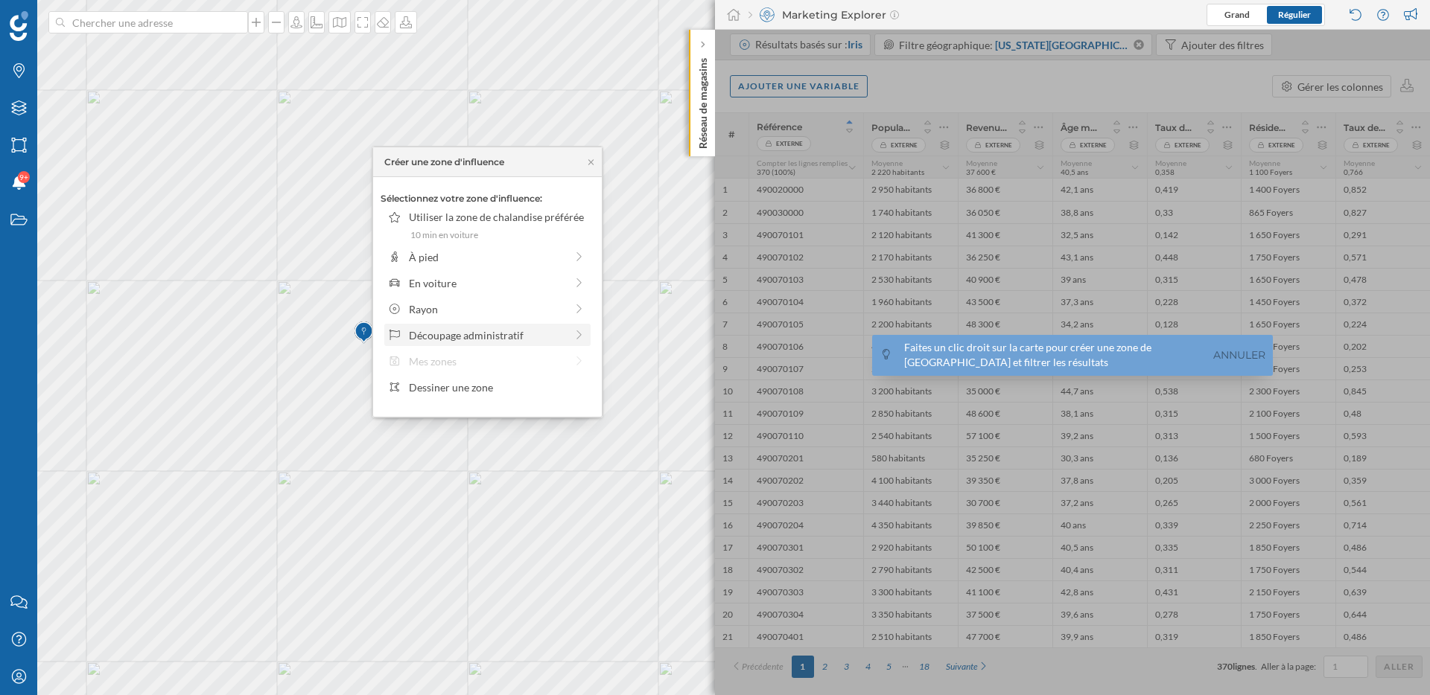
click at [464, 329] on div "Découpage administratif" at bounding box center [487, 336] width 156 height 16
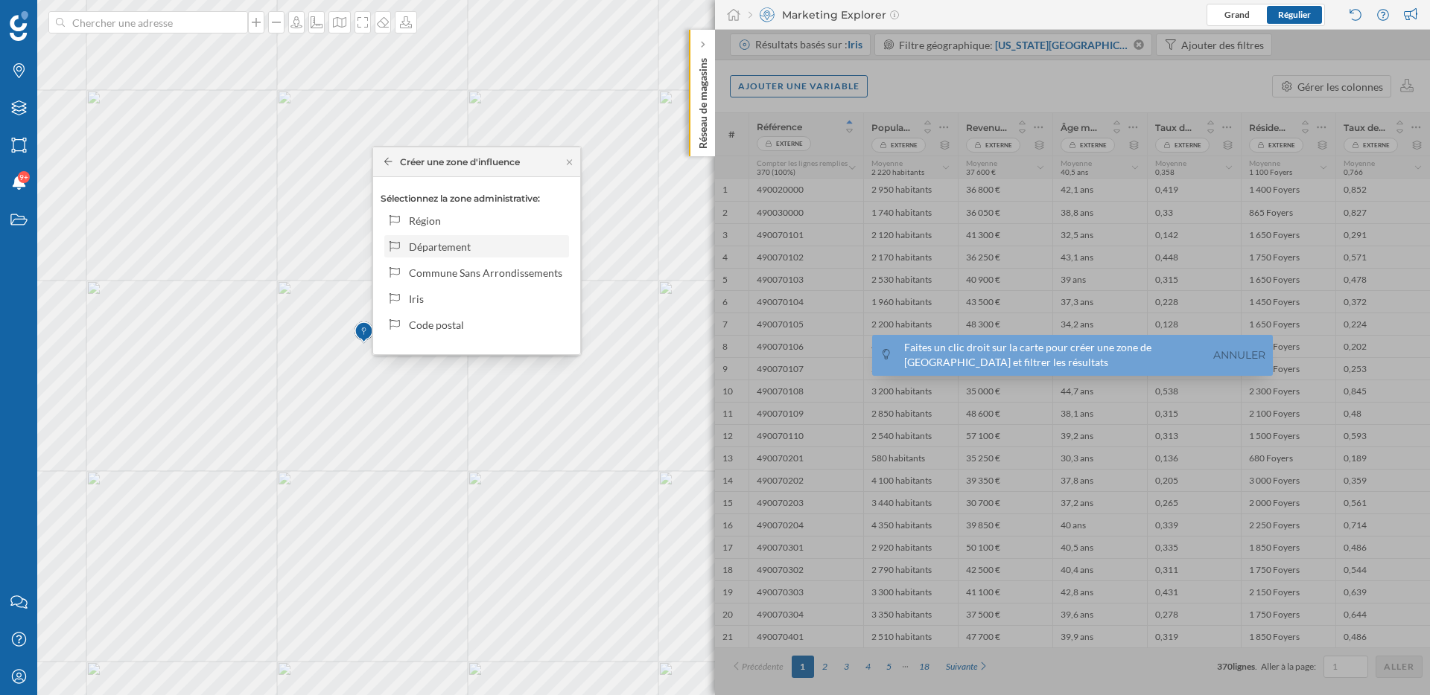
click at [465, 253] on div "Département" at bounding box center [486, 247] width 155 height 16
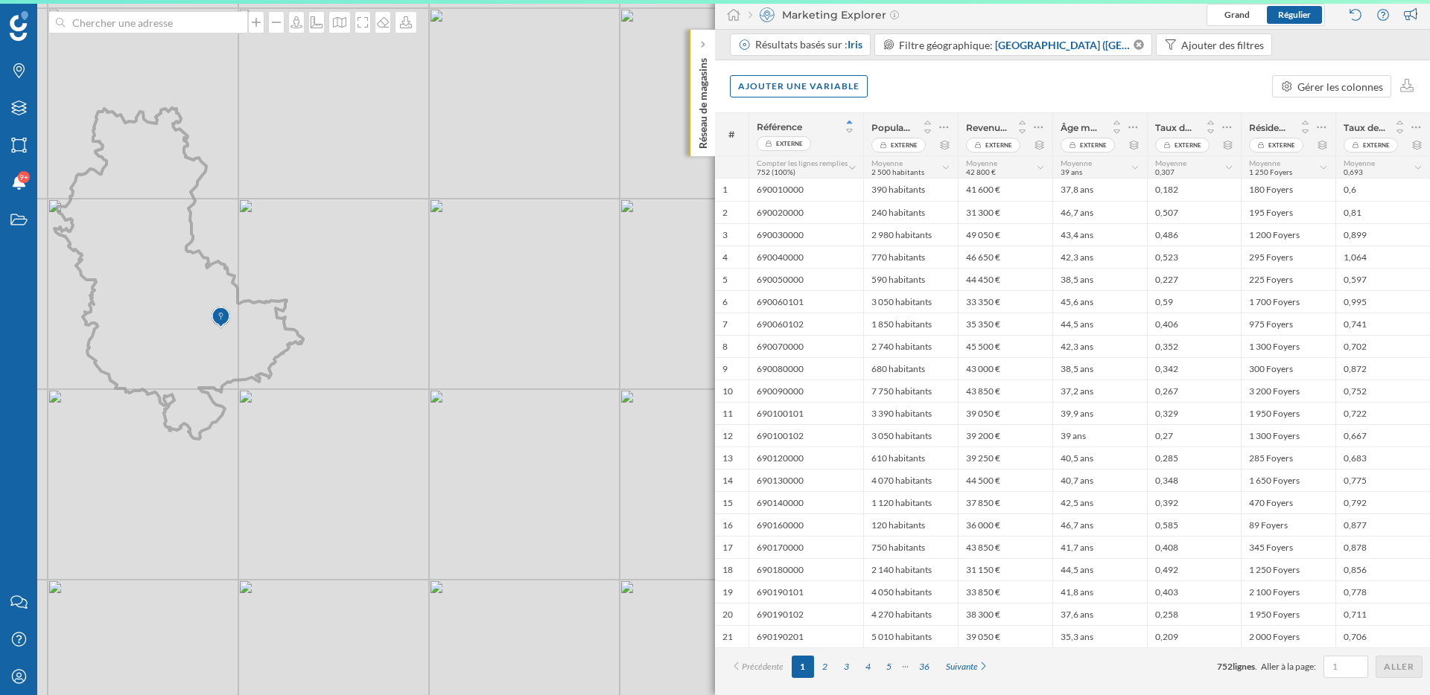
drag, startPoint x: 477, startPoint y: 450, endPoint x: 375, endPoint y: 229, distance: 243.2
click at [375, 229] on div "© Mapbox © OpenStreetMap Improve this map" at bounding box center [715, 347] width 1430 height 695
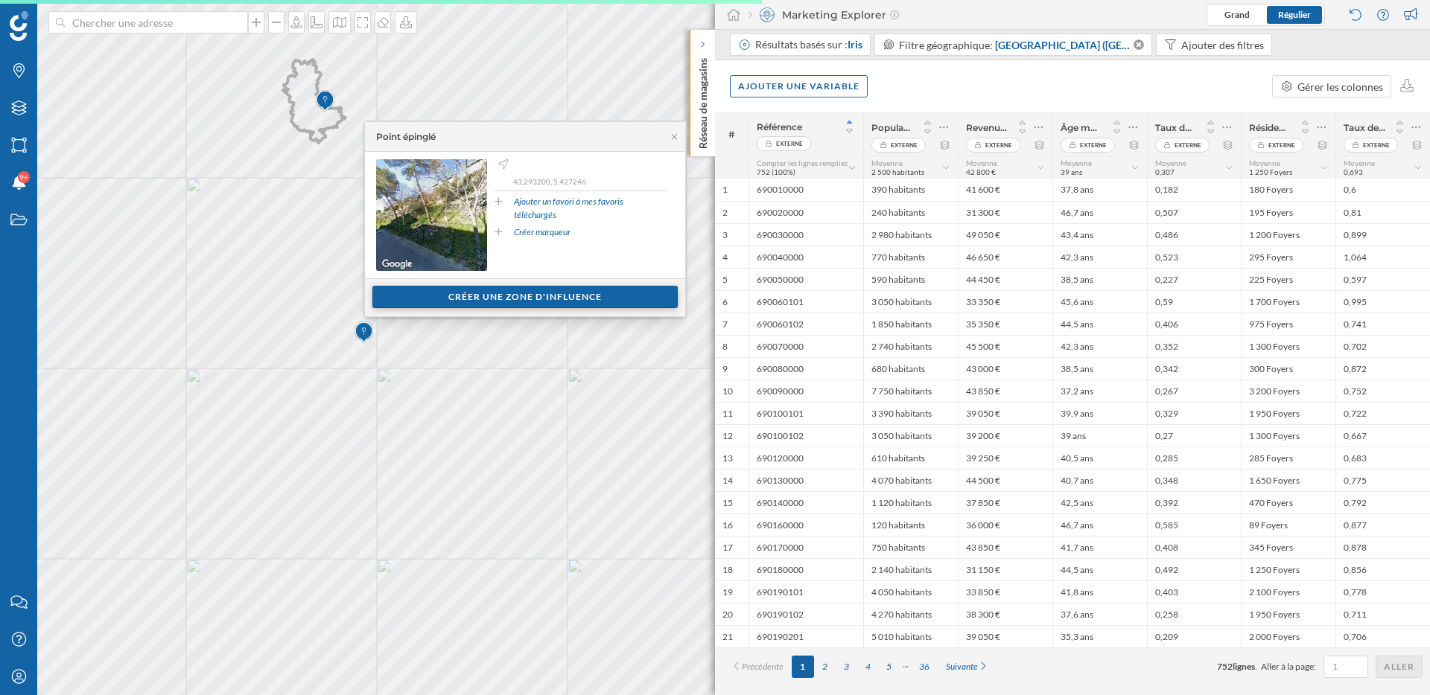
click at [516, 301] on div "Créer une zone d'influence" at bounding box center [524, 297] width 305 height 22
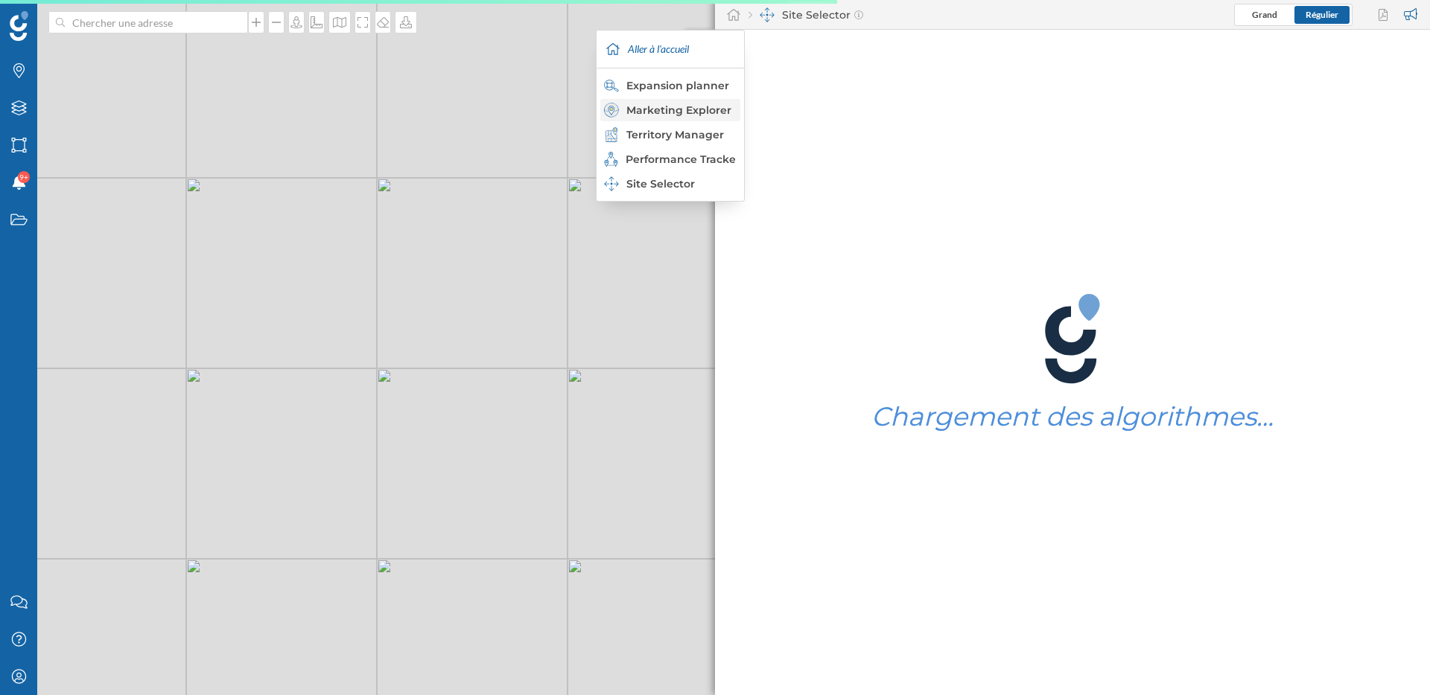
click at [678, 112] on div "Marketing Explorer" at bounding box center [669, 110] width 131 height 15
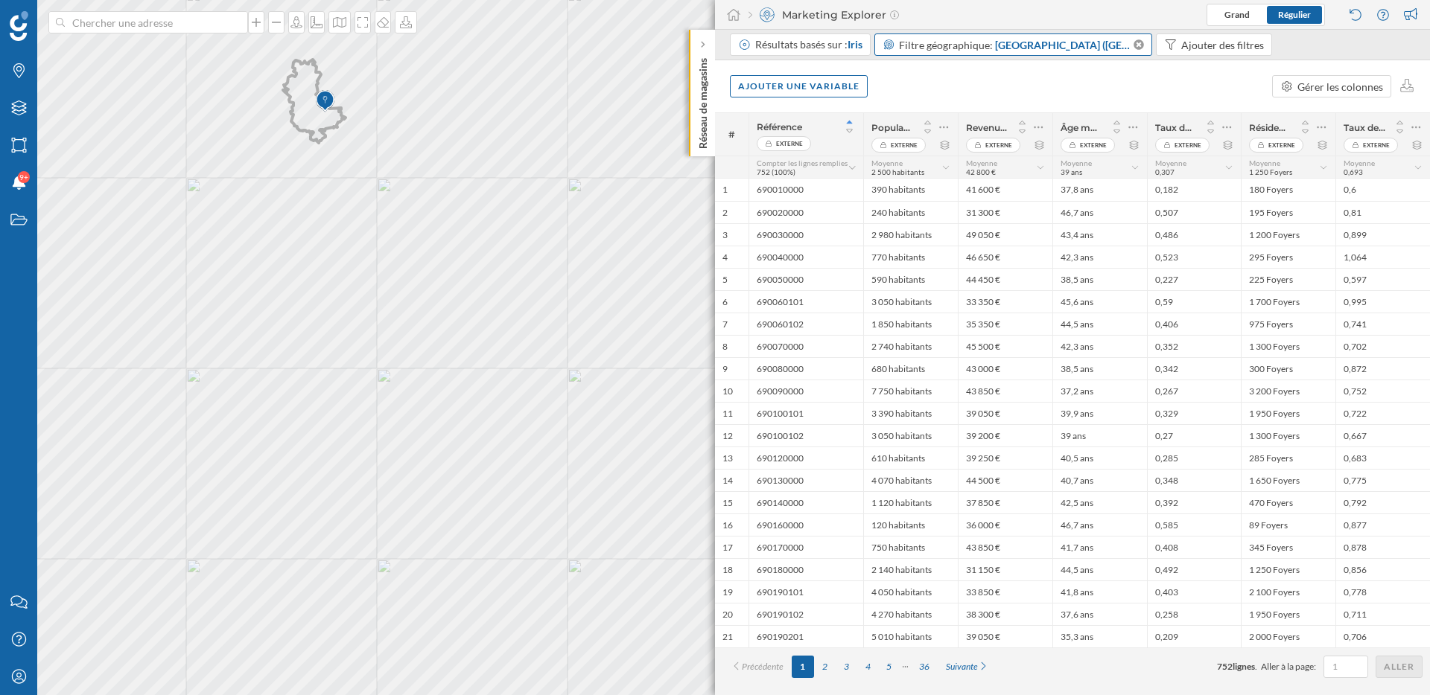
click at [1045, 42] on span "[GEOGRAPHIC_DATA] ([GEOGRAPHIC_DATA])" at bounding box center [1063, 45] width 136 height 16
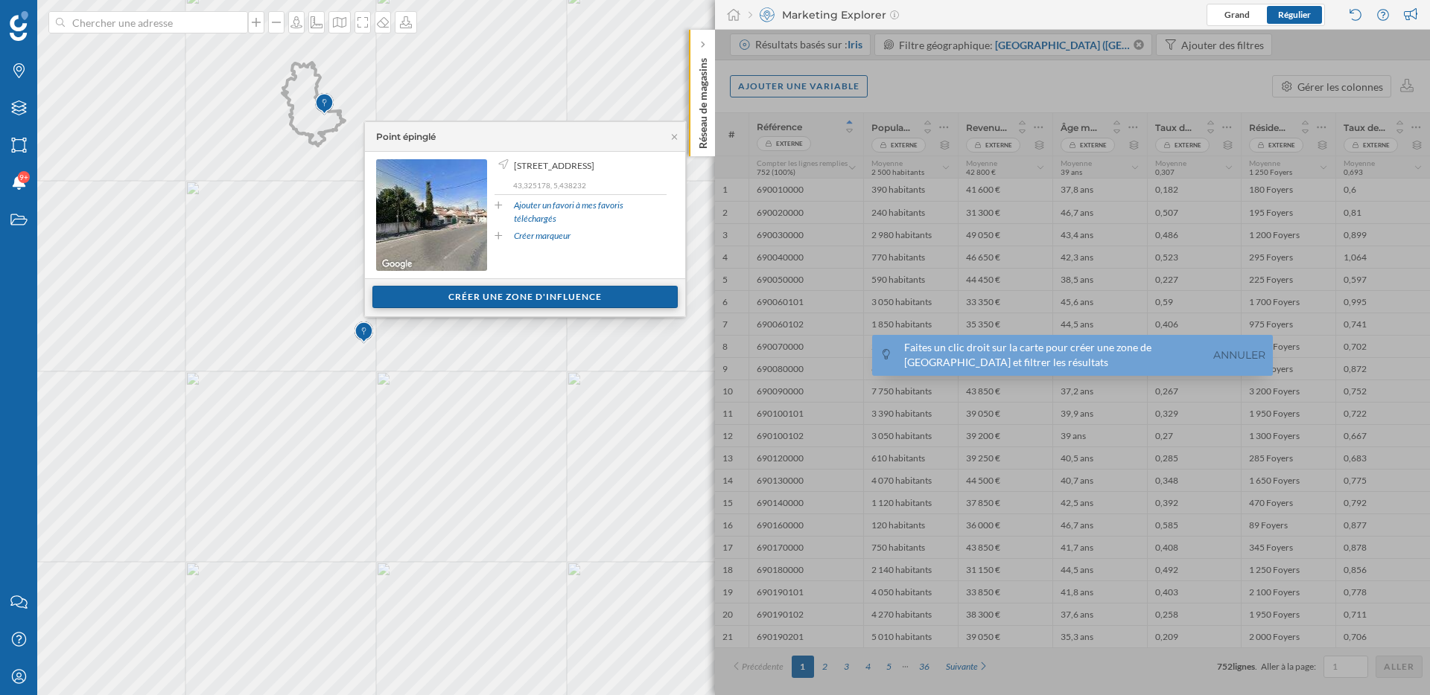
click at [444, 301] on div "Créer une zone d'influence" at bounding box center [524, 297] width 305 height 22
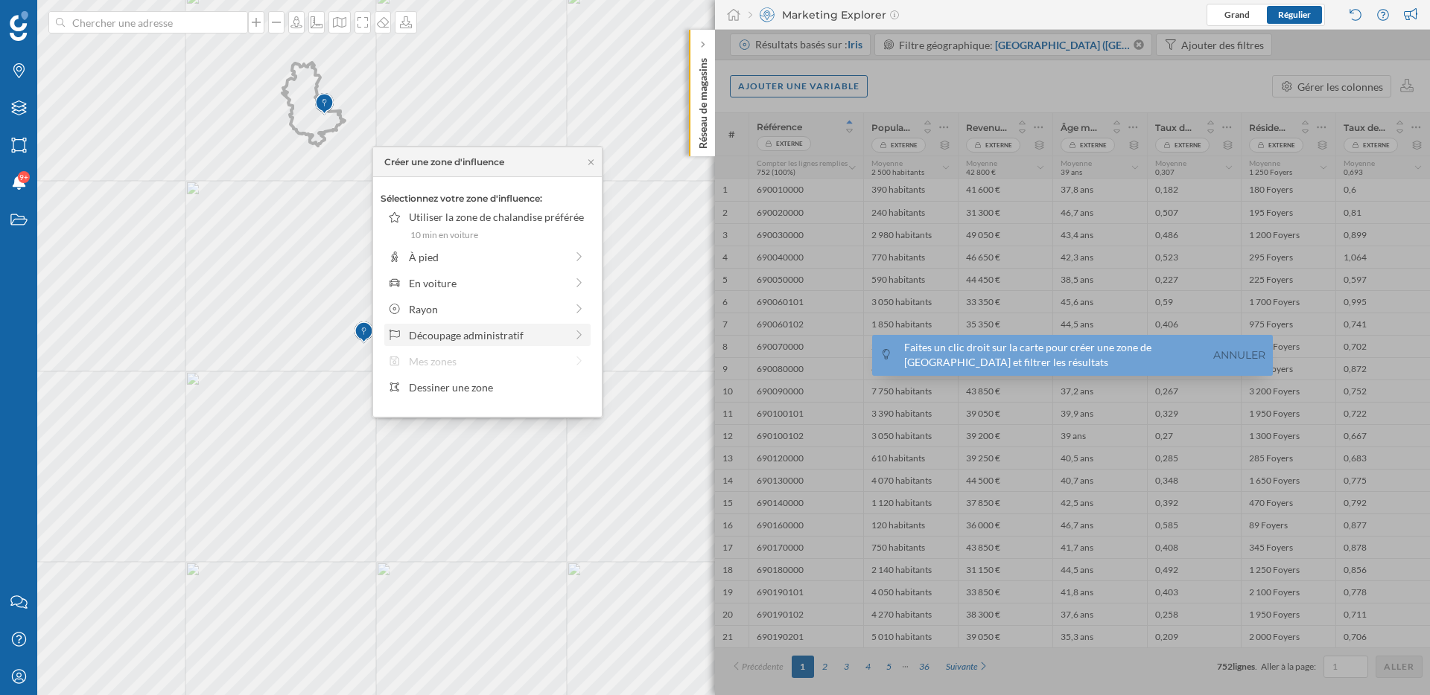
click at [486, 332] on div "Découpage administratif" at bounding box center [487, 336] width 156 height 16
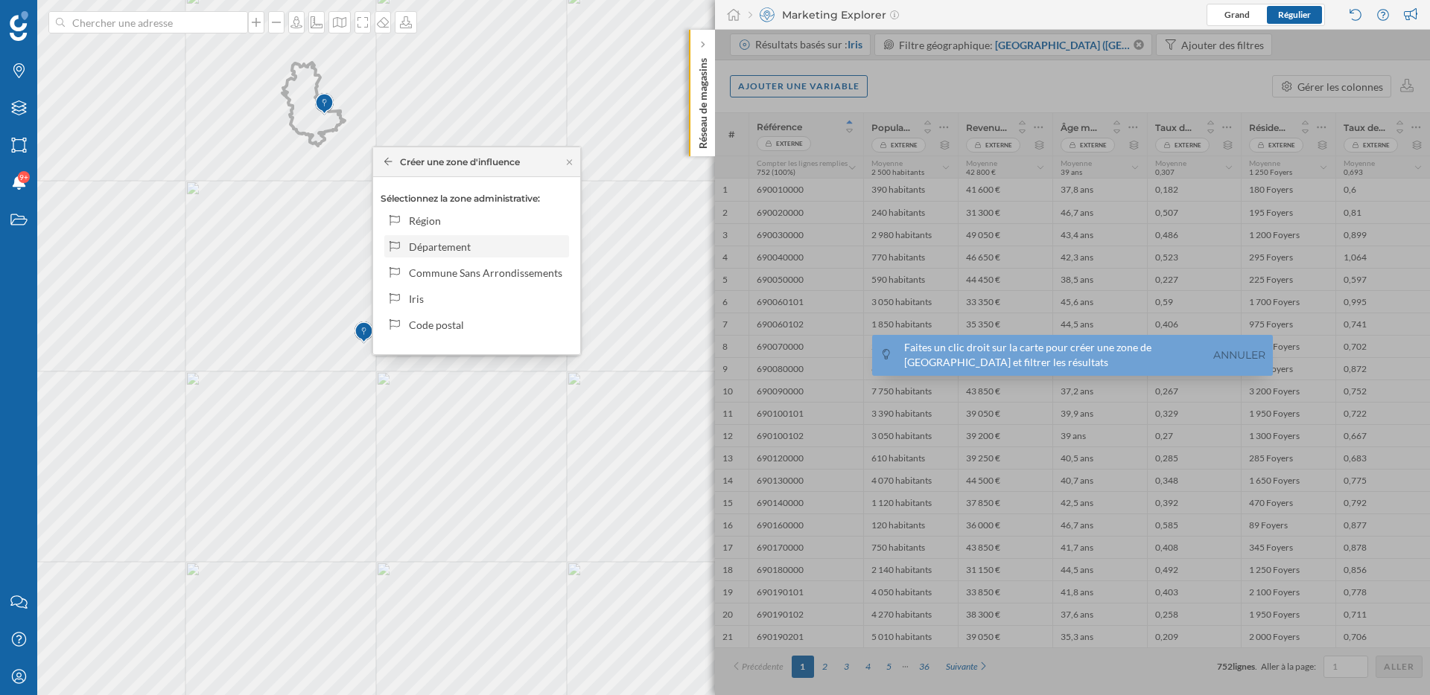
click at [474, 251] on div "Département" at bounding box center [486, 247] width 155 height 16
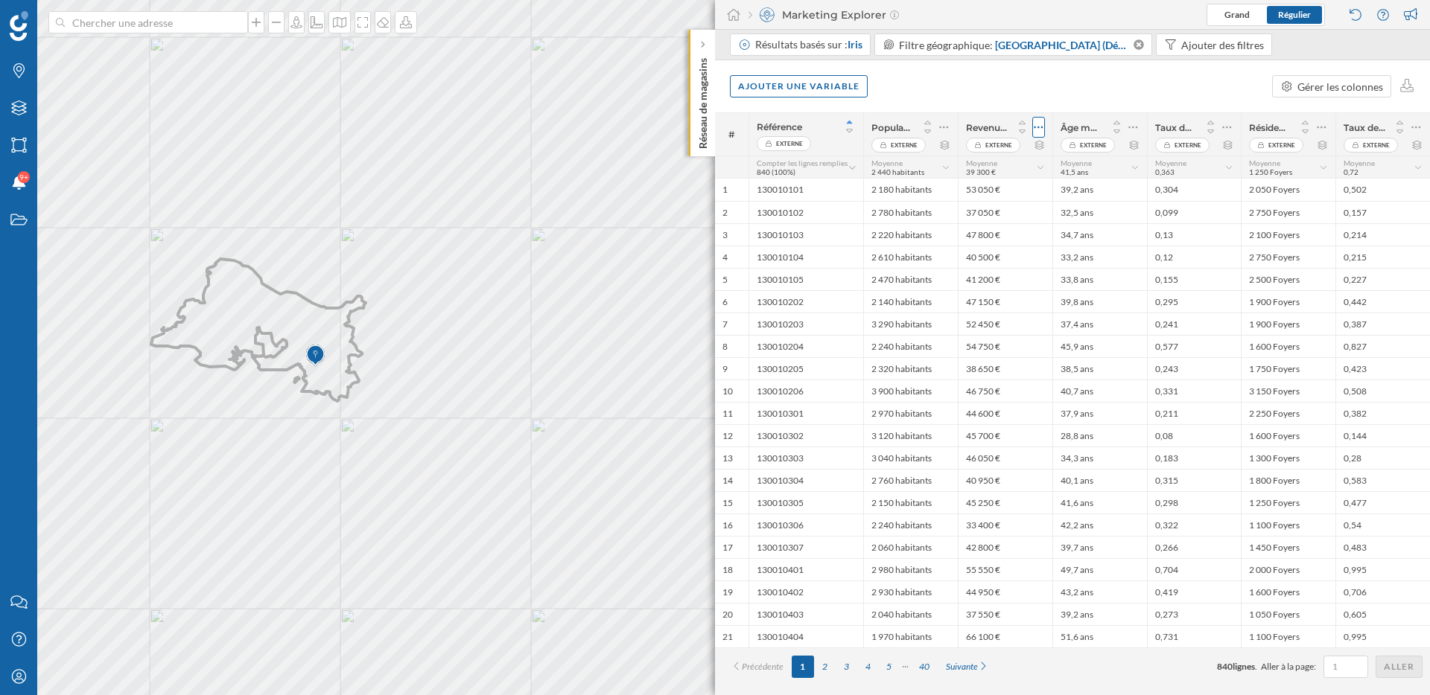
click at [1038, 129] on icon at bounding box center [1039, 127] width 10 height 15
click at [957, 193] on div "Retirer la colonne" at bounding box center [970, 187] width 131 height 16
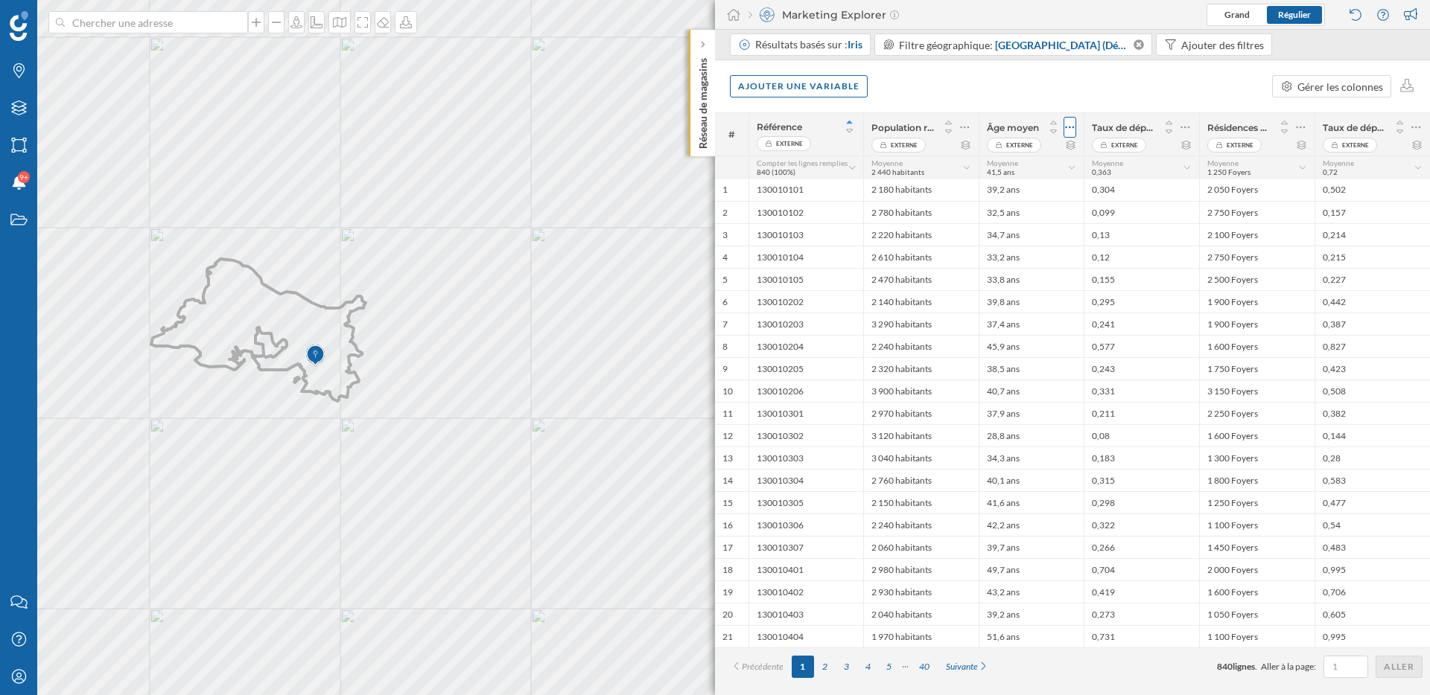
click at [1071, 126] on icon at bounding box center [1070, 127] width 10 height 15
click at [1033, 185] on div "Retirer la colonne" at bounding box center [1001, 187] width 131 height 16
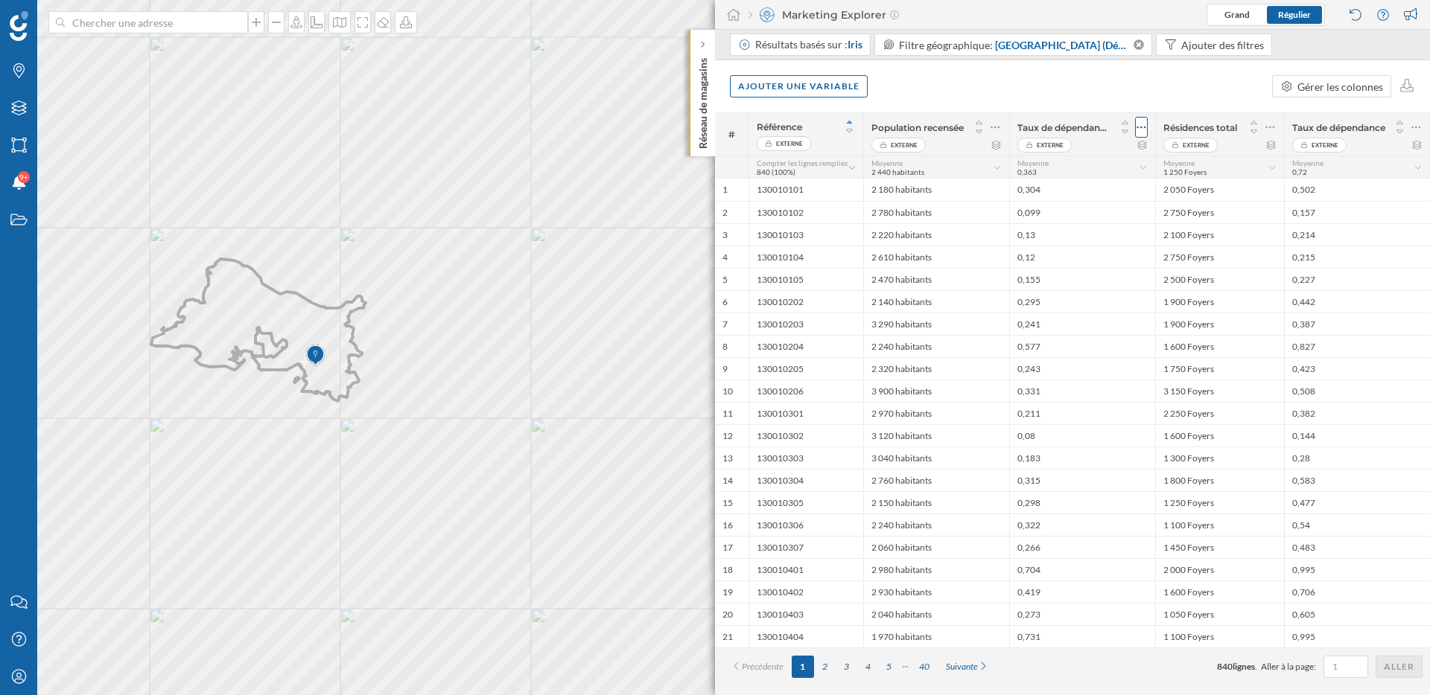
click at [1142, 132] on icon at bounding box center [1141, 127] width 10 height 15
click at [1110, 178] on div "Retirer la colonne" at bounding box center [1063, 187] width 160 height 22
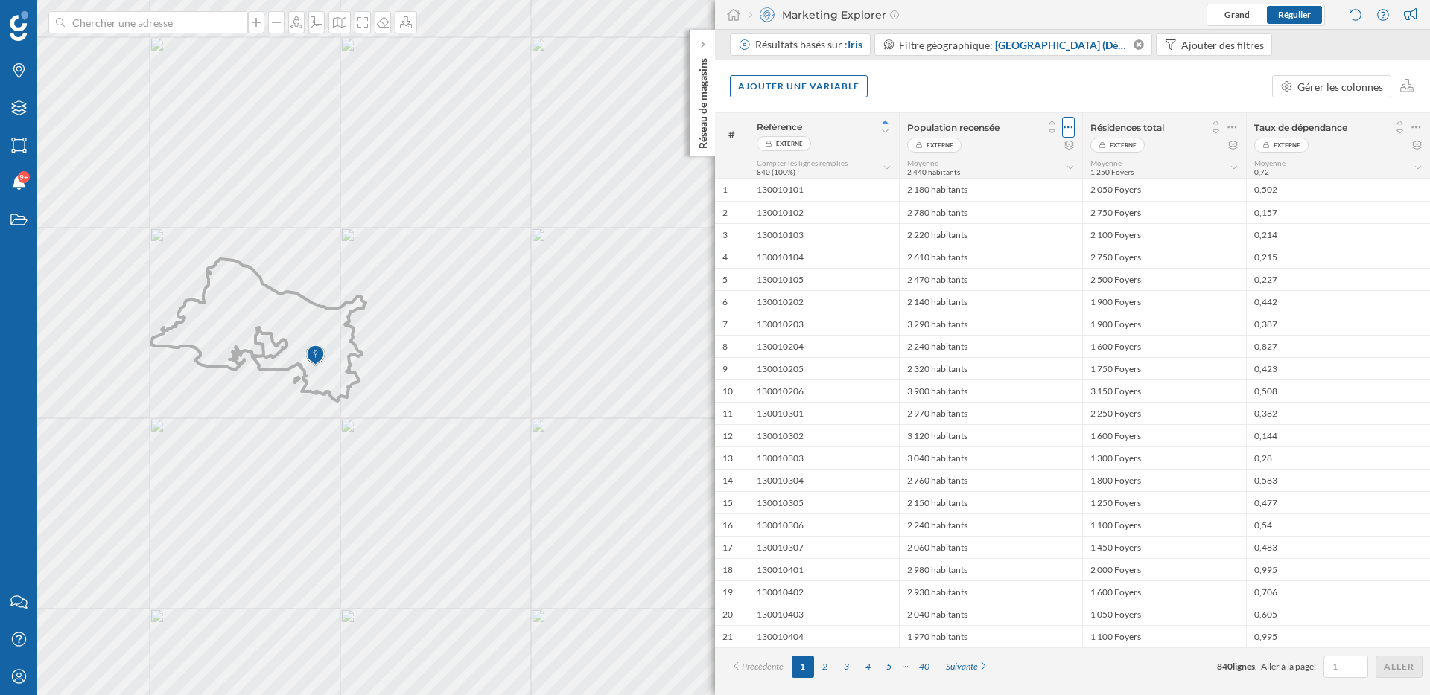
click at [1064, 127] on icon at bounding box center [1068, 128] width 9 height 2
click at [997, 187] on div "Retirer la colonne" at bounding box center [999, 187] width 131 height 16
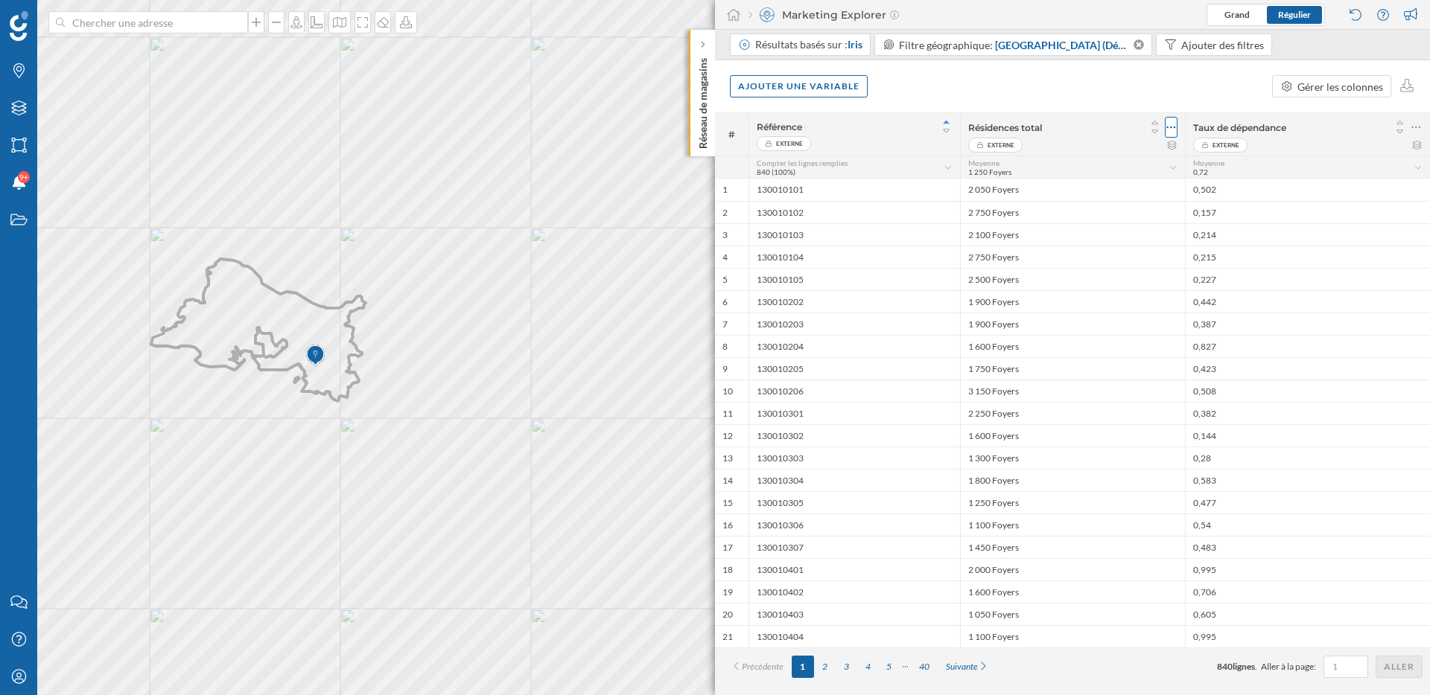
click at [1171, 129] on icon at bounding box center [1171, 127] width 10 height 15
click at [1123, 186] on div "Retirer la colonne" at bounding box center [1102, 187] width 131 height 16
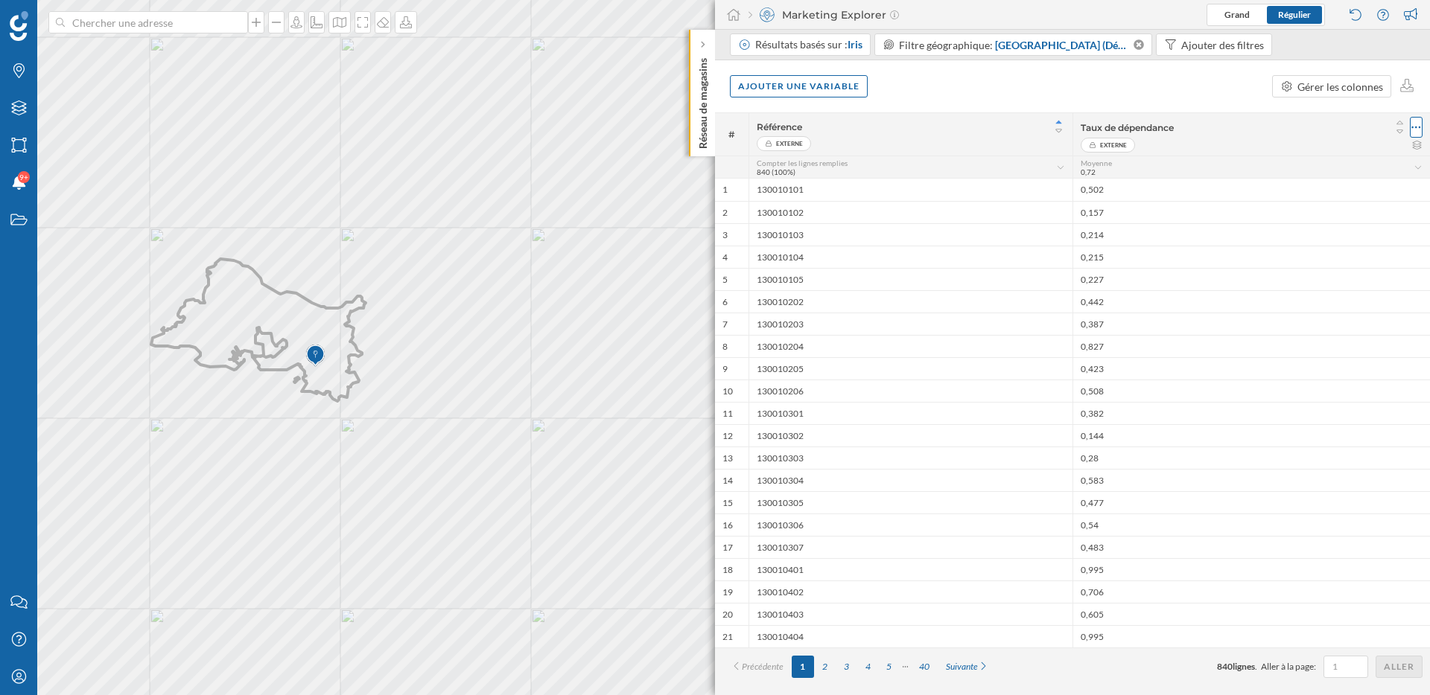
click at [1417, 129] on icon at bounding box center [1416, 127] width 10 height 15
click at [1334, 186] on div "Retirer la colonne" at bounding box center [1347, 187] width 131 height 16
click at [835, 85] on div "Ajouter une variable" at bounding box center [799, 85] width 138 height 22
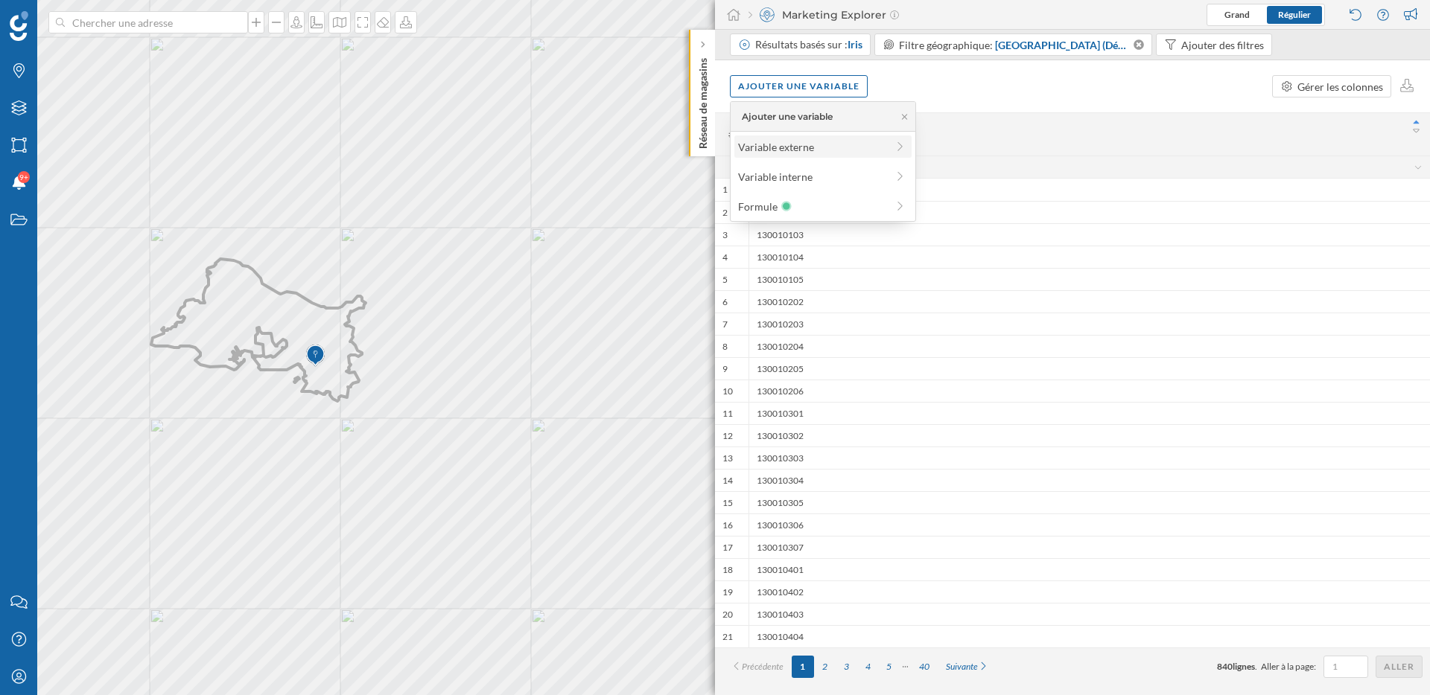
click at [815, 152] on div "Variable externe" at bounding box center [812, 147] width 148 height 16
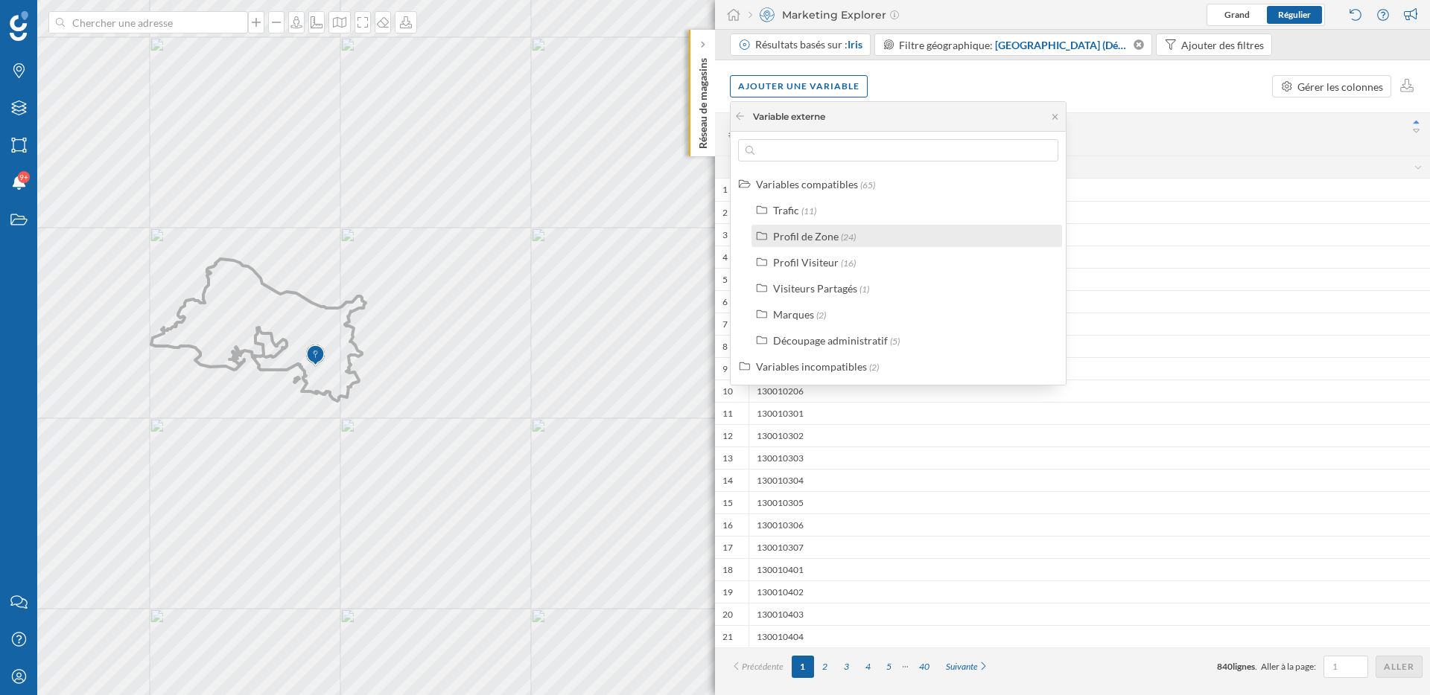
click at [829, 243] on label "Profil de Zone (24)" at bounding box center [814, 237] width 83 height 16
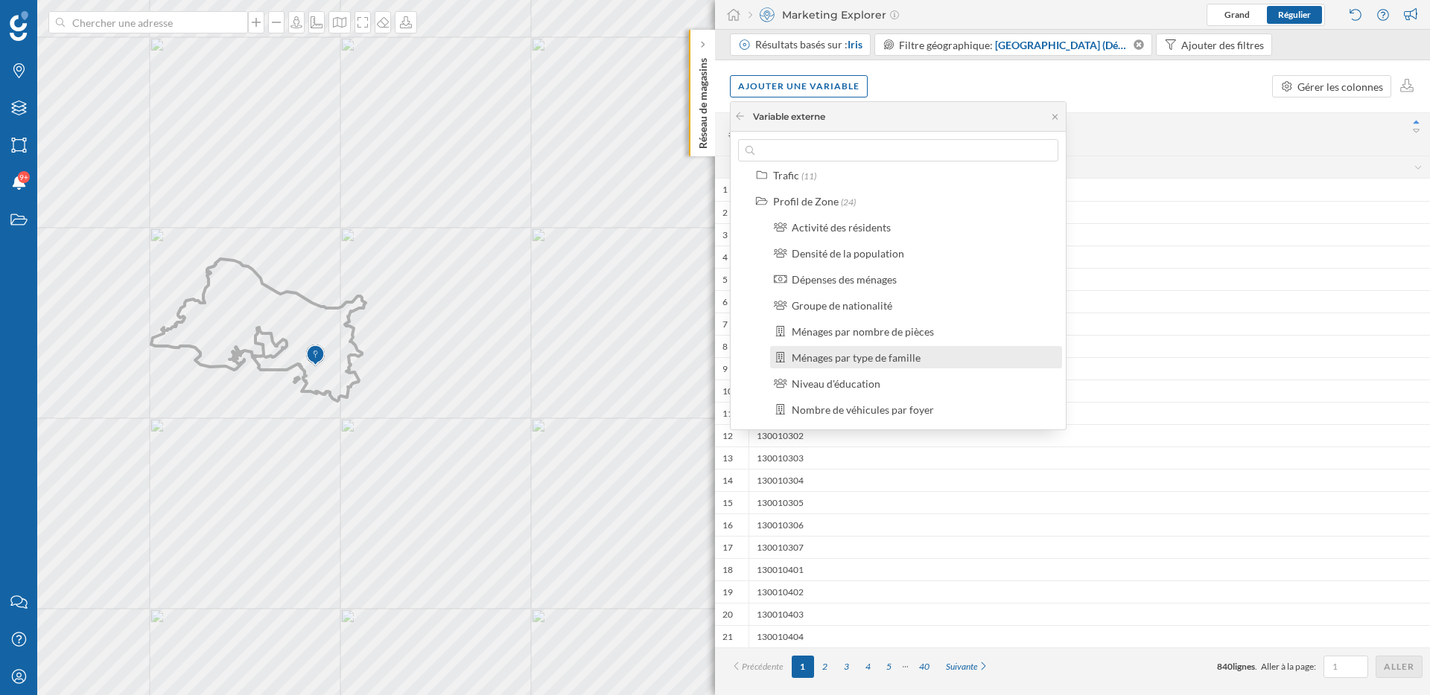
scroll to position [41, 0]
click at [862, 278] on div "Dépenses des ménages" at bounding box center [844, 273] width 105 height 13
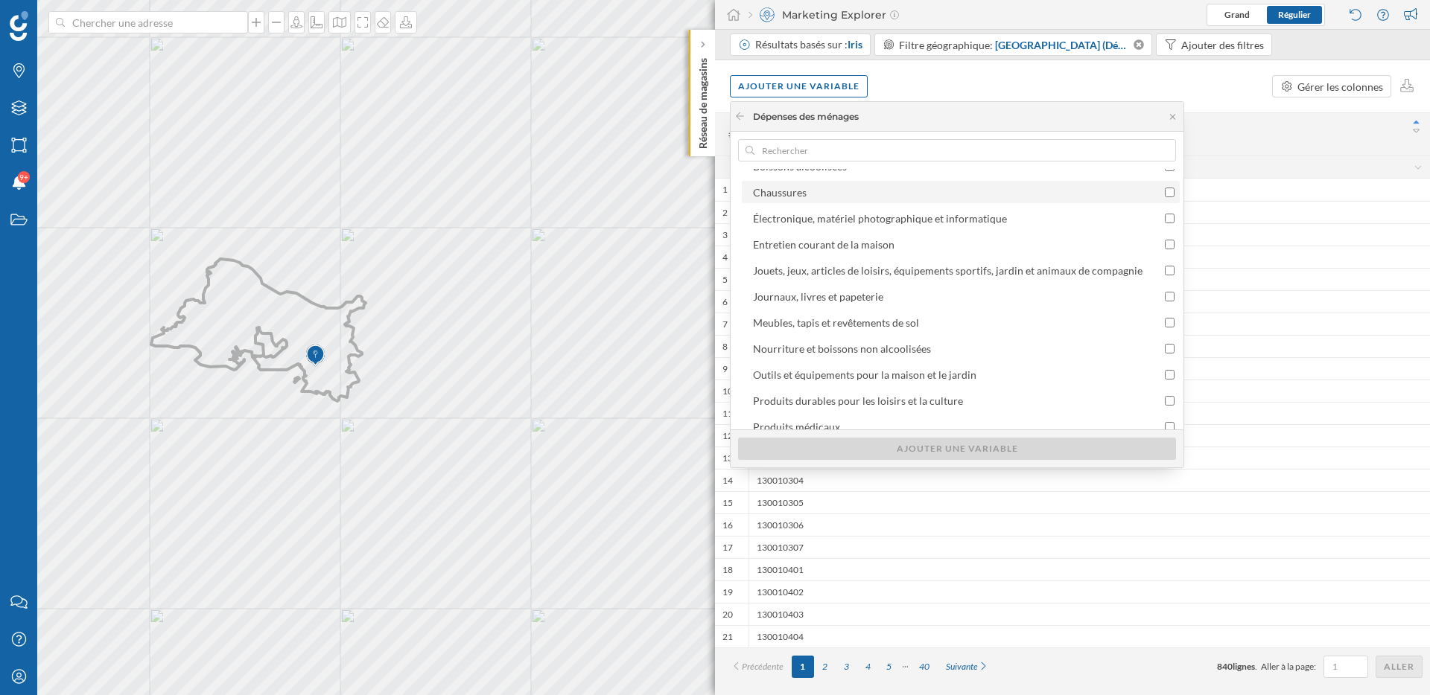
scroll to position [0, 0]
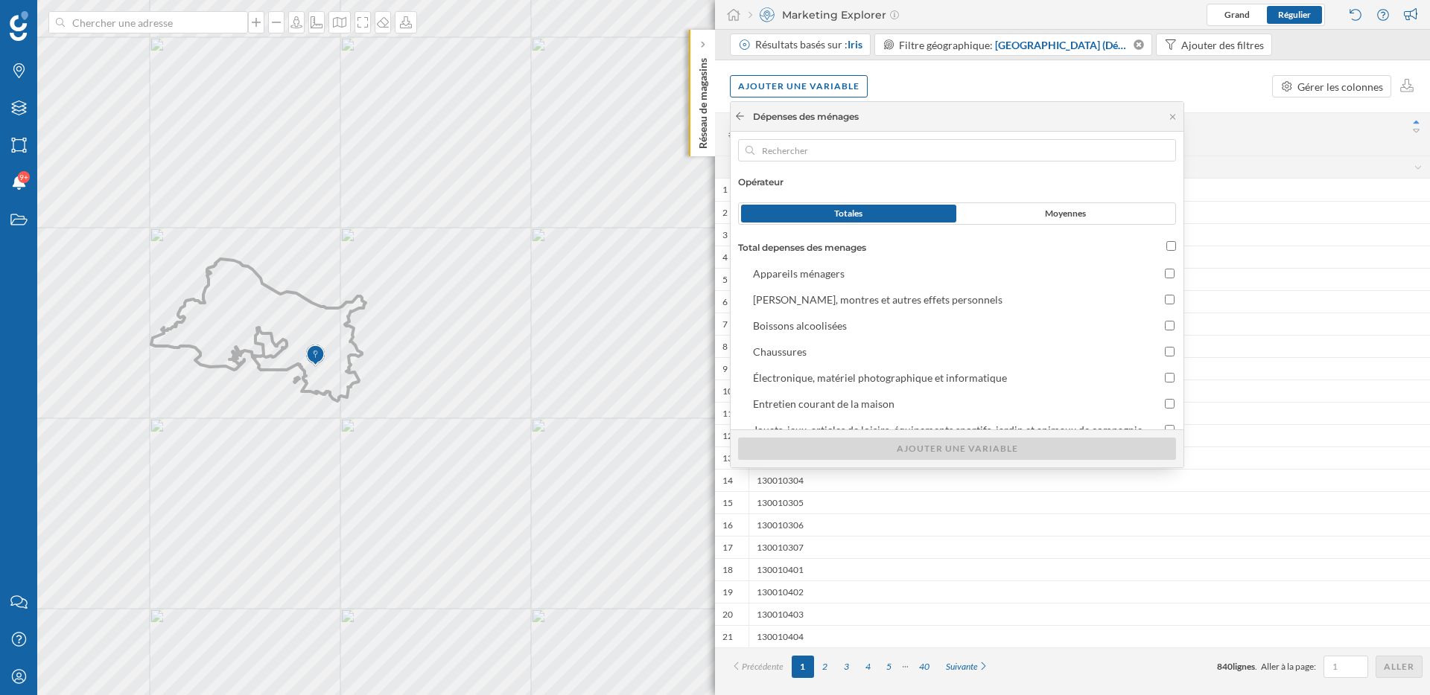
click at [737, 115] on icon at bounding box center [740, 115] width 8 height 7
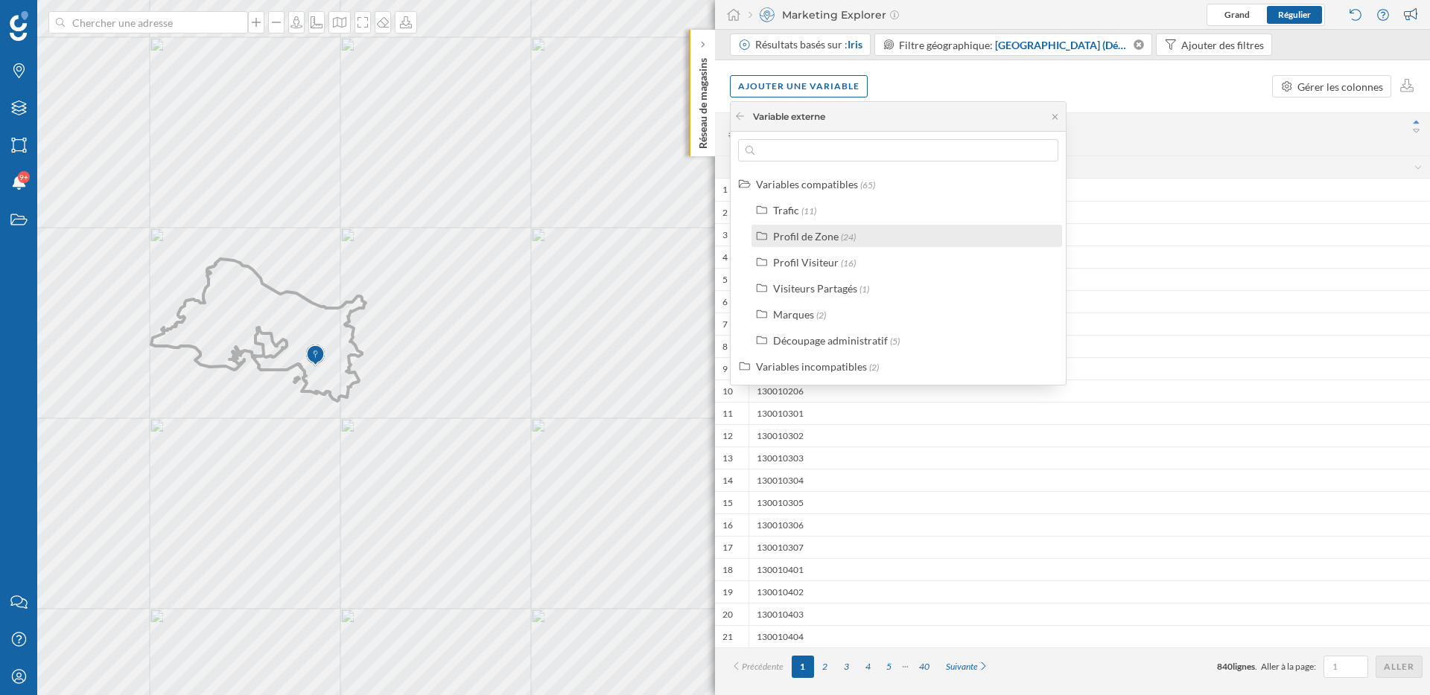
click at [821, 239] on div "Profil de Zone" at bounding box center [806, 236] width 66 height 13
click at [777, 235] on div "Profil de Zone" at bounding box center [806, 236] width 66 height 13
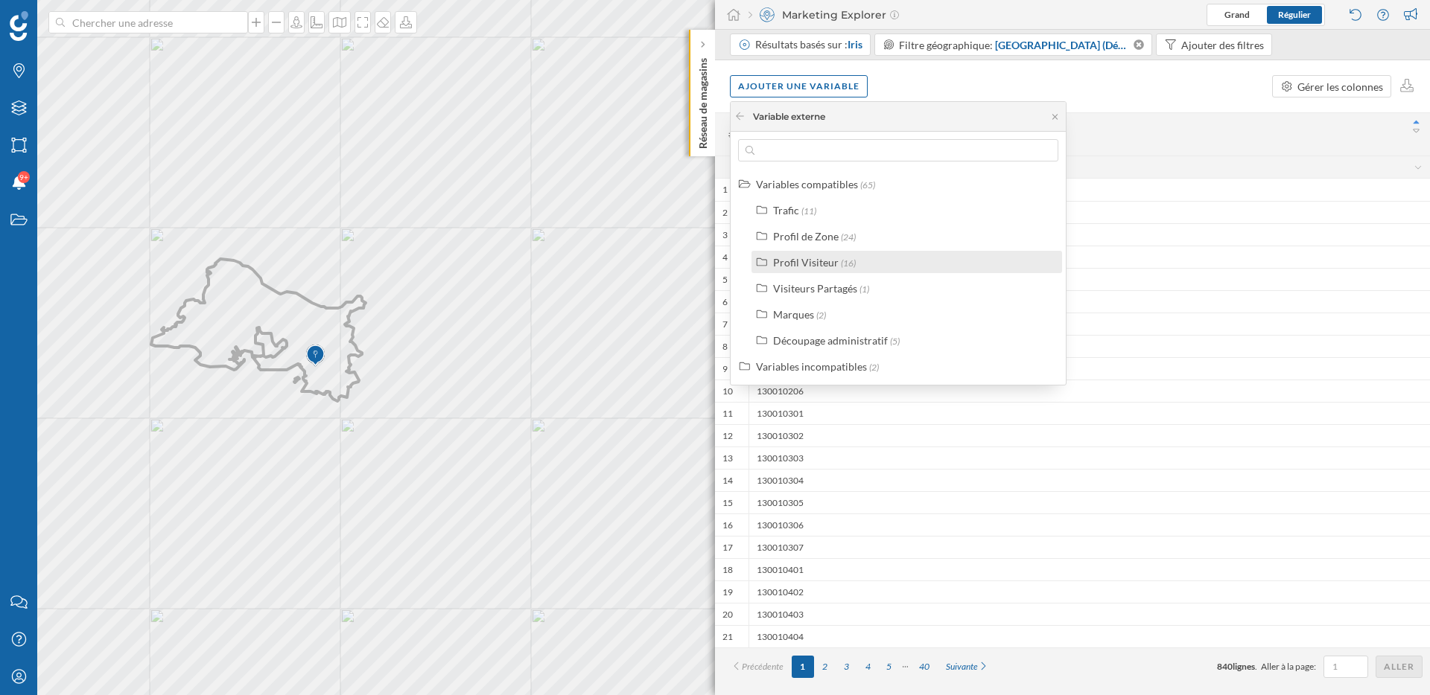
click at [800, 271] on div "Profil Visiteur (16)" at bounding box center [906, 262] width 310 height 22
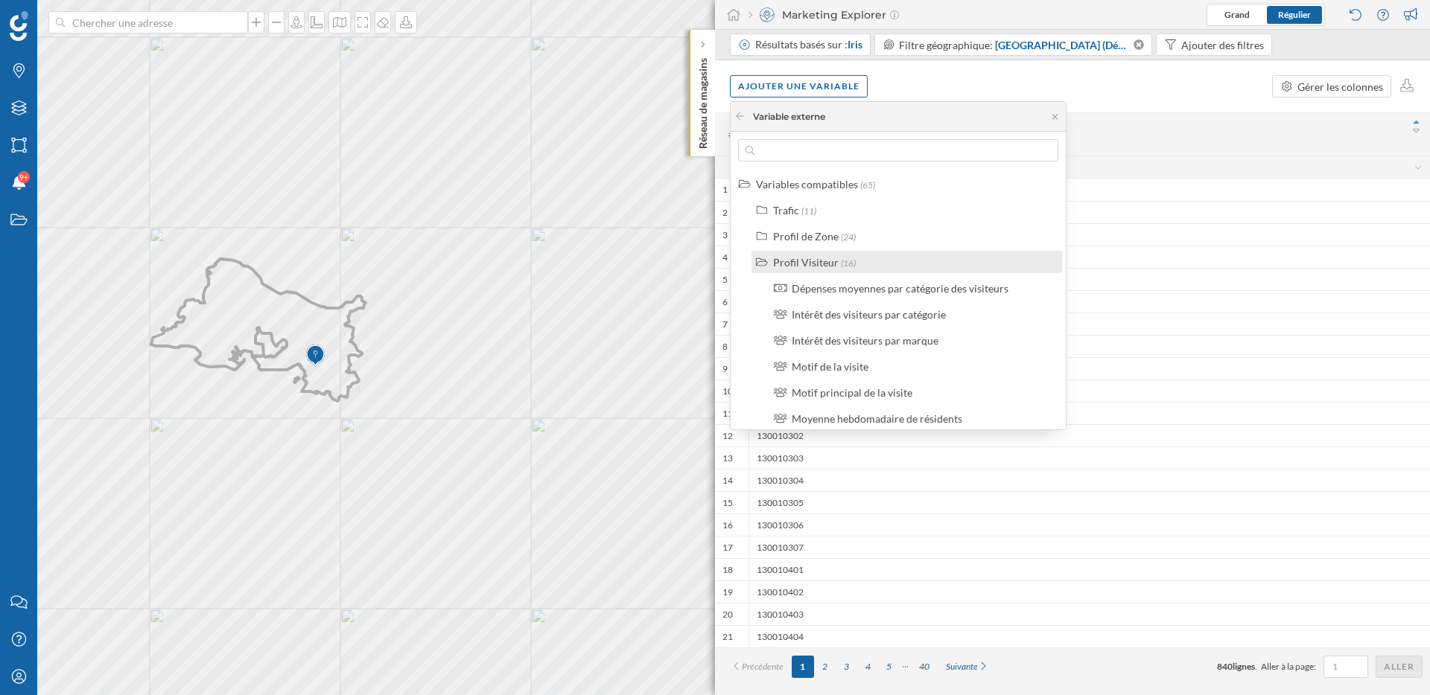
click at [810, 261] on div "Profil Visiteur" at bounding box center [806, 262] width 66 height 13
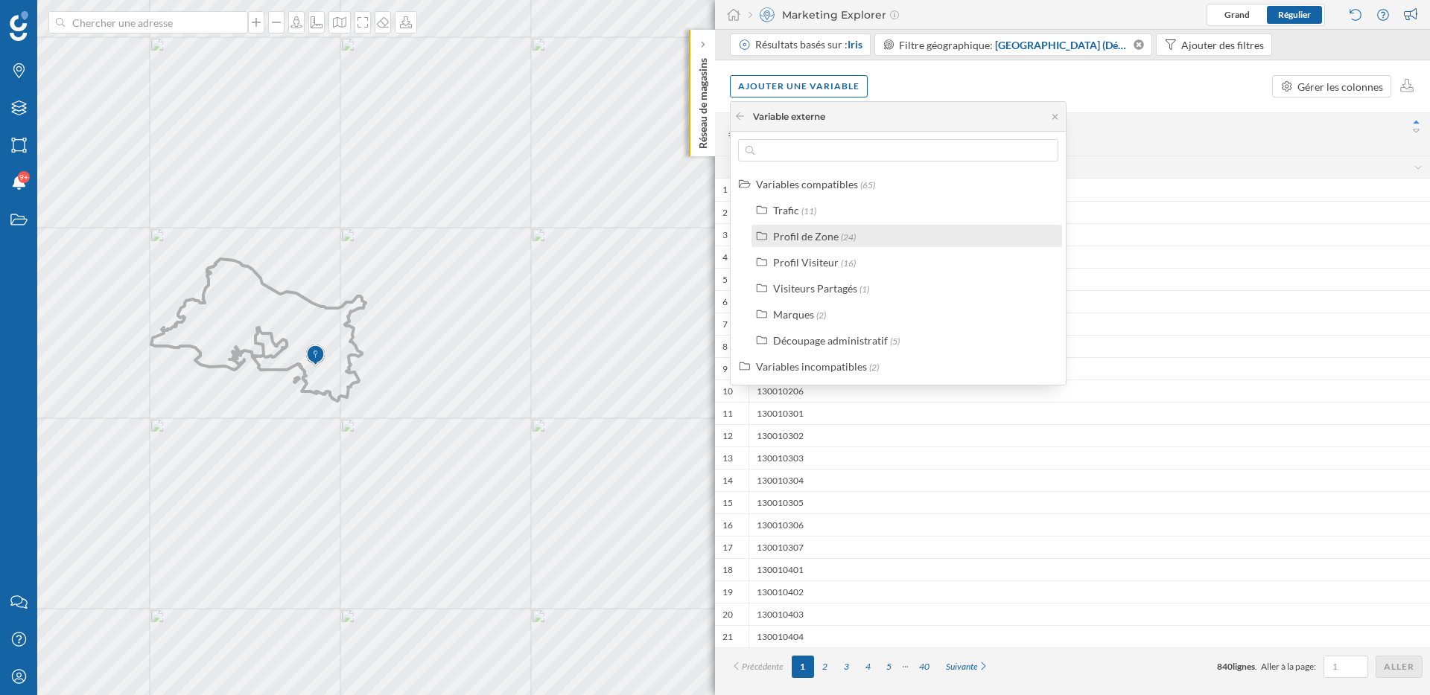
click at [810, 240] on div "Profil de Zone" at bounding box center [806, 236] width 66 height 13
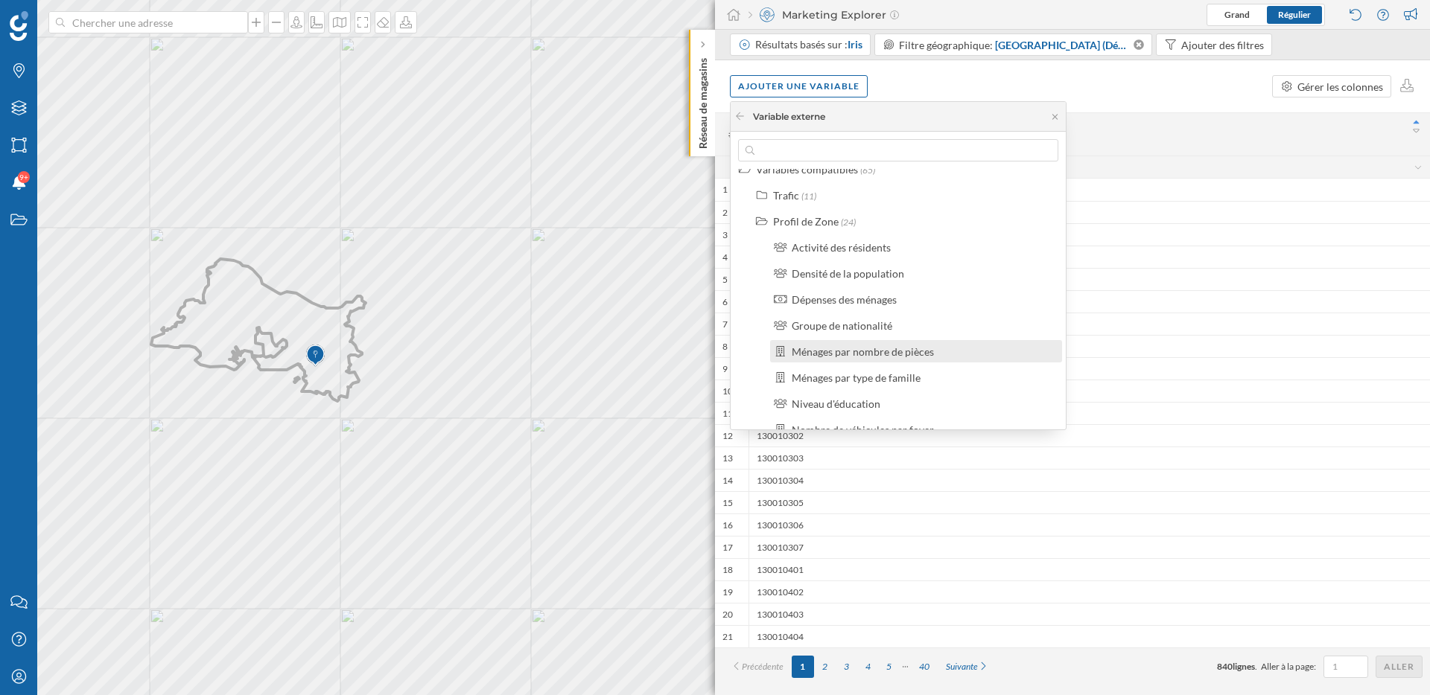
scroll to position [14, 0]
click at [824, 255] on div "Activité des résidents" at bounding box center [916, 248] width 292 height 22
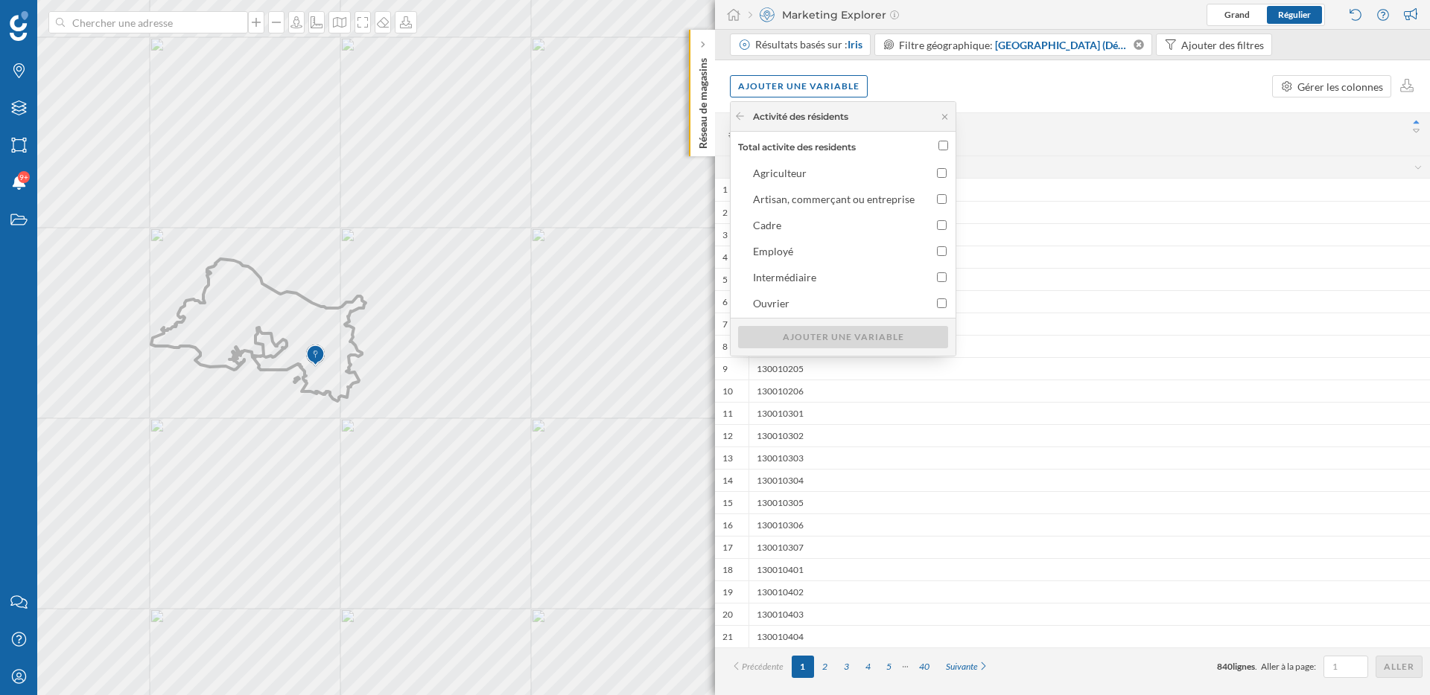
click at [943, 144] on input "Total activite des residents" at bounding box center [943, 146] width 10 height 10
checkbox input "true"
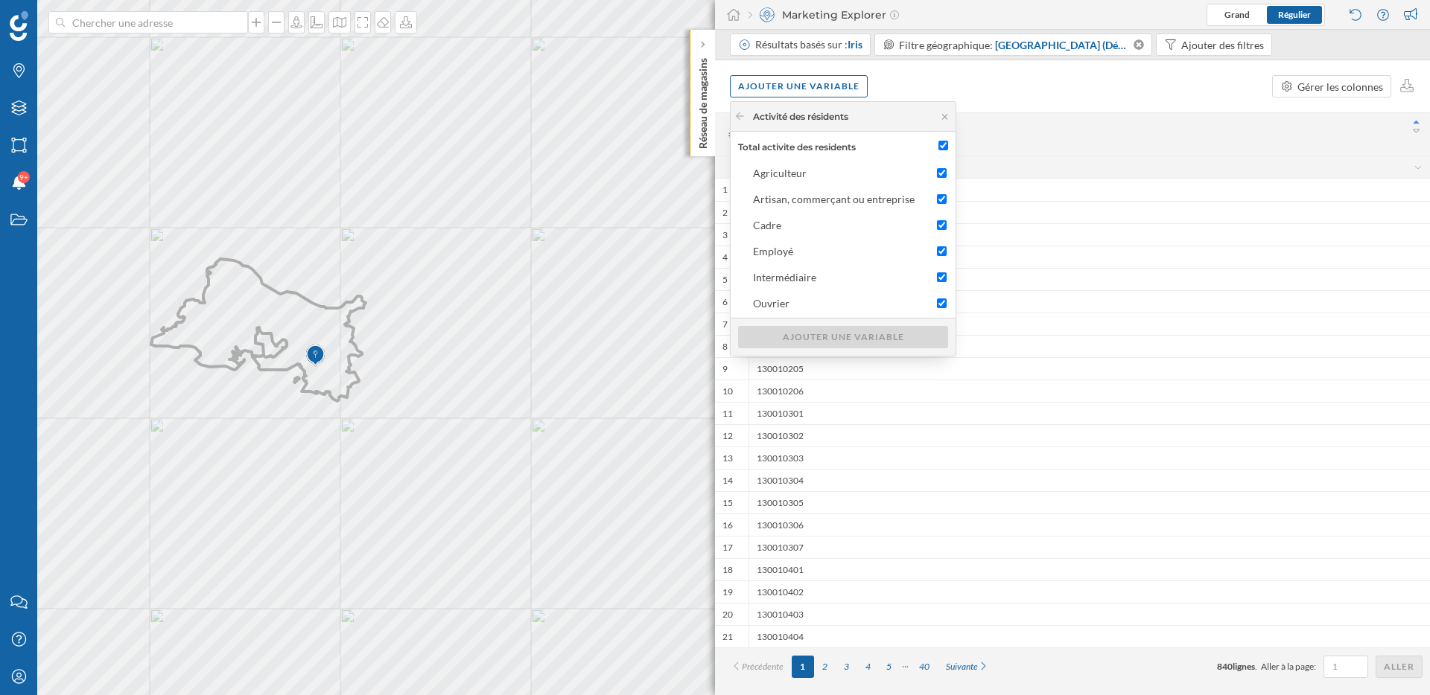
checkbox input "true"
click at [742, 121] on div at bounding box center [739, 116] width 11 height 13
click at [742, 115] on icon at bounding box center [739, 116] width 11 height 9
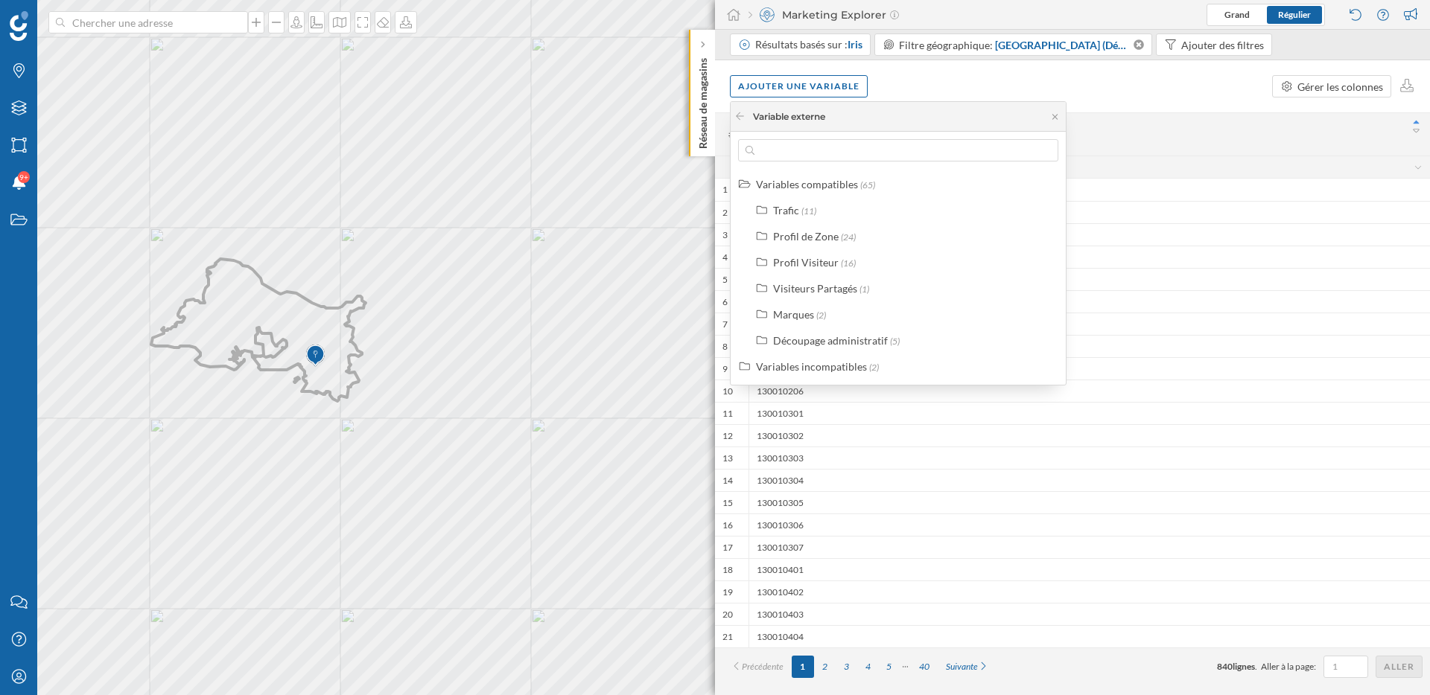
click at [1135, 90] on div "Ajouter une variable Gérer les colonnes" at bounding box center [1072, 86] width 715 height 52
